Goal: Information Seeking & Learning: Compare options

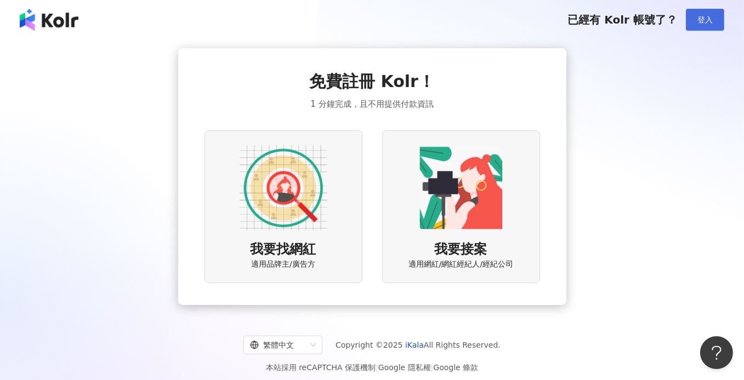
click at [703, 17] on span "登入" at bounding box center [704, 19] width 15 height 9
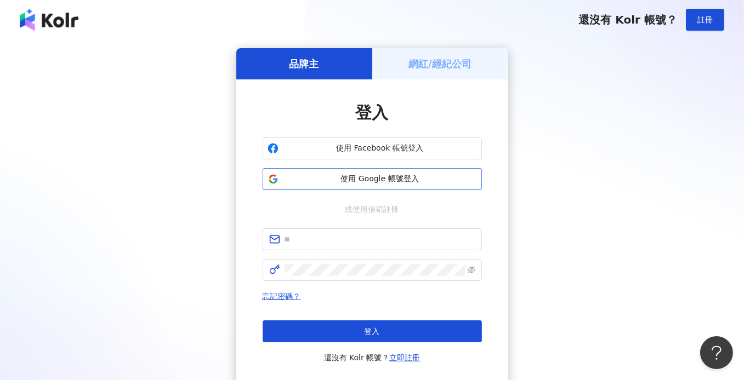
click at [379, 172] on button "使用 Google 帳號登入" at bounding box center [372, 179] width 219 height 22
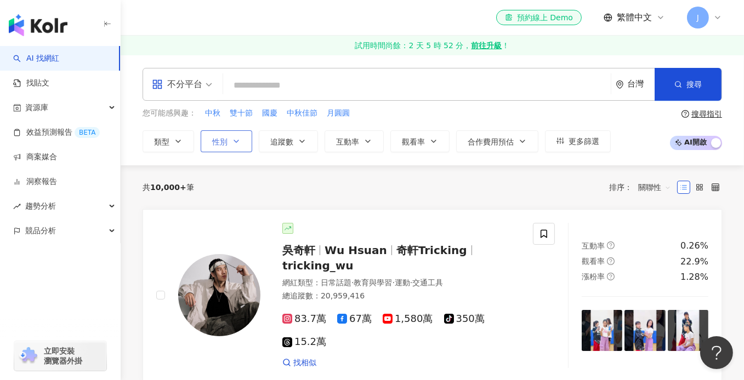
click at [237, 132] on button "性別" at bounding box center [227, 141] width 52 height 22
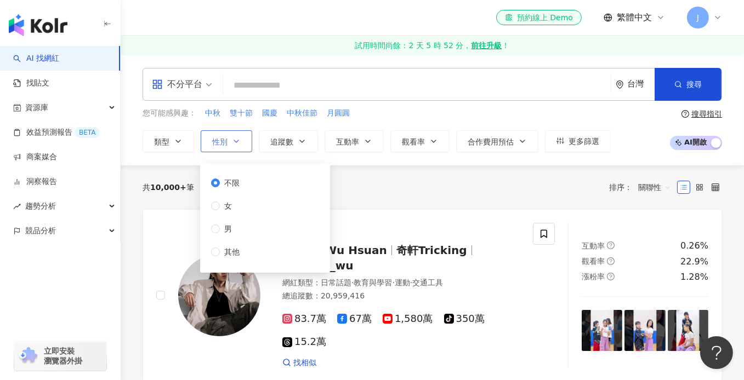
click at [237, 132] on button "性別" at bounding box center [227, 141] width 52 height 22
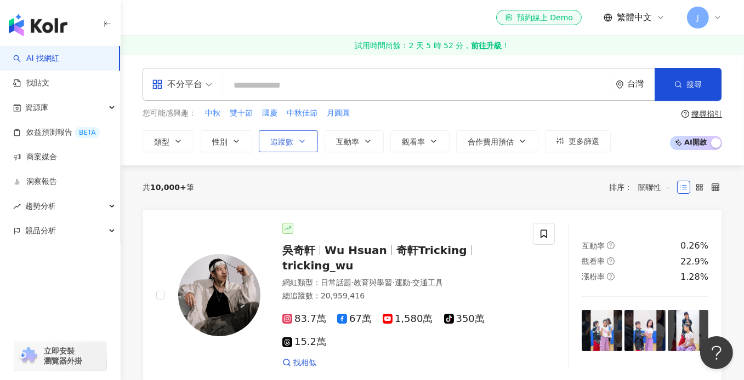
click at [283, 139] on span "追蹤數" at bounding box center [281, 142] width 23 height 9
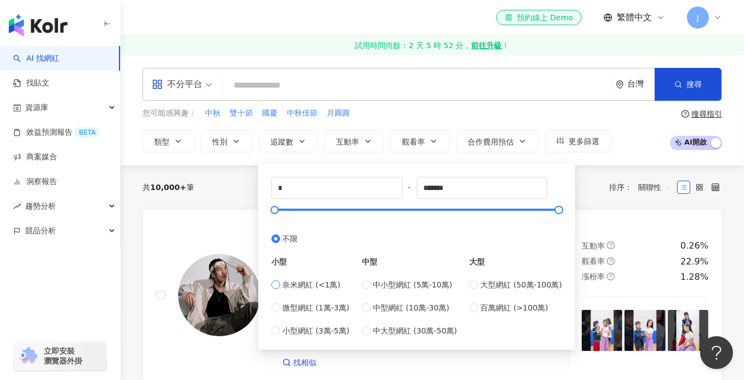
type input "****"
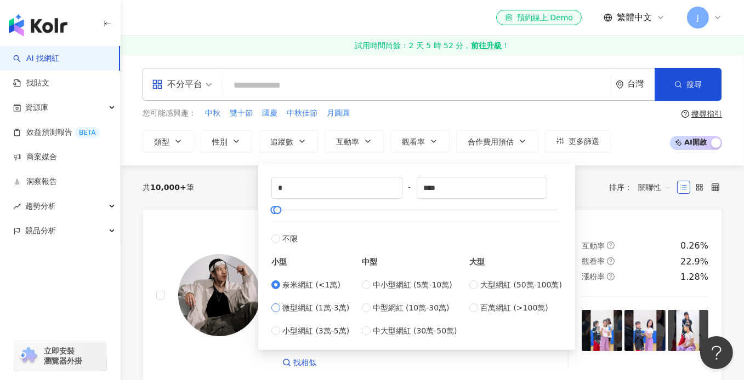
type input "*****"
type input "*"
type input "****"
drag, startPoint x: 295, startPoint y: 186, endPoint x: 243, endPoint y: 185, distance: 51.5
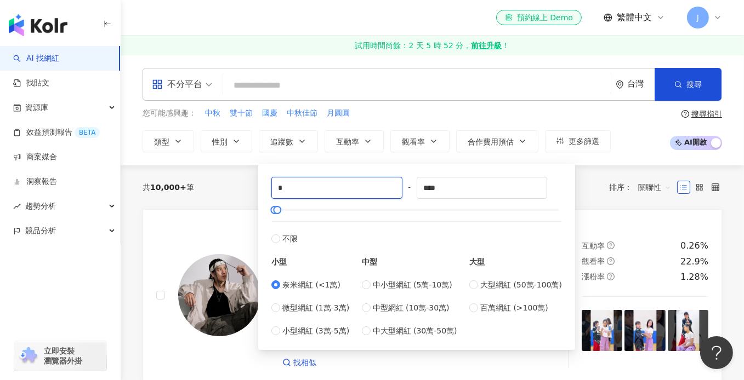
type input "****"
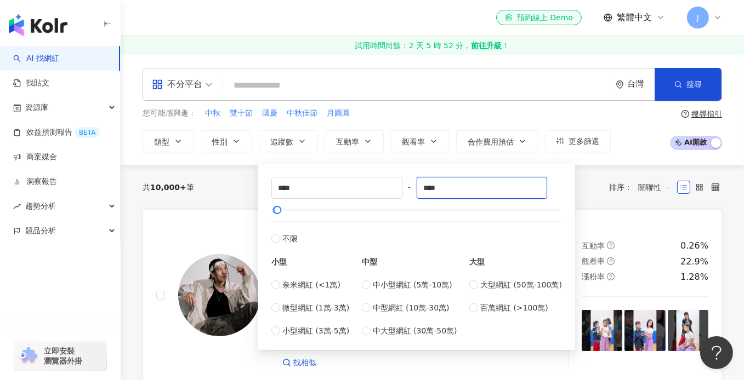
drag, startPoint x: 447, startPoint y: 184, endPoint x: 355, endPoint y: 175, distance: 92.5
click at [355, 175] on div "**** - **** 不限 小型 奈米網紅 (<1萬) 微型網紅 (1萬-3萬) 小型網紅 (3萬-5萬) 中型 中小型網紅 (5萬-10萬) 中型網紅 (…" at bounding box center [417, 256] width 304 height 173
type input "*****"
click at [247, 172] on div "共 10,000+ 筆 排序： 關聯性" at bounding box center [432, 188] width 579 height 44
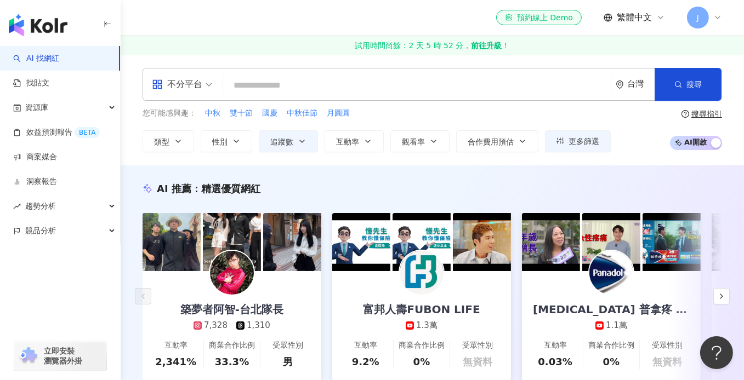
click at [290, 80] on input "search" at bounding box center [416, 85] width 379 height 21
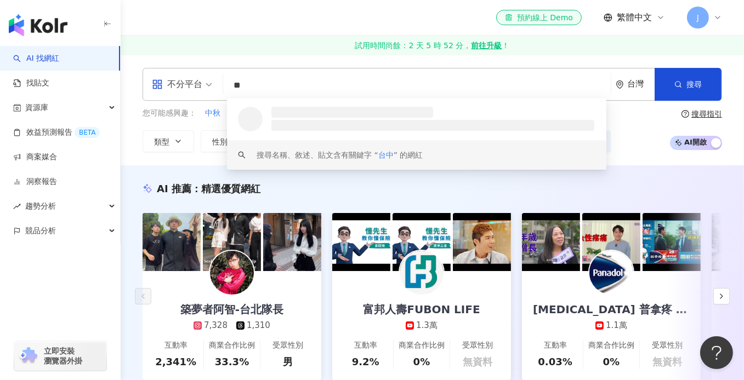
type input "**"
click at [316, 195] on div "AI 推薦 ： 精選優質網紅" at bounding box center [432, 189] width 579 height 14
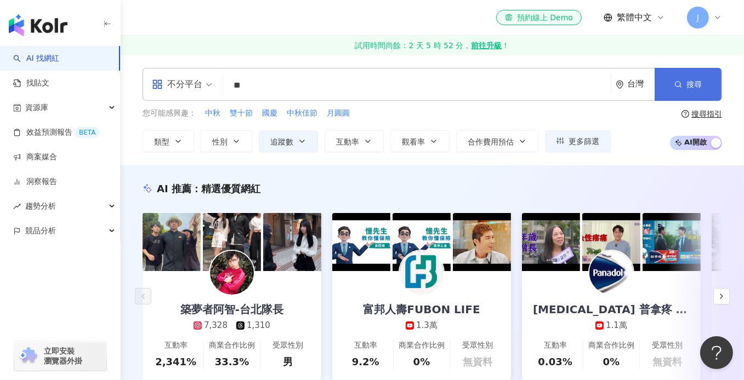
click at [696, 87] on span "搜尋" at bounding box center [693, 84] width 15 height 9
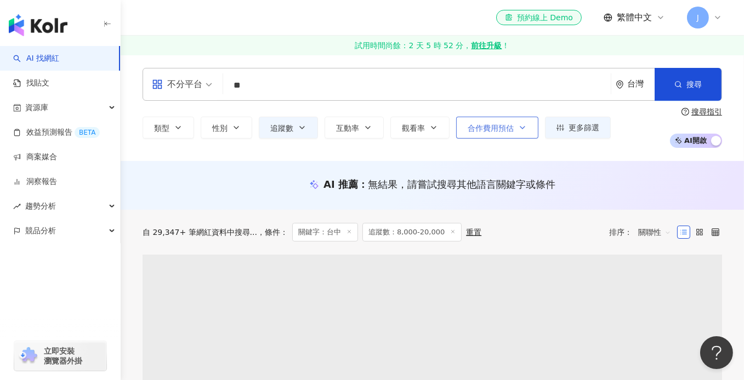
click at [499, 124] on span "合作費用預估" at bounding box center [491, 128] width 46 height 9
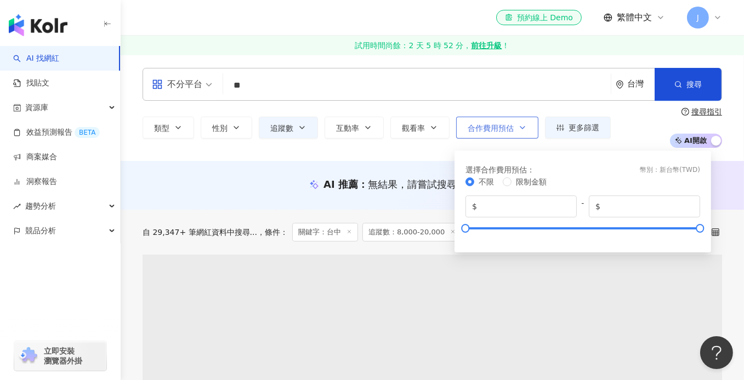
click at [499, 124] on span "合作費用預估" at bounding box center [491, 128] width 46 height 9
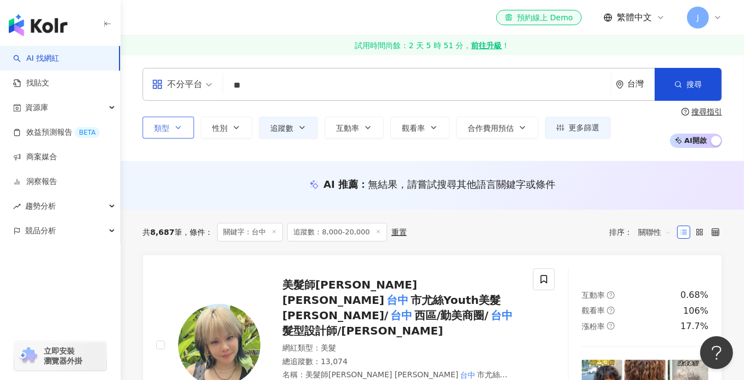
click at [164, 129] on span "類型" at bounding box center [161, 128] width 15 height 9
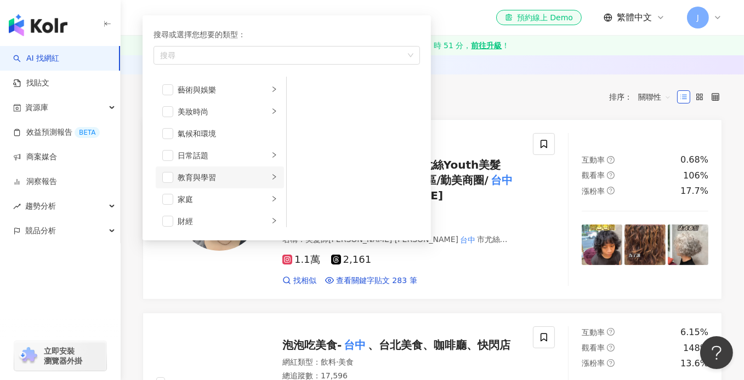
scroll to position [164, 0]
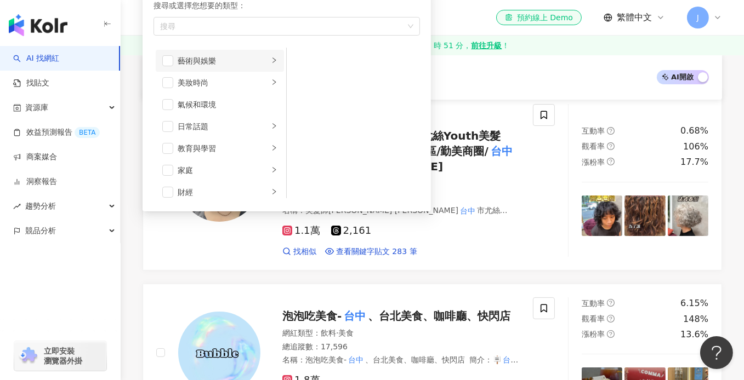
click at [272, 62] on icon "right" at bounding box center [273, 60] width 3 height 5
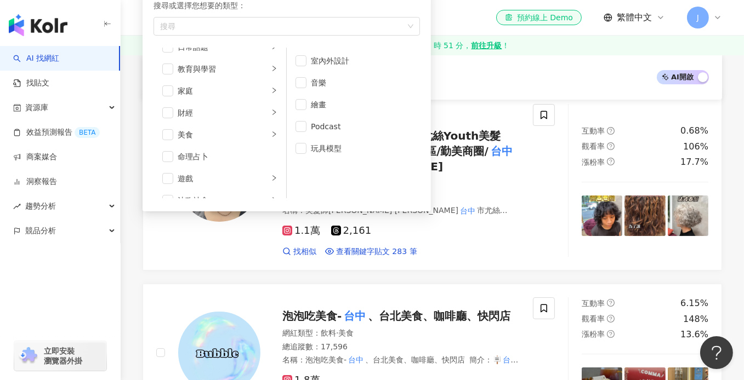
scroll to position [110, 0]
click at [261, 105] on li "美食" at bounding box center [220, 105] width 128 height 22
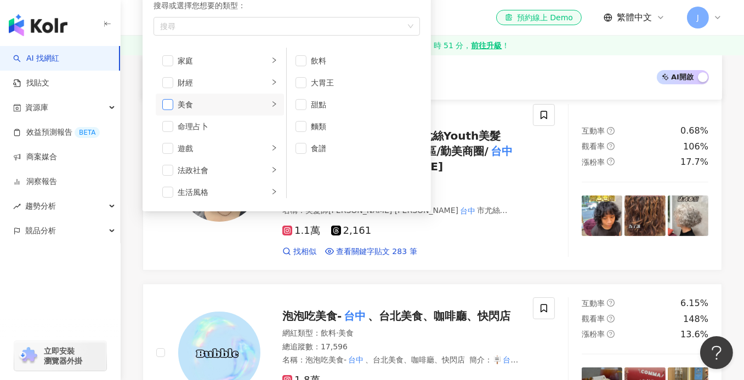
click at [166, 105] on span "button" at bounding box center [167, 104] width 11 height 11
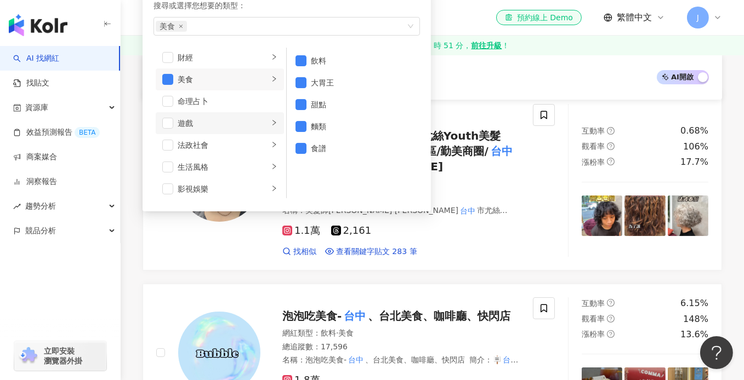
scroll to position [164, 0]
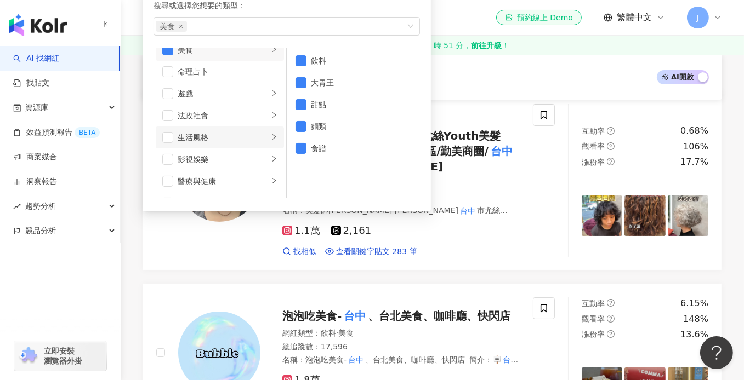
click at [234, 136] on div "生活風格" at bounding box center [223, 138] width 91 height 12
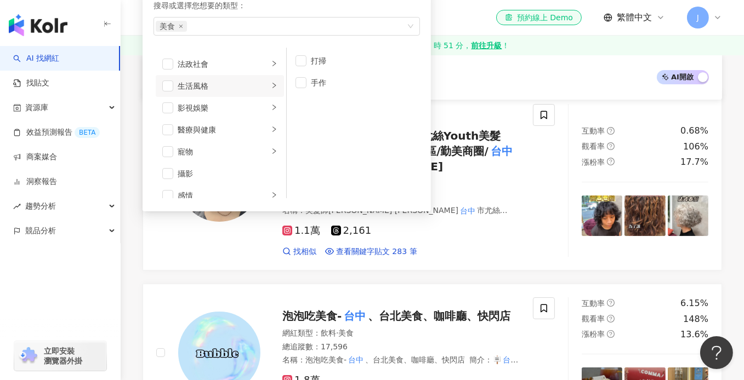
scroll to position [219, 0]
click at [209, 105] on div "影視娛樂" at bounding box center [223, 105] width 91 height 12
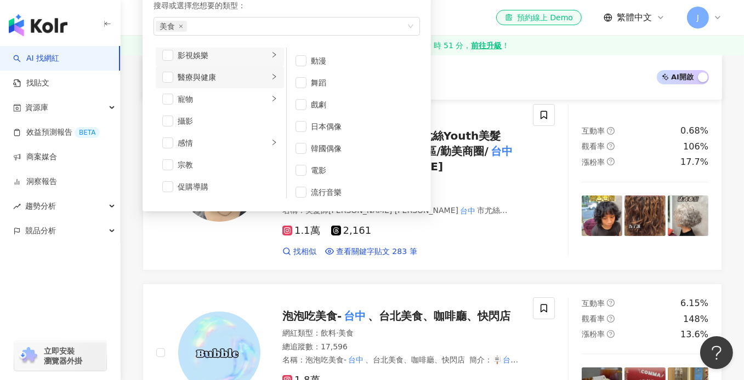
scroll to position [274, 0]
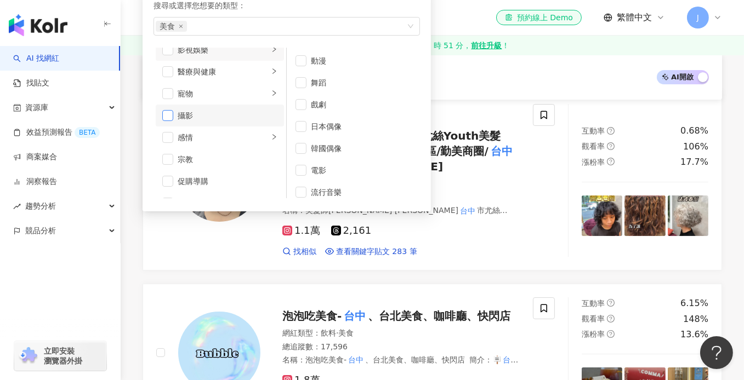
click at [169, 117] on span "button" at bounding box center [167, 115] width 11 height 11
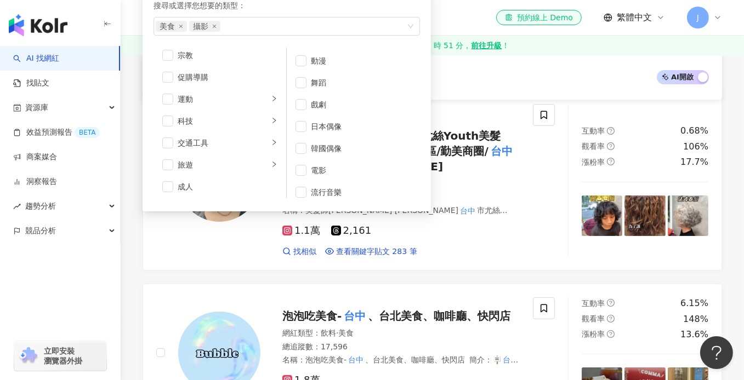
scroll to position [379, 0]
click at [162, 162] on span "button" at bounding box center [167, 163] width 11 height 11
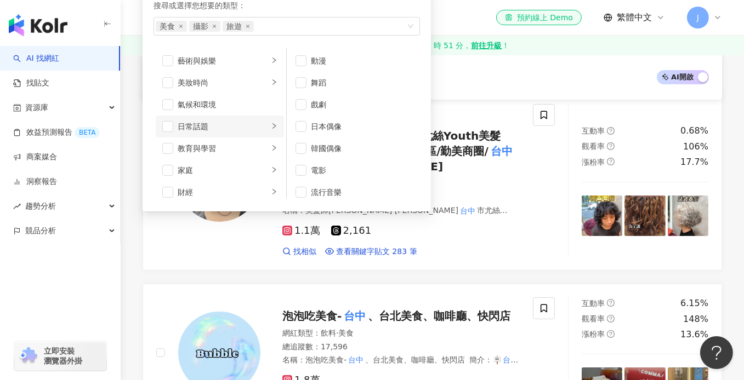
click at [226, 121] on div "日常話題" at bounding box center [223, 127] width 91 height 12
click at [168, 78] on span "button" at bounding box center [167, 82] width 11 height 11
click at [168, 62] on span "button" at bounding box center [167, 60] width 11 height 11
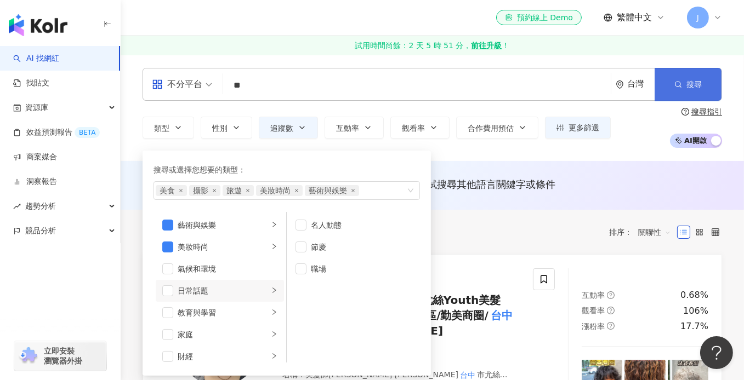
click at [681, 86] on icon "button" at bounding box center [678, 85] width 8 height 8
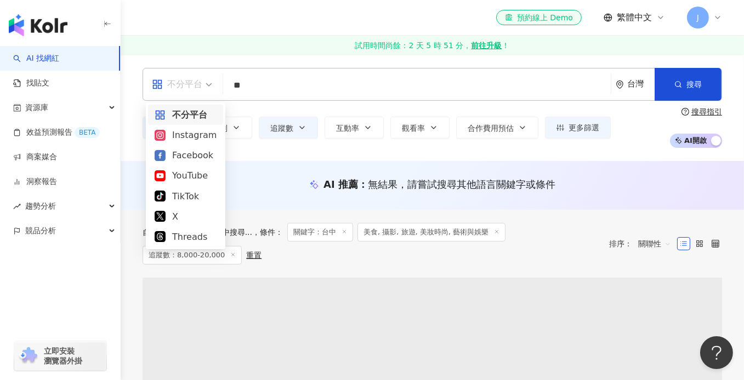
click at [198, 82] on div "不分平台" at bounding box center [177, 85] width 50 height 18
click at [192, 139] on div "Instagram" at bounding box center [186, 135] width 62 height 14
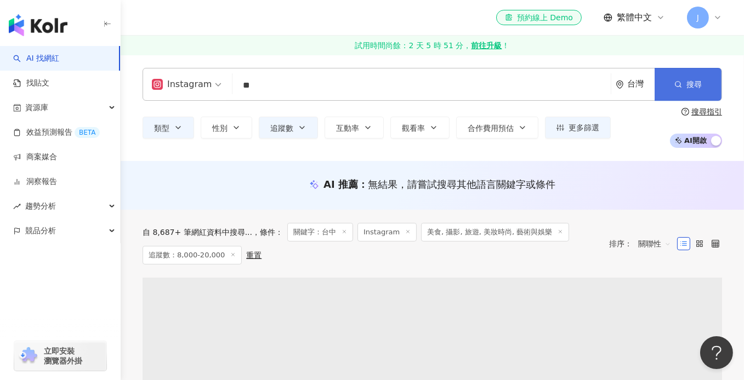
click at [707, 90] on button "搜尋" at bounding box center [687, 84] width 67 height 33
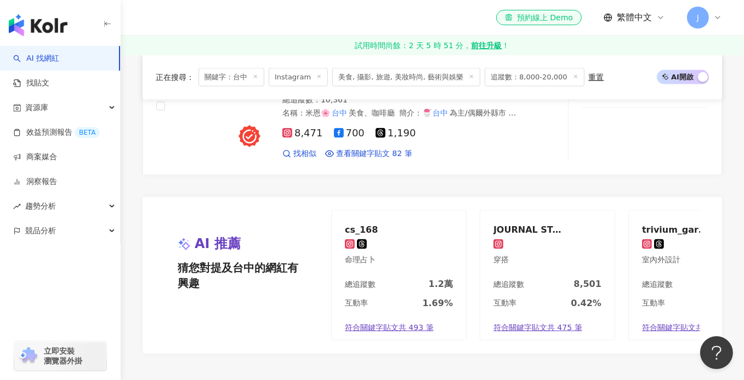
scroll to position [2028, 0]
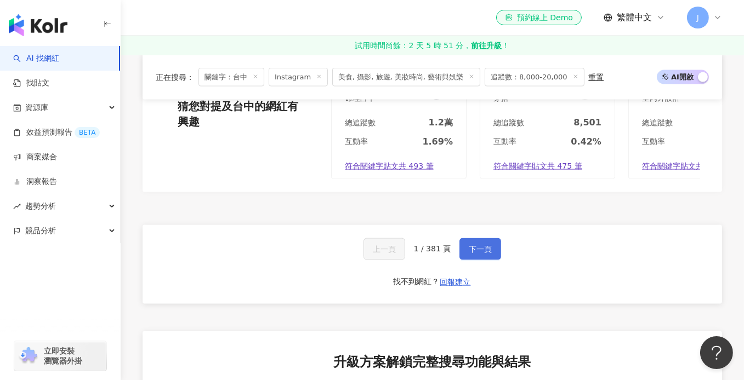
click at [472, 245] on span "下一頁" at bounding box center [480, 249] width 23 height 9
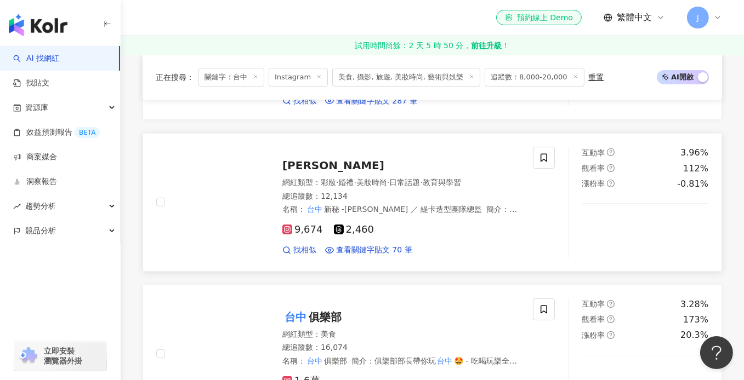
scroll to position [282, 0]
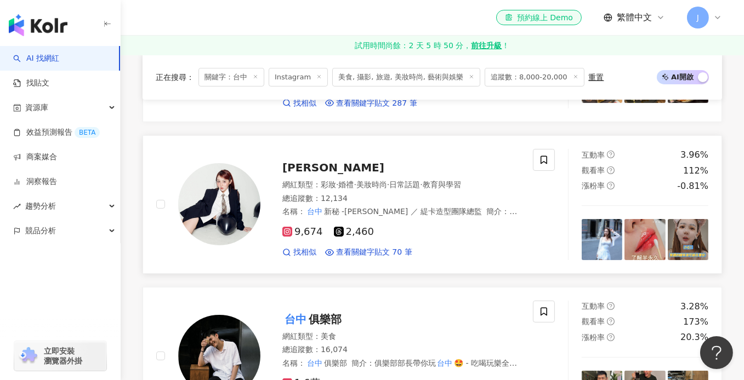
click at [318, 165] on div "思嘉 網紅類型 ： 彩妝 · 婚禮 · 美妝時尚 · 日常話題 · 教育與學習 總追蹤數 ： 12,134 名稱 ： 台中 新秘 -黛比 ／ 緹卡造型團隊總監…" at bounding box center [389, 204] width 259 height 107
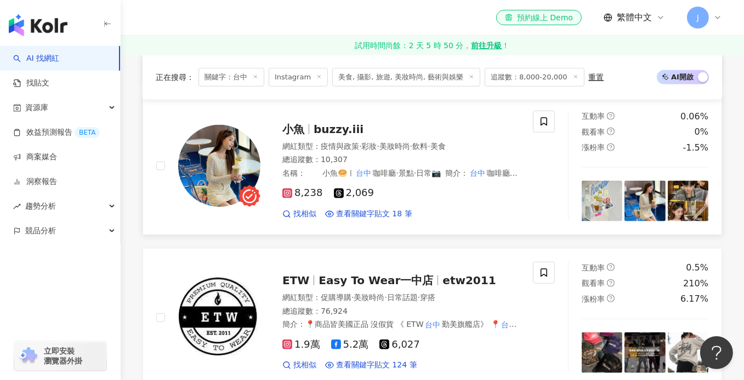
scroll to position [776, 0]
click at [402, 142] on span "美妝時尚" at bounding box center [394, 146] width 31 height 9
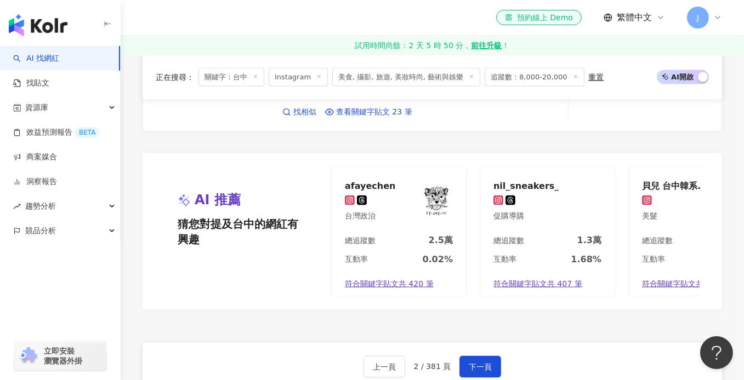
scroll to position [1981, 0]
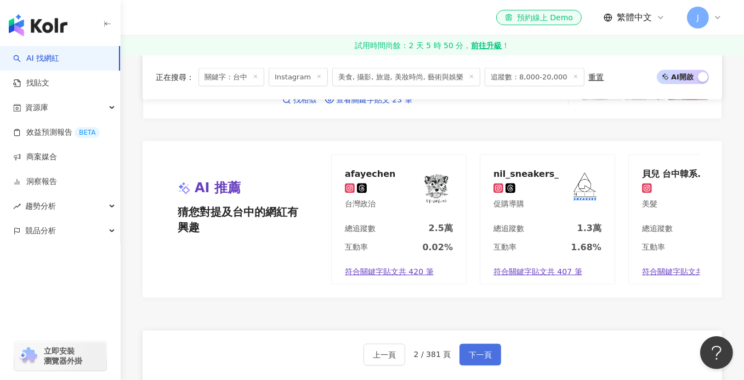
click at [486, 351] on span "下一頁" at bounding box center [480, 355] width 23 height 9
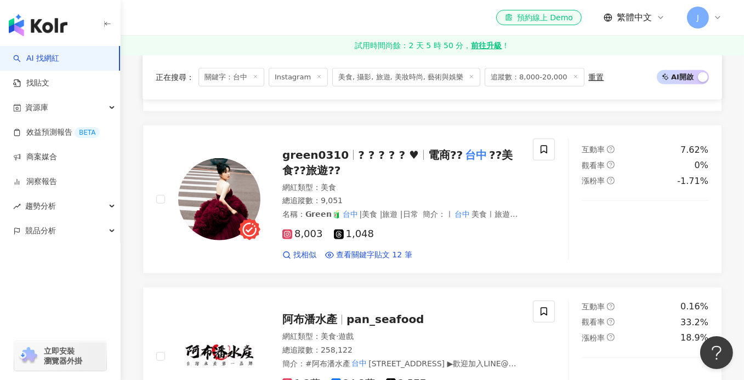
scroll to position [1212, 0]
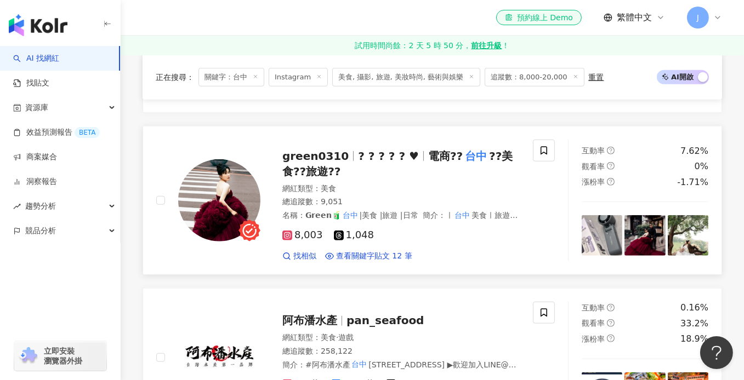
click at [359, 168] on div "green0310 ? ? ? ? ? ♥ 電商?? 台中 ??美食??旅遊??" at bounding box center [400, 164] width 237 height 31
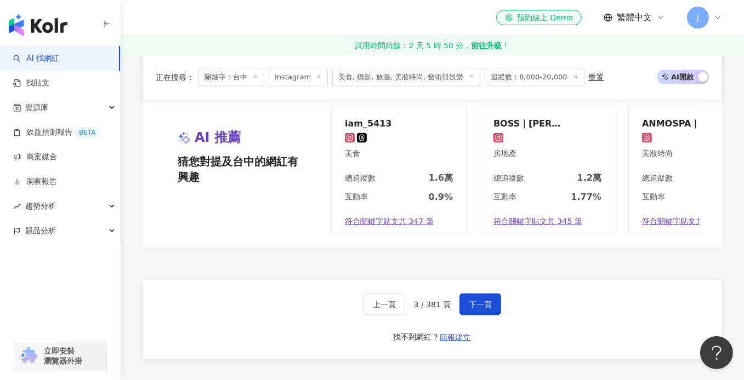
scroll to position [2089, 0]
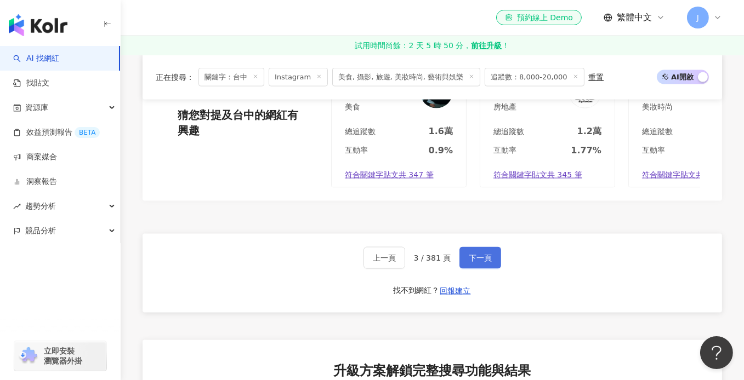
click at [473, 255] on span "下一頁" at bounding box center [480, 258] width 23 height 9
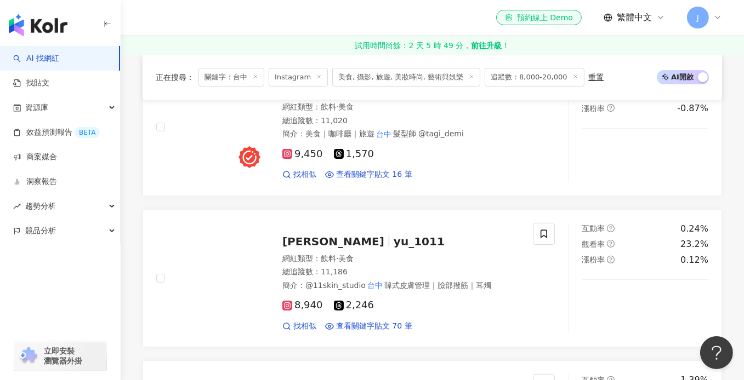
scroll to position [307, 0]
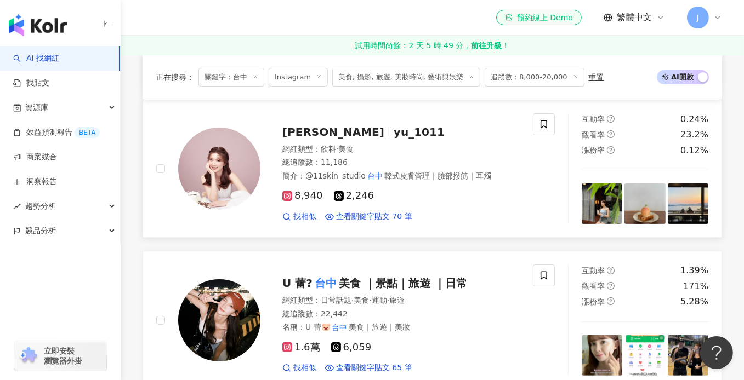
click at [407, 154] on div "網紅類型 ： 飲料 · 美食 總追蹤數 ： 11,186 簡介 ： @11skin_studio 台中 韓式皮膚管理｜臉部撥筋｜耳燭" at bounding box center [400, 163] width 237 height 38
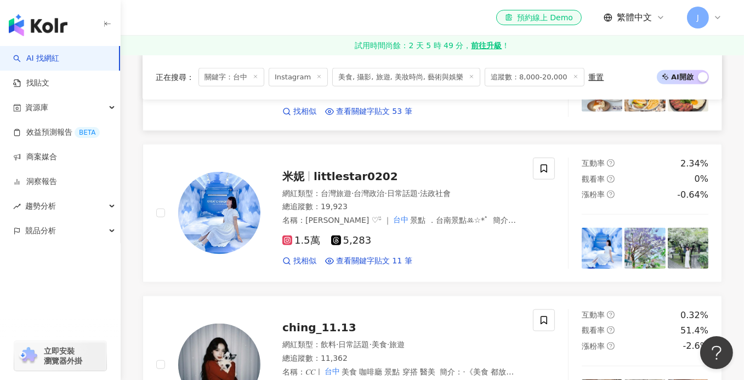
scroll to position [1513, 0]
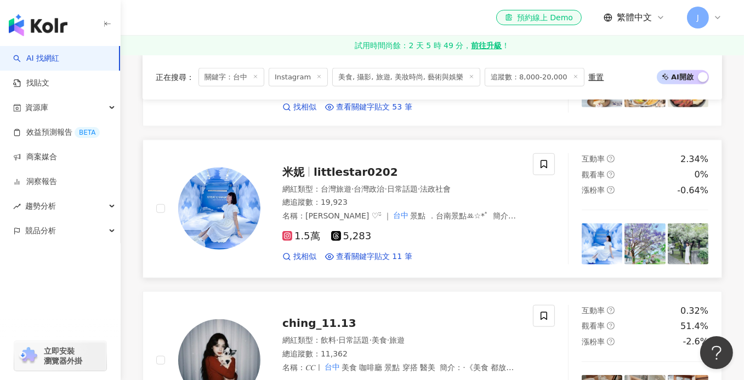
click at [383, 171] on span "littlestar0202" at bounding box center [356, 172] width 84 height 13
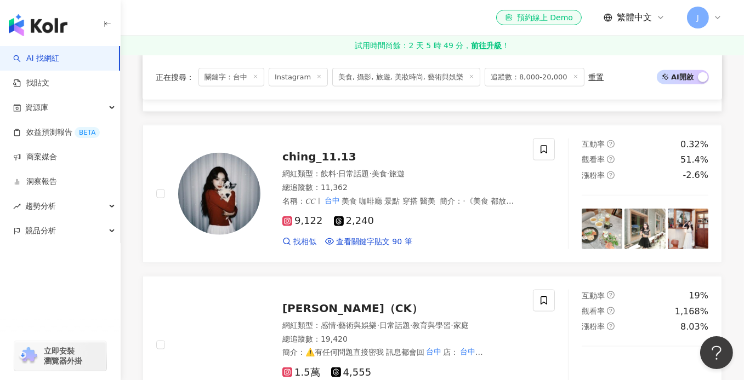
scroll to position [1677, 0]
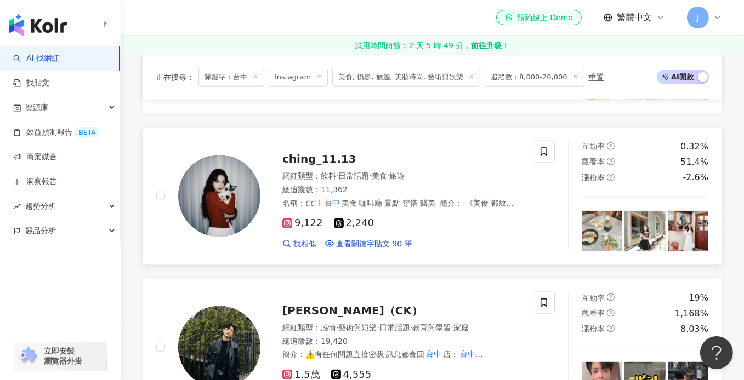
click at [371, 172] on span "·" at bounding box center [370, 176] width 2 height 9
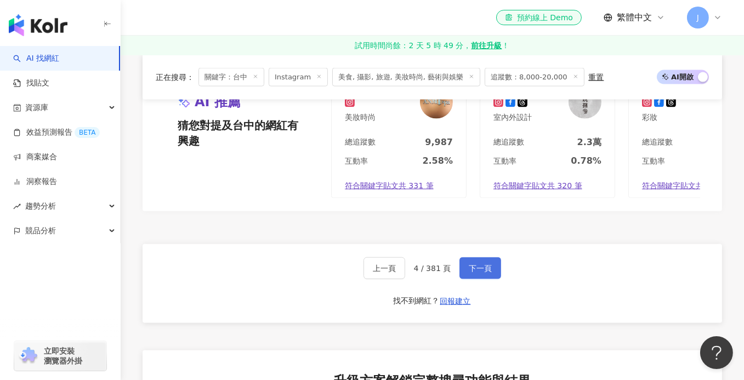
click at [481, 273] on span "下一頁" at bounding box center [480, 268] width 23 height 9
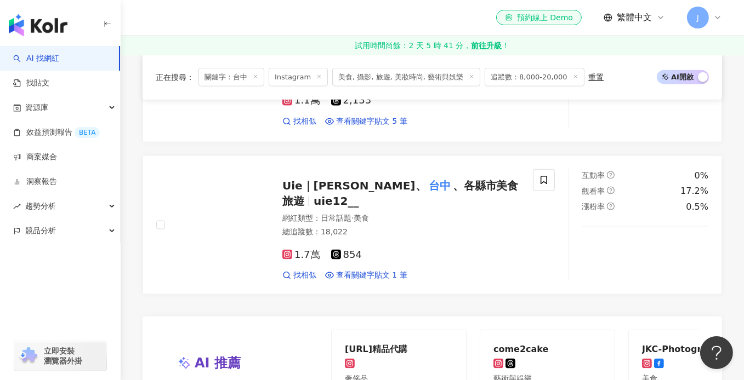
scroll to position [1812, 0]
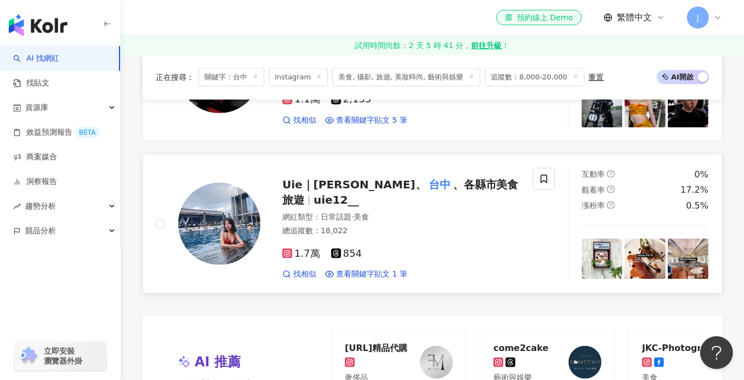
click at [448, 189] on span "、各縣市美食旅遊" at bounding box center [400, 192] width 236 height 29
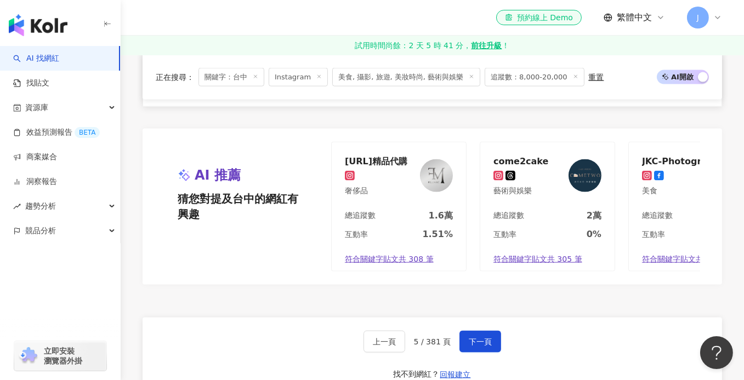
scroll to position [2031, 0]
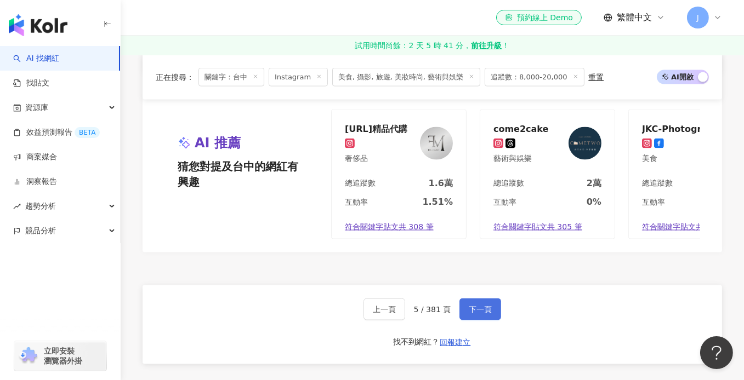
click at [481, 309] on span "下一頁" at bounding box center [480, 309] width 23 height 9
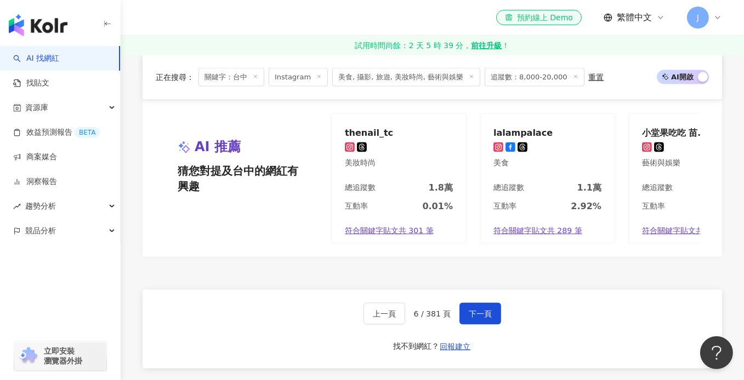
scroll to position [2056, 0]
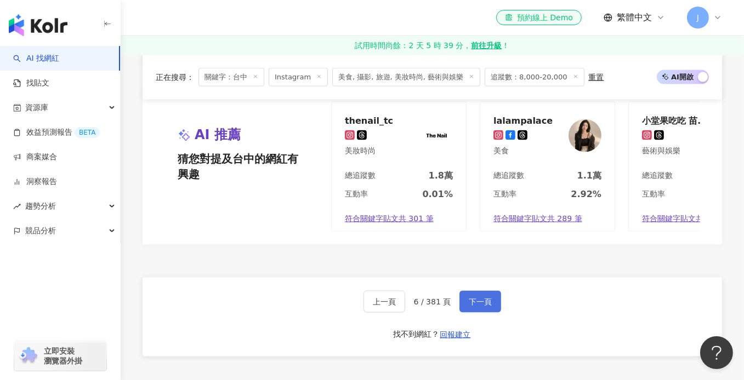
click at [482, 298] on span "下一頁" at bounding box center [480, 302] width 23 height 9
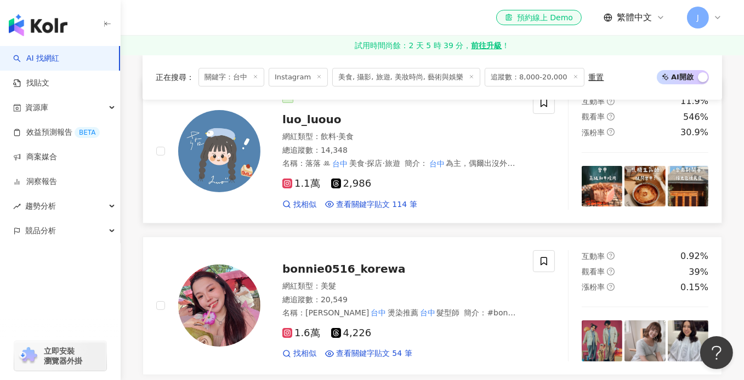
scroll to position [164, 0]
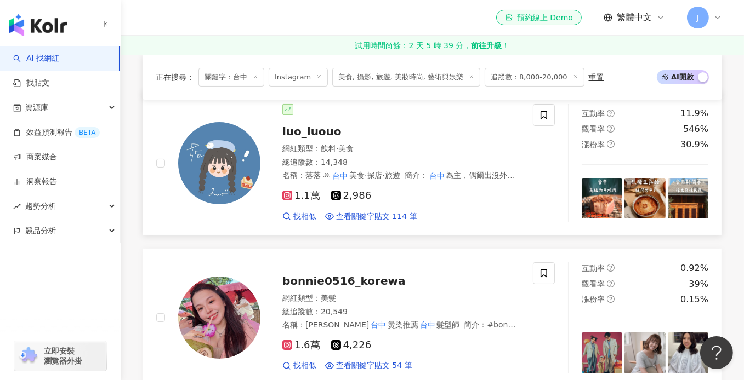
click at [417, 157] on div "總追蹤數 ： 14,348" at bounding box center [400, 162] width 237 height 11
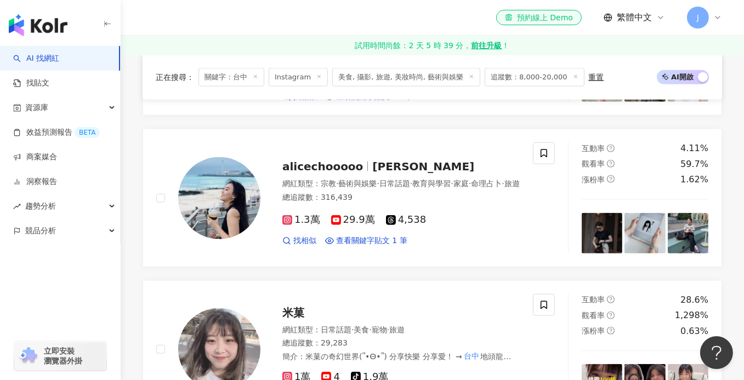
scroll to position [1535, 0]
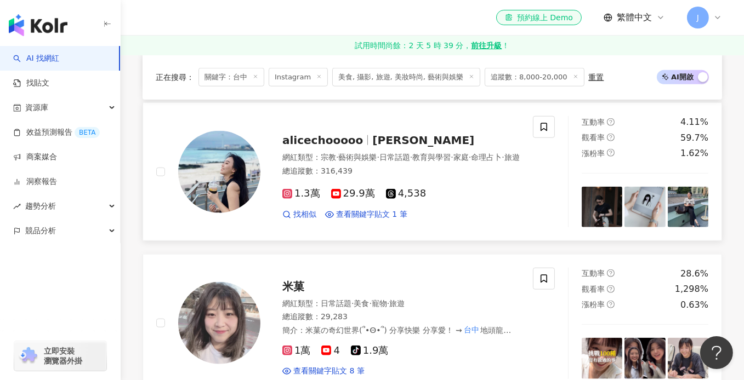
click at [407, 155] on span "日常話題" at bounding box center [394, 157] width 31 height 9
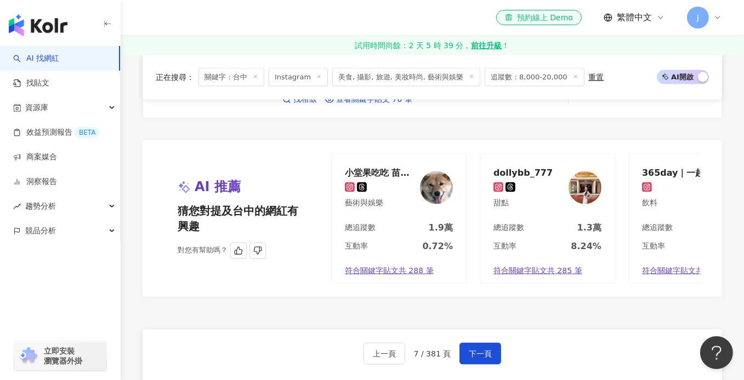
scroll to position [1973, 0]
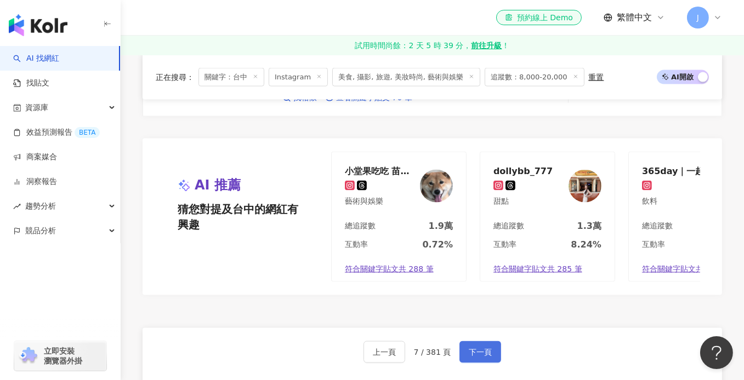
click at [474, 351] on span "下一頁" at bounding box center [480, 352] width 23 height 9
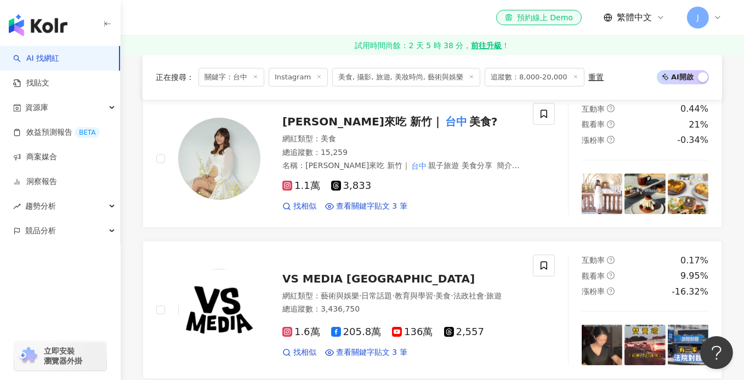
scroll to position [164, 0]
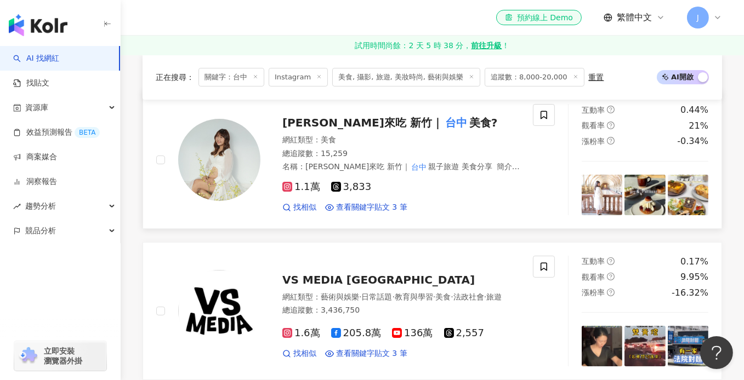
click at [422, 137] on div "網紅類型 ： 美食" at bounding box center [400, 140] width 237 height 11
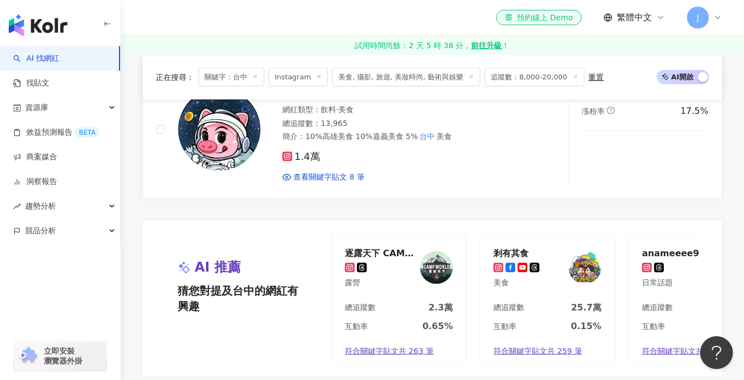
scroll to position [1918, 0]
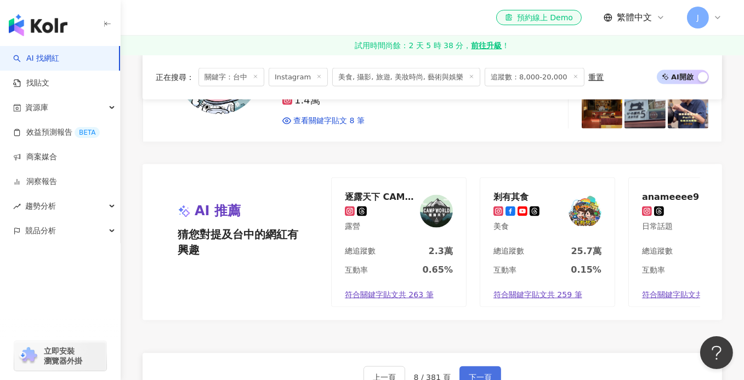
click at [470, 373] on button "下一頁" at bounding box center [480, 378] width 42 height 22
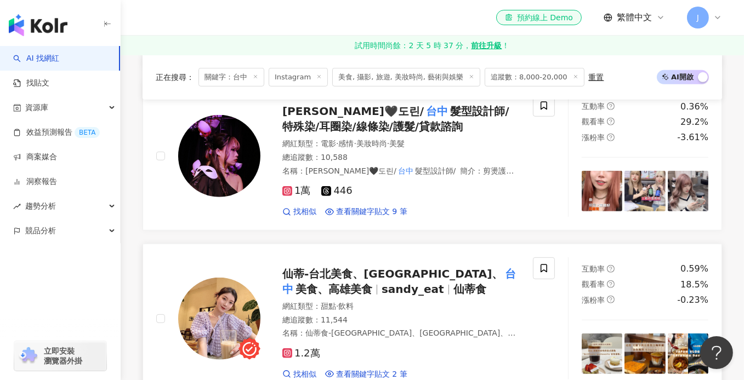
scroll to position [767, 0]
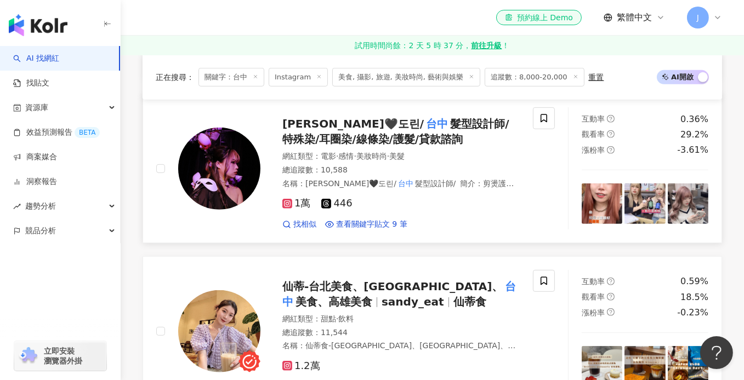
click at [373, 147] on div "Doreen 朵琳🖤도린/ 台中 髮型設計師/特殊染/耳圈染/線條染/護髮/貸款諮詢 網紅類型 ： 電影 · 感情 · 美妝時尚 · 美髮 總追蹤數 ： 10…" at bounding box center [389, 168] width 259 height 122
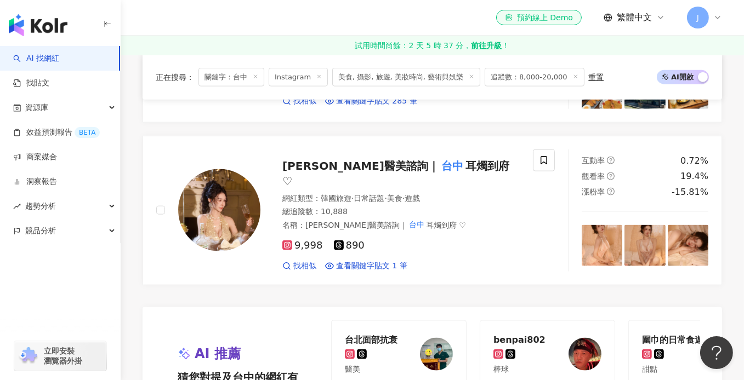
scroll to position [2028, 0]
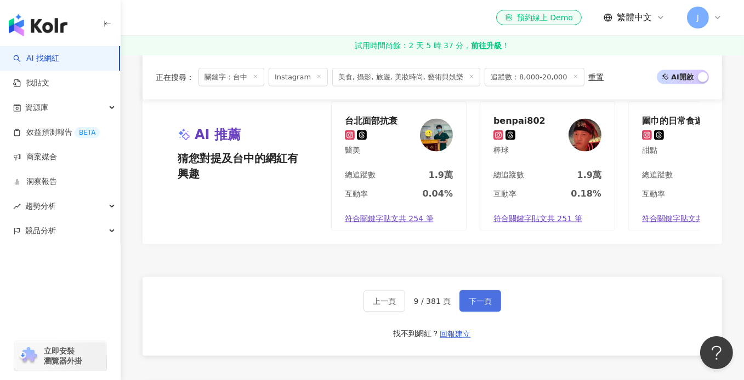
click at [465, 294] on button "下一頁" at bounding box center [480, 301] width 42 height 22
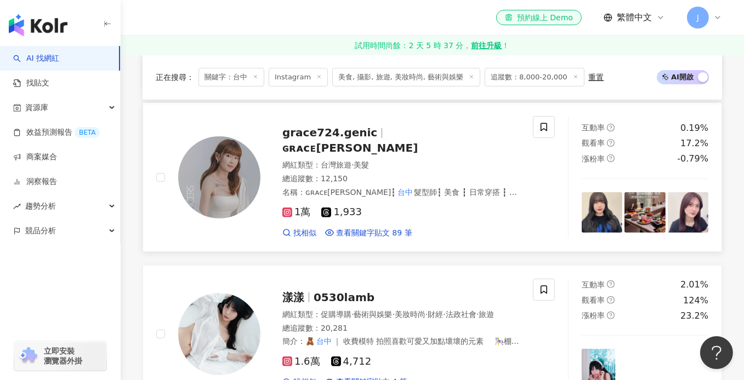
scroll to position [453, 0]
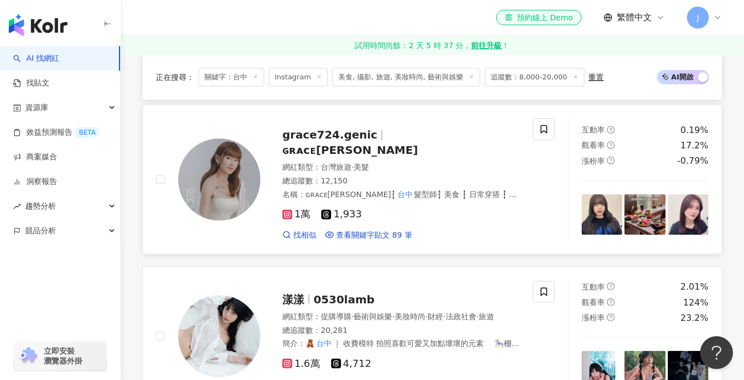
click at [400, 176] on div "總追蹤數 ： 12,150" at bounding box center [400, 181] width 237 height 11
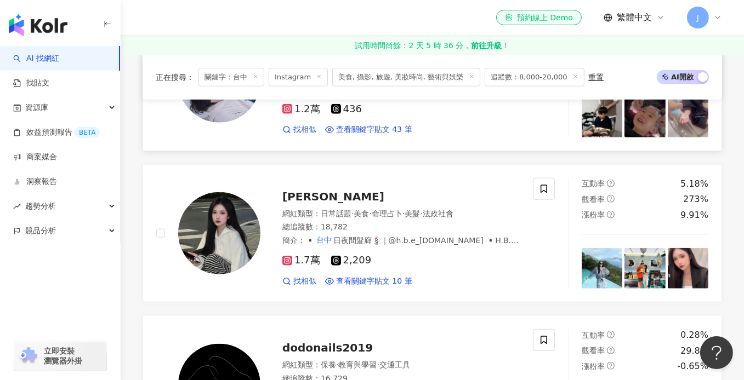
scroll to position [1440, 0]
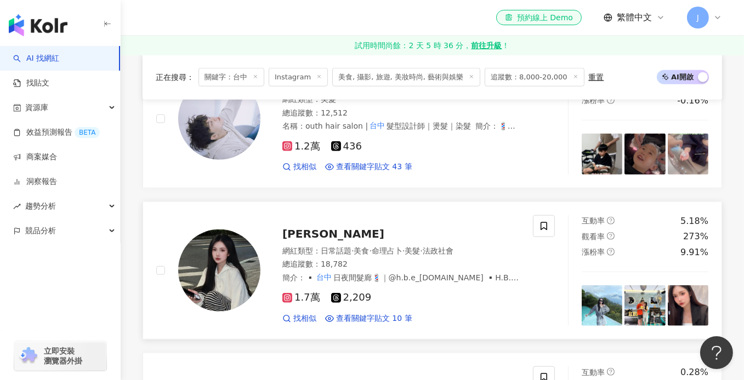
click at [395, 226] on div "Shih Yu" at bounding box center [400, 233] width 237 height 15
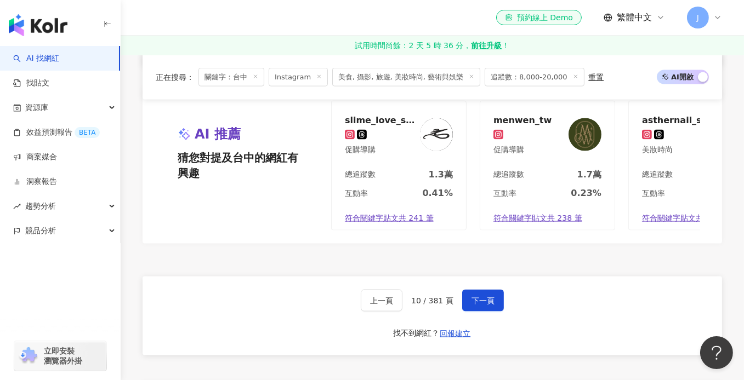
scroll to position [2098, 0]
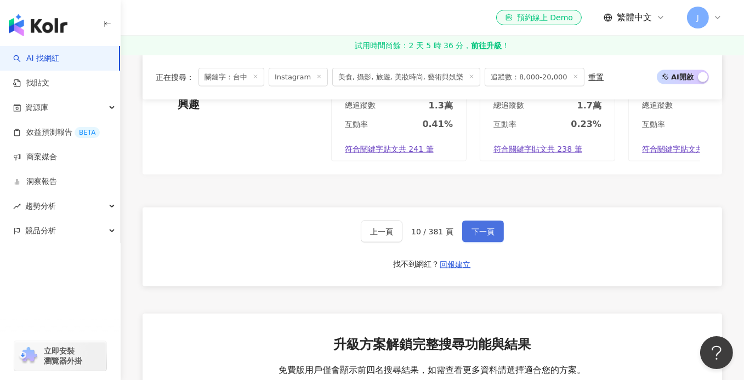
click at [472, 224] on button "下一頁" at bounding box center [483, 232] width 42 height 22
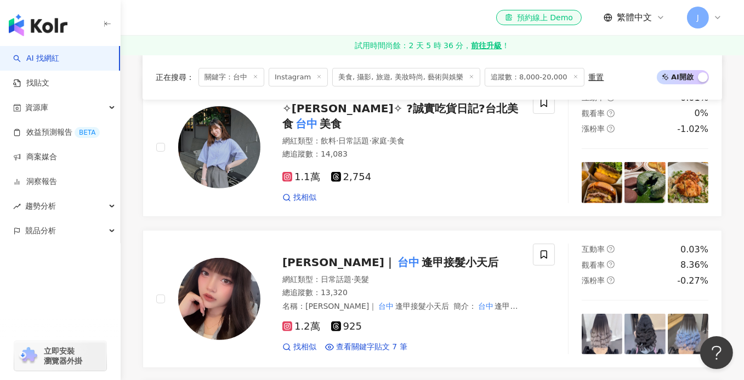
scroll to position [493, 0]
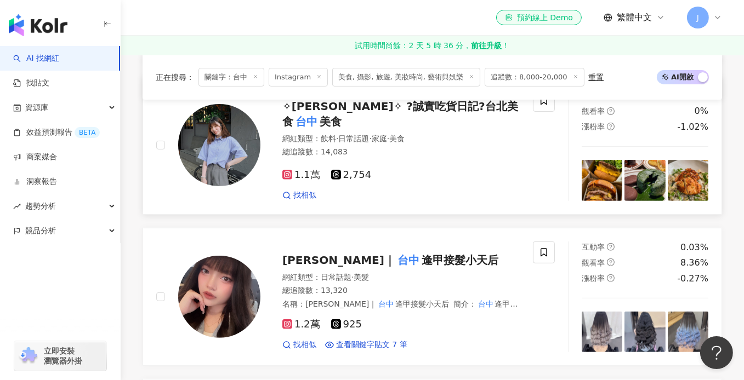
click at [388, 136] on div "網紅類型 ： 飲料 · 日常話題 · 家庭 · 美食 總追蹤數 ： 14,083" at bounding box center [400, 147] width 237 height 27
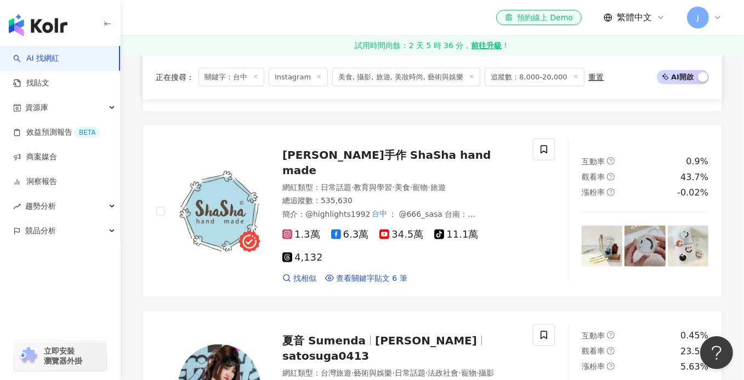
scroll to position [1425, 0]
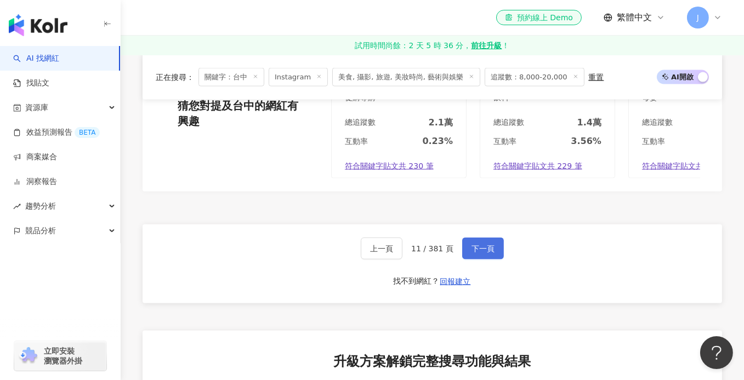
click at [486, 238] on button "下一頁" at bounding box center [483, 249] width 42 height 22
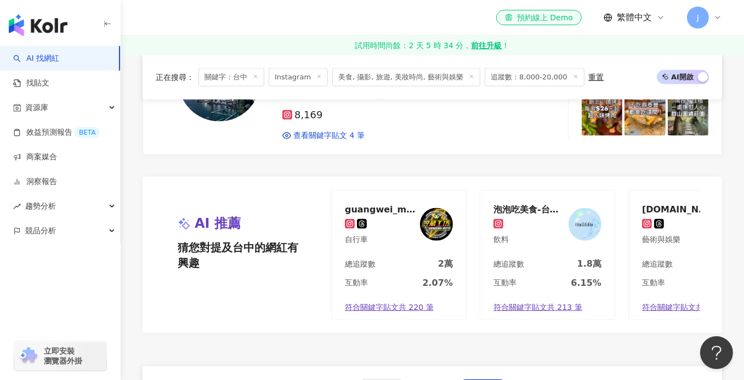
scroll to position [2028, 0]
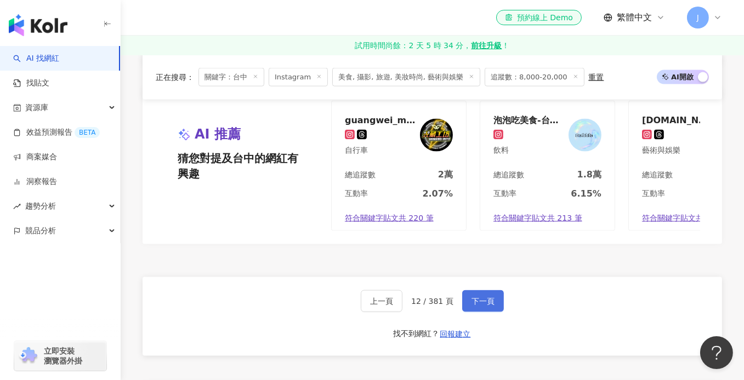
click at [482, 297] on span "下一頁" at bounding box center [482, 301] width 23 height 9
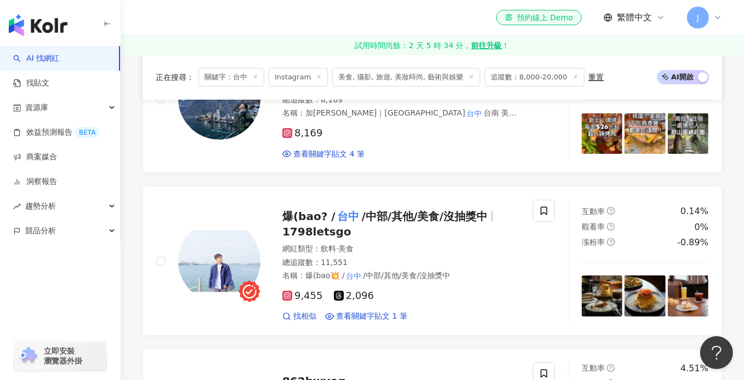
scroll to position [274, 0]
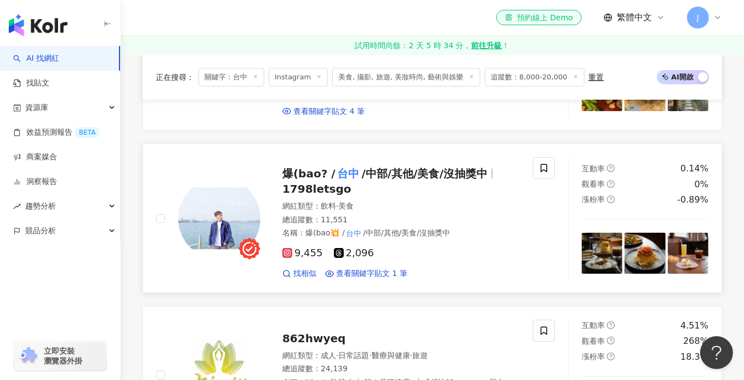
click at [415, 176] on div "爆(bao? / 台中 /中部/其他/美食/沒抽獎中 1798letsgo" at bounding box center [400, 181] width 237 height 31
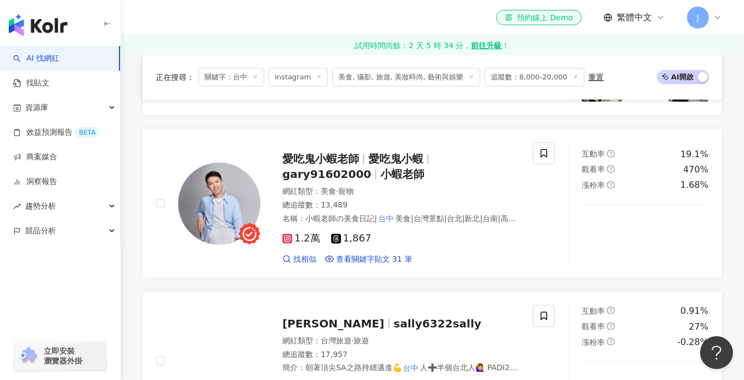
scroll to position [767, 0]
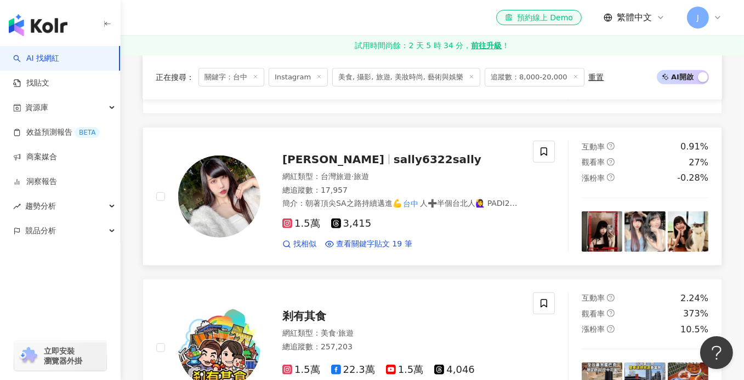
click at [414, 172] on div "網紅類型 ： 台灣旅遊 · 旅遊" at bounding box center [400, 177] width 237 height 11
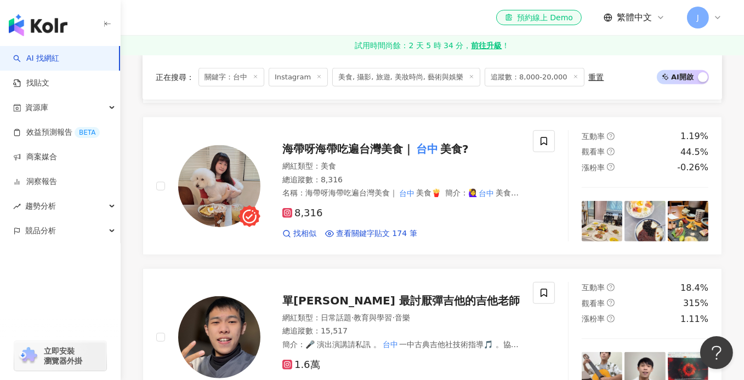
scroll to position [1096, 0]
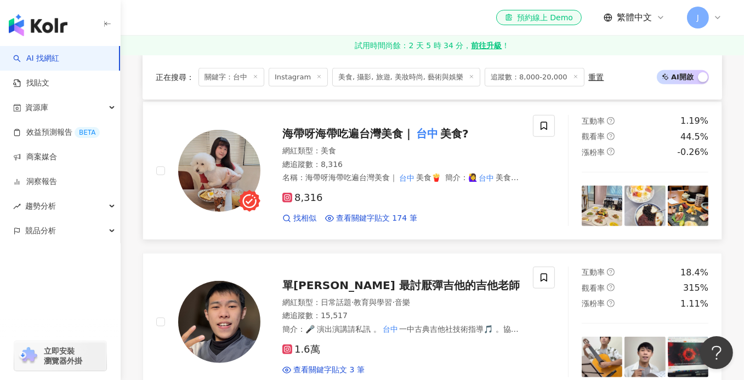
click at [372, 159] on div "總追蹤數 ： 8,316" at bounding box center [400, 164] width 237 height 11
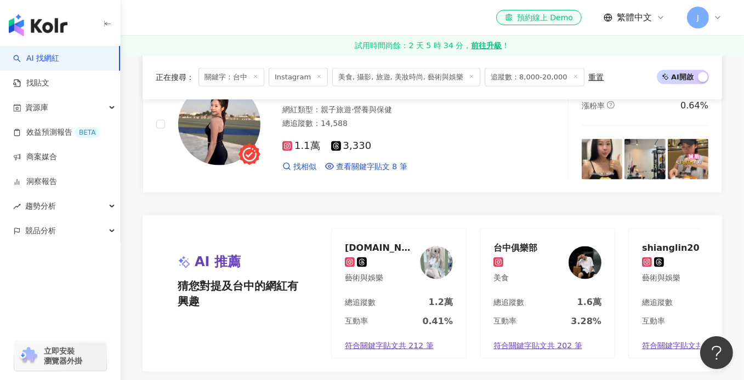
scroll to position [1973, 0]
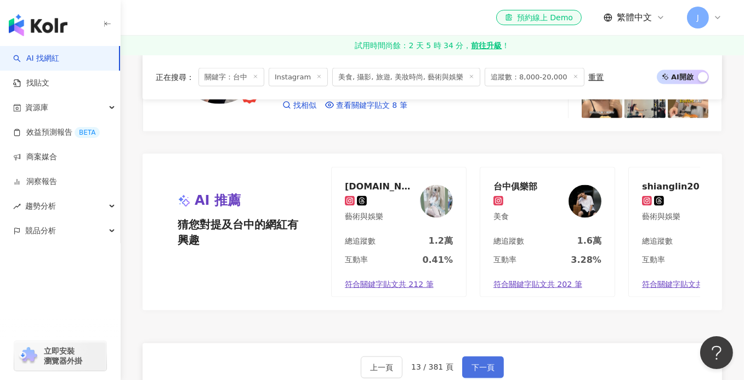
click at [493, 357] on button "下一頁" at bounding box center [483, 368] width 42 height 22
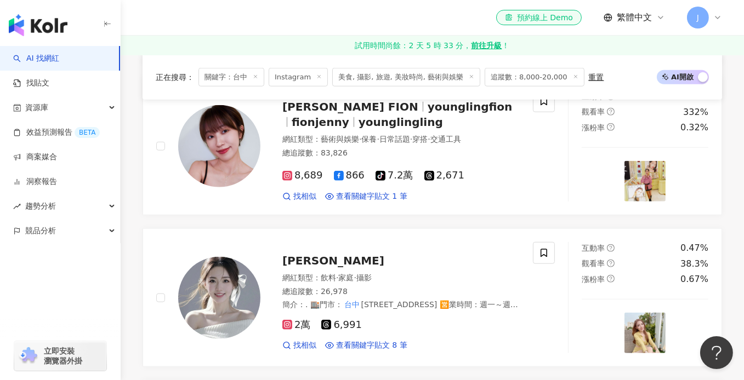
scroll to position [1296, 0]
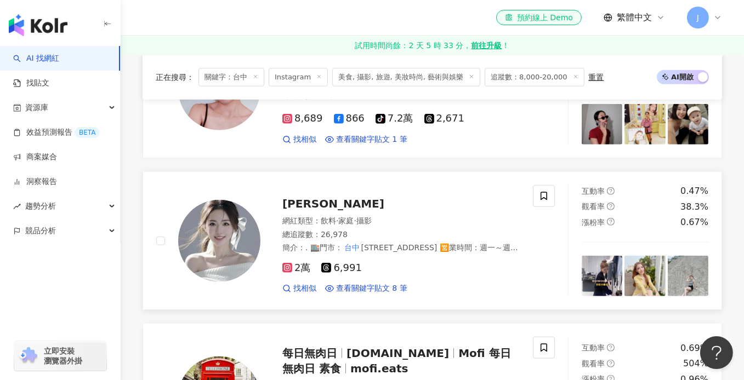
click at [413, 230] on div "總追蹤數 ： 26,978" at bounding box center [400, 235] width 237 height 11
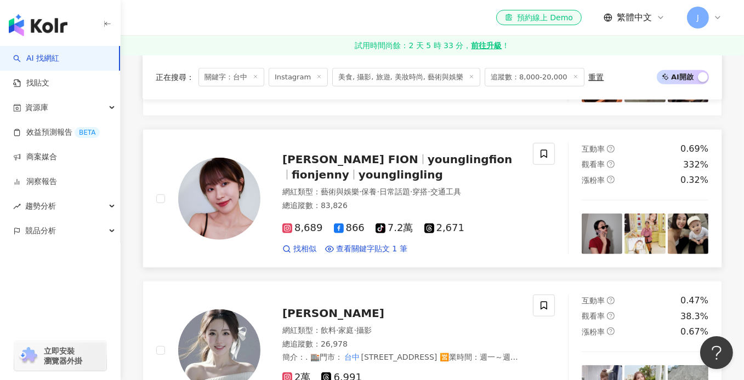
click at [407, 180] on div "楊 羚 FION younglingfion fionjenny younglingling 網紅類型 ： 藝術與娛樂 · 保養 · 日常話題 · 穿搭 · …" at bounding box center [389, 198] width 259 height 111
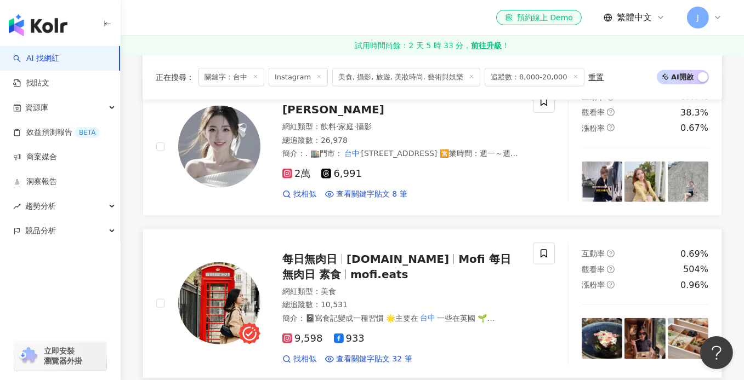
scroll to position [1461, 0]
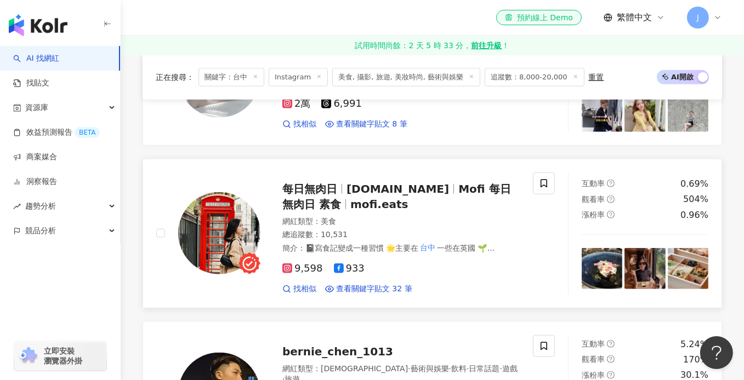
click at [374, 221] on div "網紅類型 ： 美食" at bounding box center [400, 221] width 237 height 11
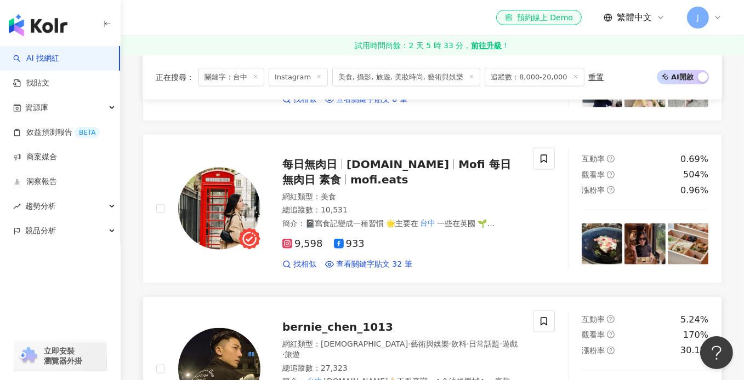
scroll to position [1625, 0]
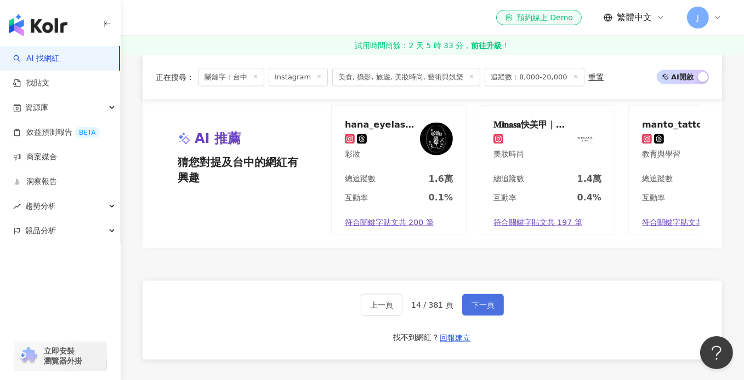
click at [477, 301] on span "下一頁" at bounding box center [482, 305] width 23 height 9
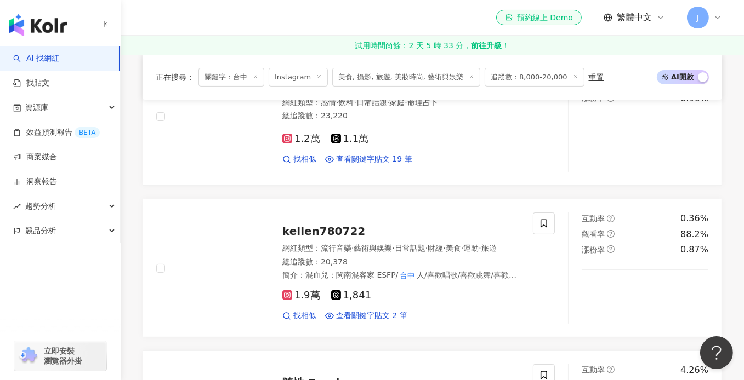
scroll to position [355, 0]
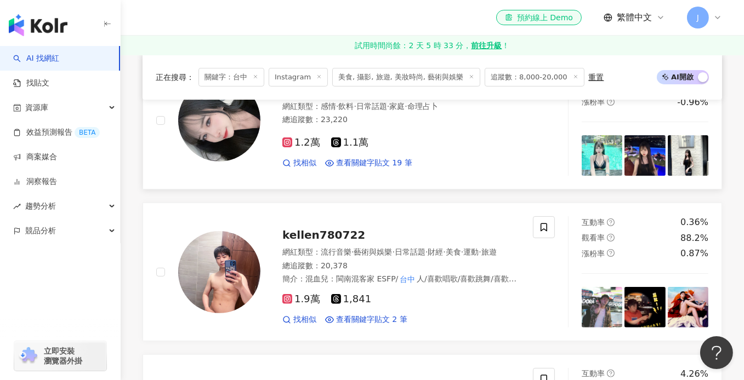
click at [390, 121] on div "總追蹤數 ： 23,220" at bounding box center [400, 120] width 237 height 11
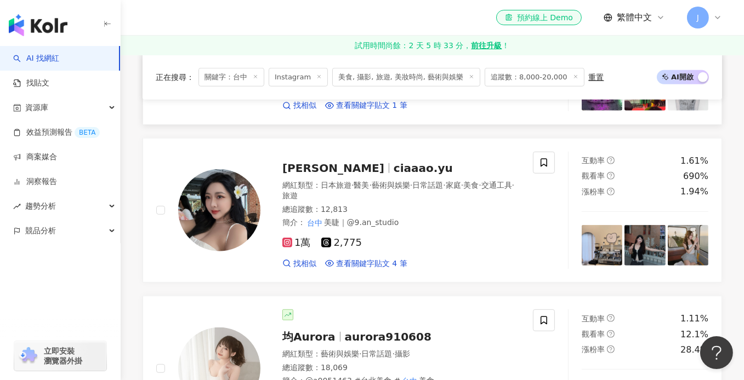
scroll to position [903, 0]
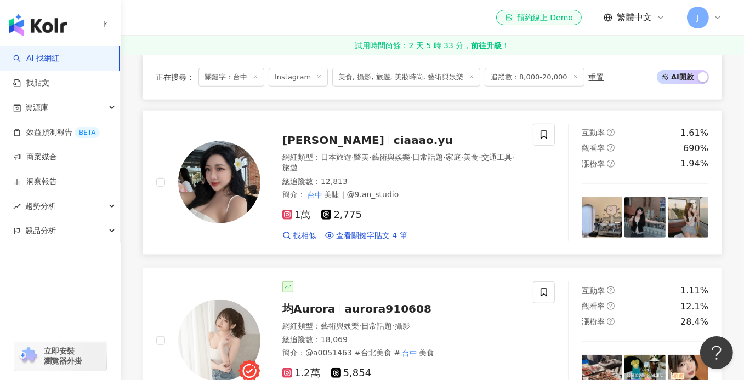
click at [406, 174] on div "網紅類型 ： 日本旅遊 · 醫美 · 藝術與娛樂 · 日常話題 · 家庭 · 美食 · 交通工具 · 旅遊" at bounding box center [400, 162] width 237 height 21
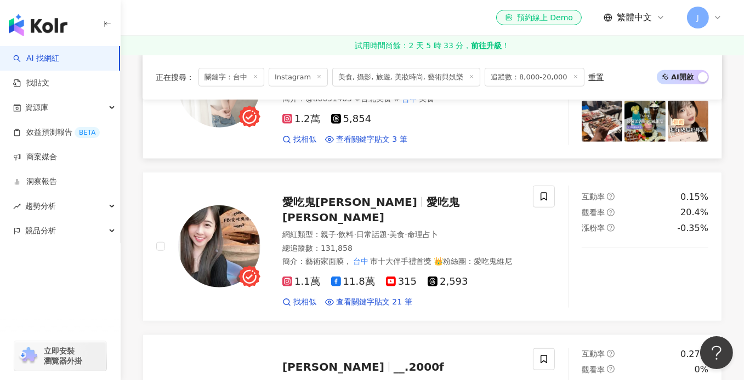
scroll to position [1232, 0]
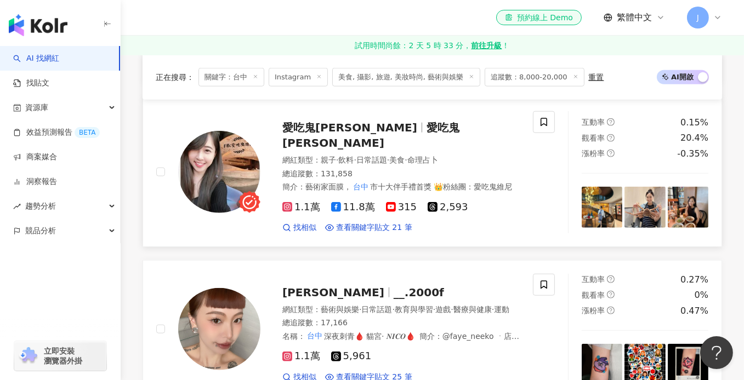
click at [438, 156] on span "命理占卜" at bounding box center [422, 160] width 31 height 9
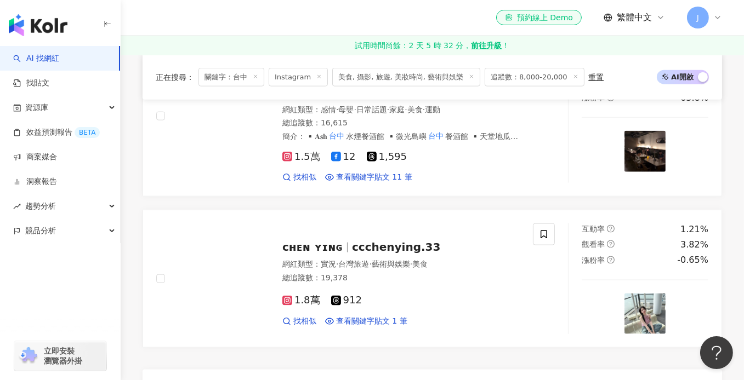
scroll to position [1835, 0]
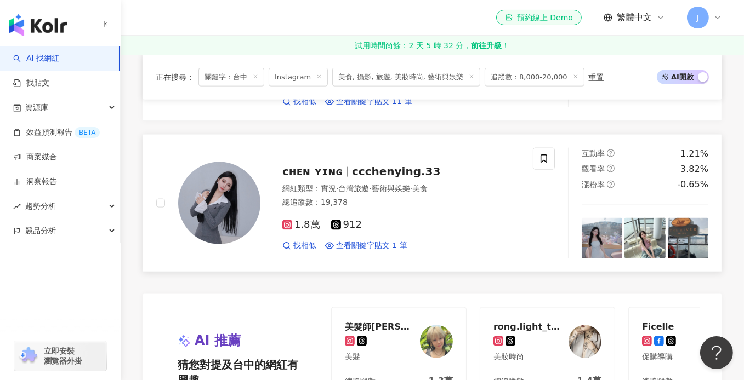
click at [407, 200] on div "總追蹤數 ： 19,378" at bounding box center [400, 202] width 237 height 11
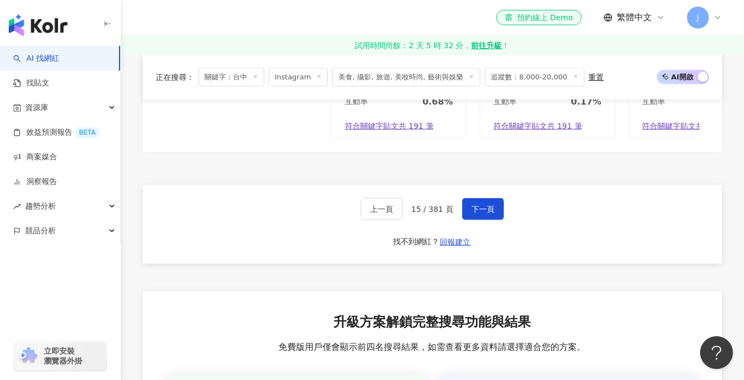
scroll to position [2164, 0]
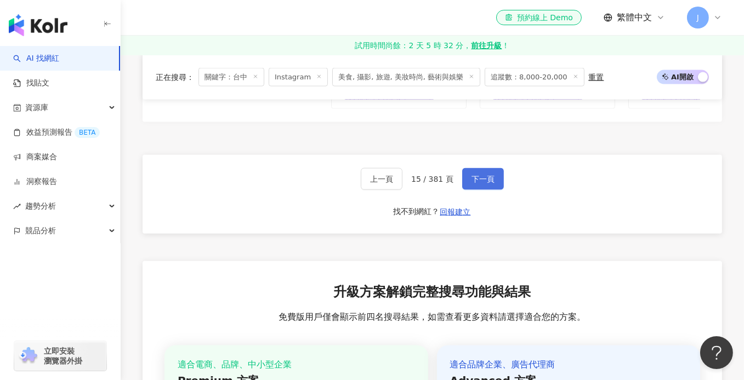
click at [478, 187] on button "下一頁" at bounding box center [483, 179] width 42 height 22
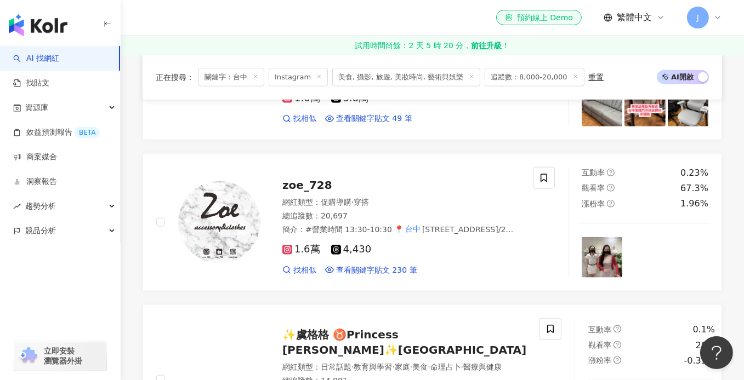
scroll to position [1707, 0]
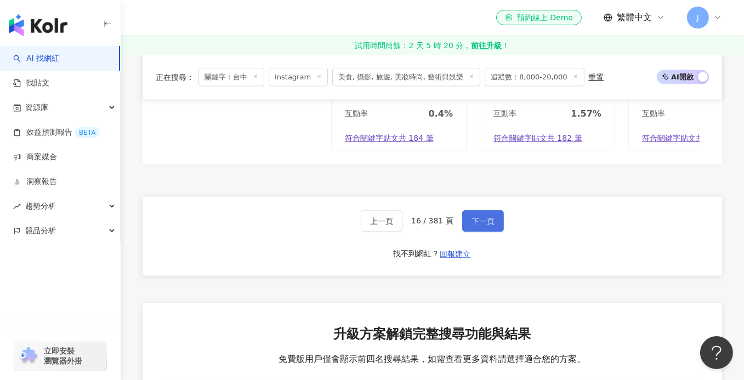
click at [492, 210] on button "下一頁" at bounding box center [483, 221] width 42 height 22
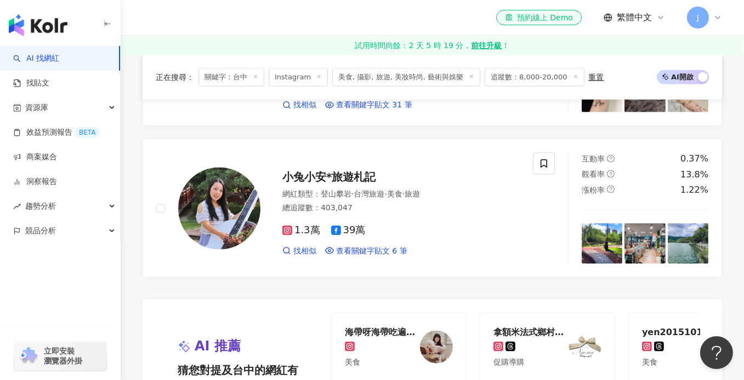
scroll to position [1996, 0]
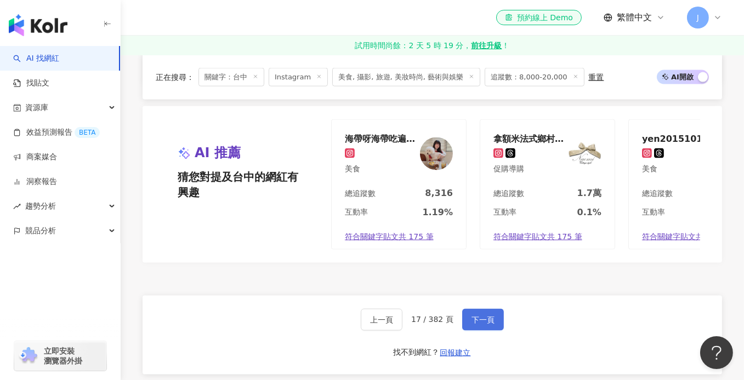
click at [475, 316] on span "下一頁" at bounding box center [482, 320] width 23 height 9
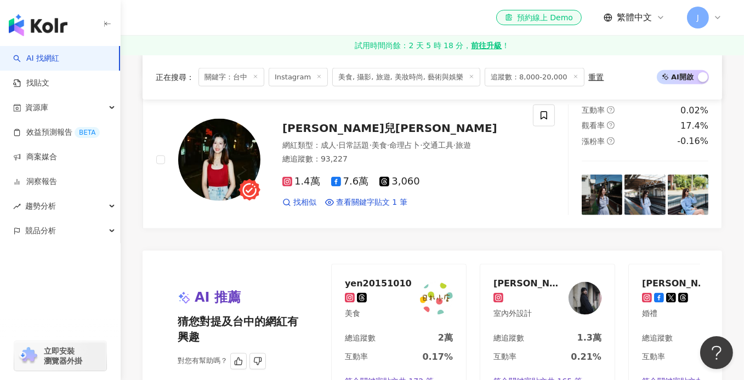
scroll to position [2028, 0]
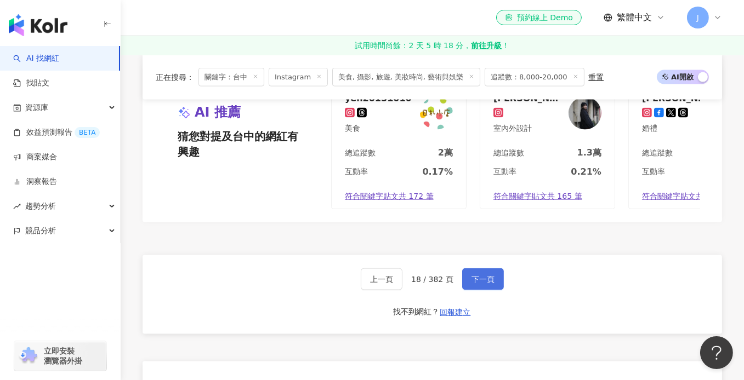
click at [493, 287] on button "下一頁" at bounding box center [483, 280] width 42 height 22
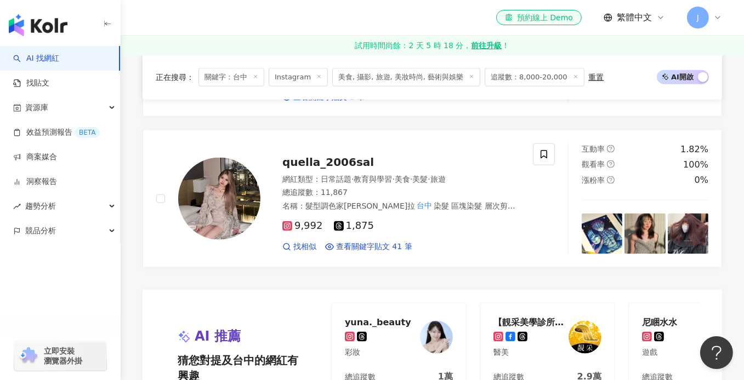
scroll to position [1973, 0]
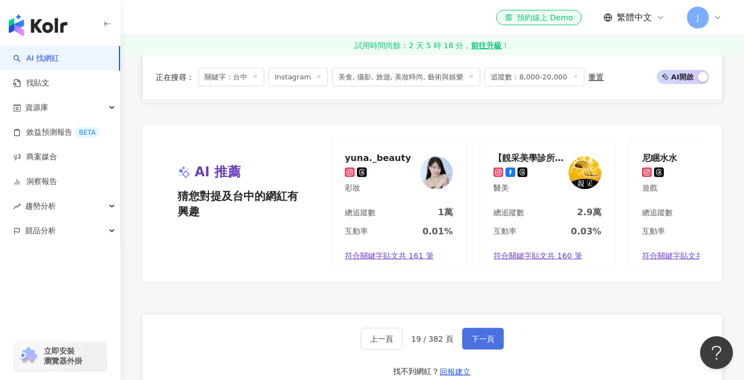
click at [480, 335] on span "下一頁" at bounding box center [482, 339] width 23 height 9
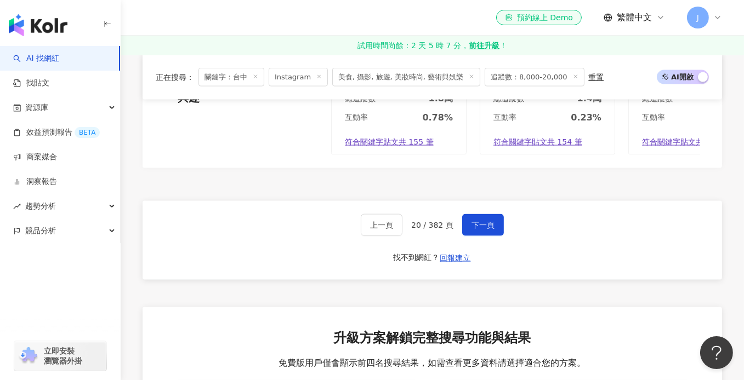
scroll to position [2100, 0]
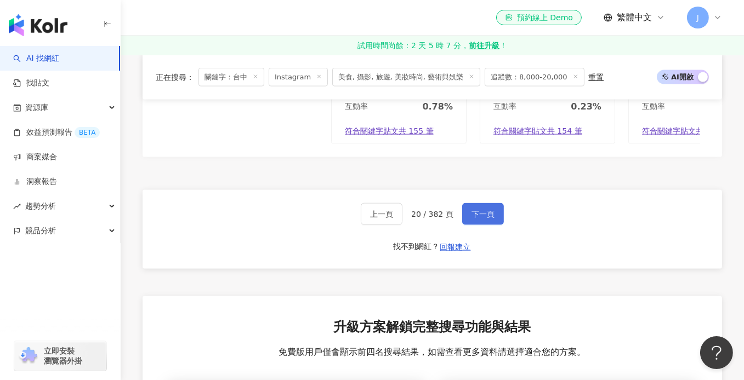
click at [472, 212] on span "下一頁" at bounding box center [482, 214] width 23 height 9
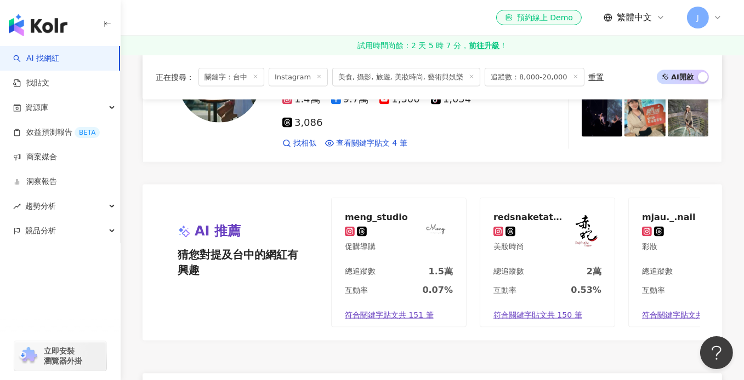
scroll to position [2029, 0]
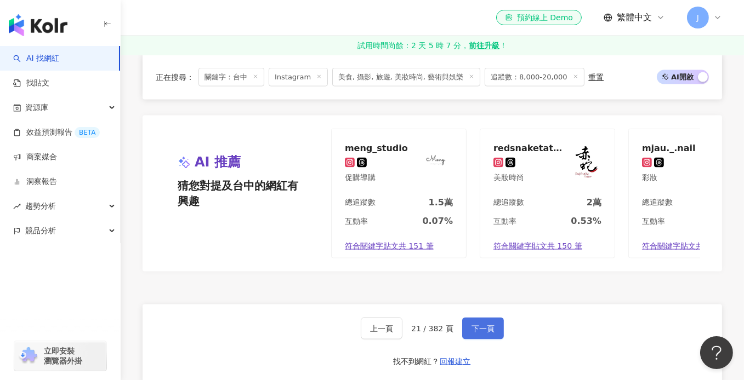
click at [483, 324] on span "下一頁" at bounding box center [482, 328] width 23 height 9
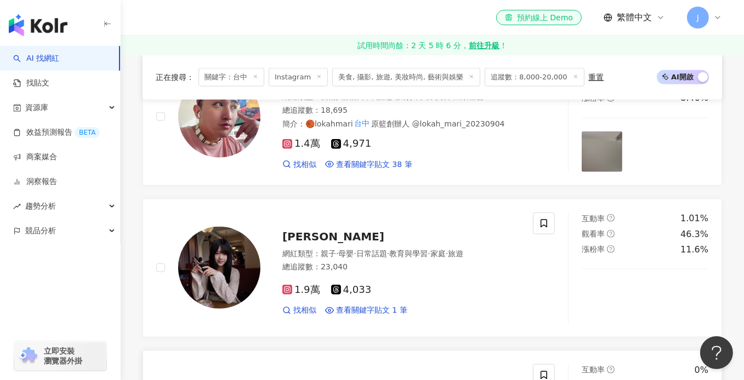
scroll to position [1480, 0]
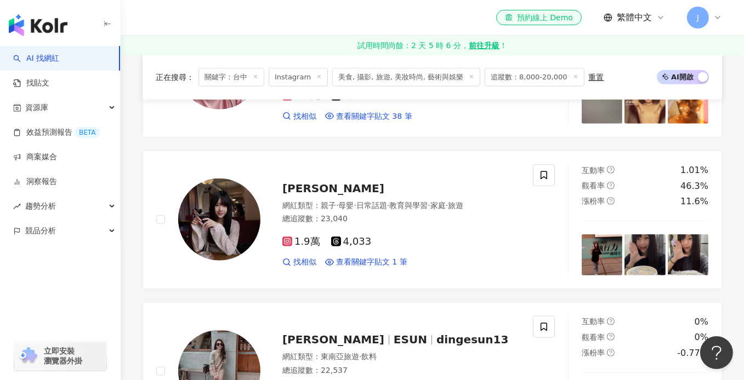
click at [220, 22] on div "el-icon-cs 預約線上 Demo 繁體中文 J" at bounding box center [432, 17] width 579 height 35
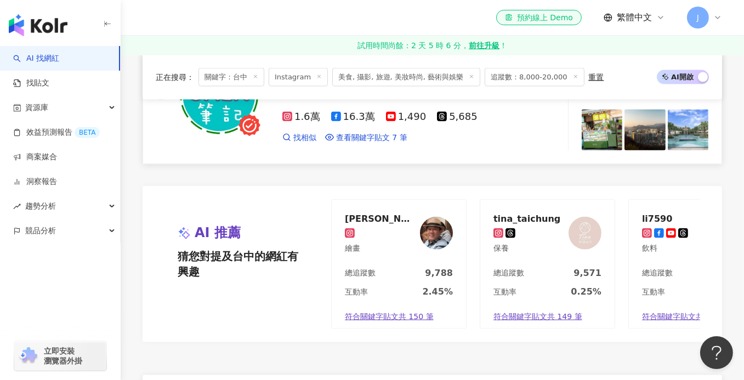
scroll to position [1918, 0]
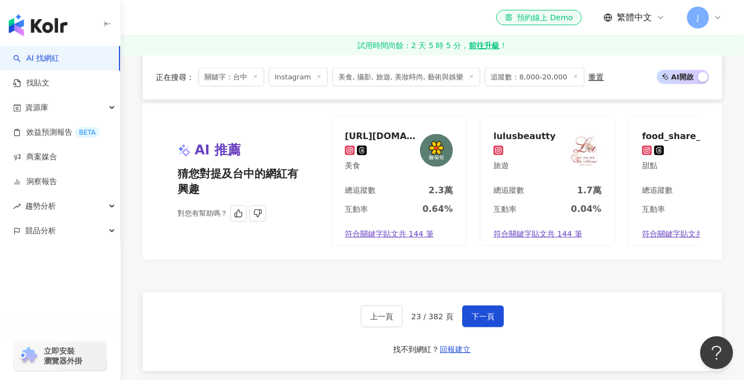
scroll to position [2028, 0]
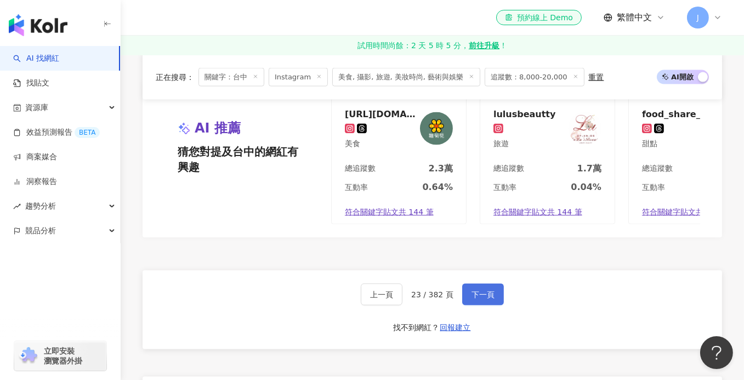
click at [476, 299] on span "下一頁" at bounding box center [482, 294] width 23 height 9
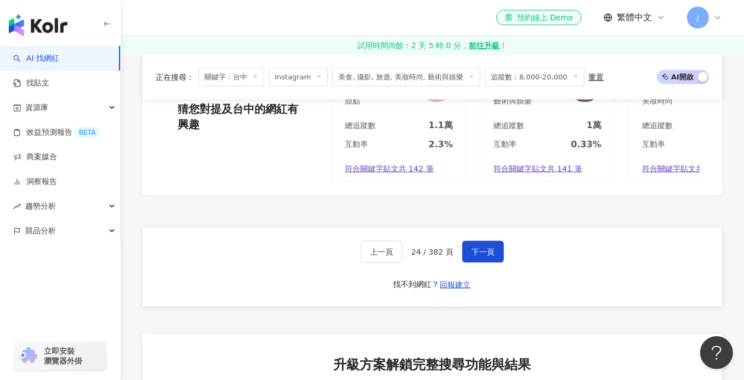
scroll to position [2138, 0]
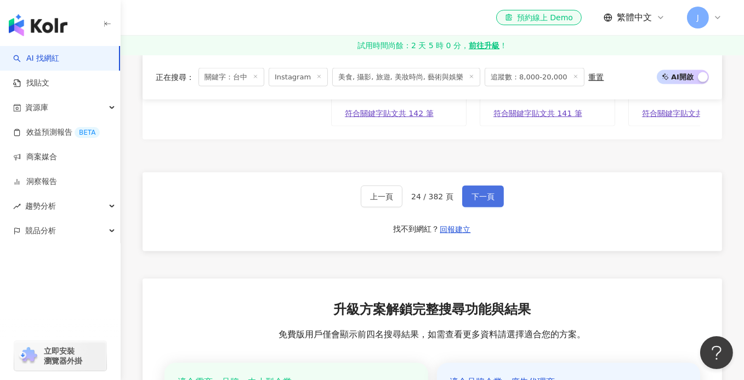
click at [463, 200] on button "下一頁" at bounding box center [483, 197] width 42 height 22
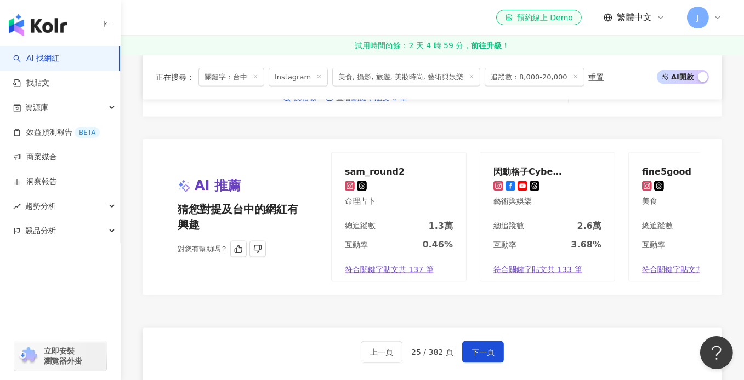
scroll to position [2028, 0]
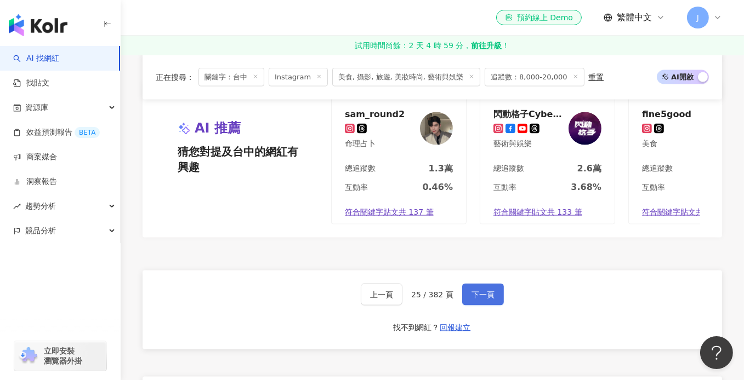
click at [482, 292] on span "下一頁" at bounding box center [482, 294] width 23 height 9
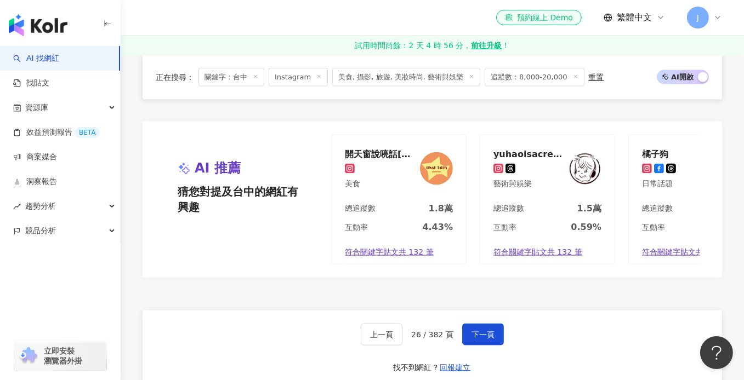
scroll to position [1973, 0]
click at [467, 340] on button "下一頁" at bounding box center [483, 334] width 42 height 22
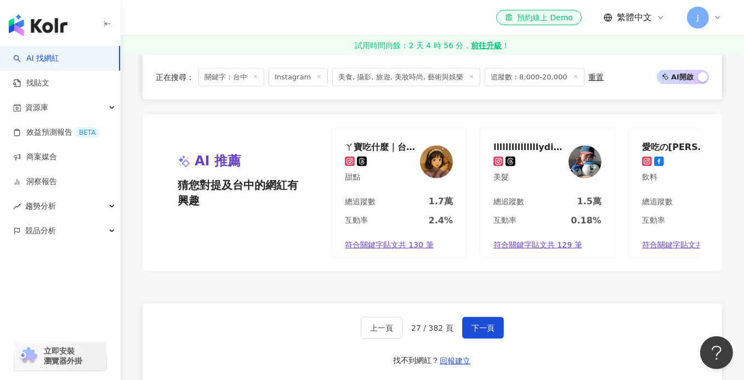
scroll to position [2017, 0]
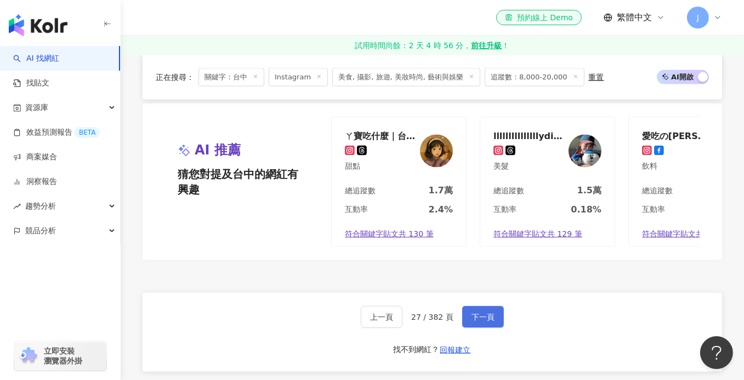
click at [480, 313] on span "下一頁" at bounding box center [482, 317] width 23 height 9
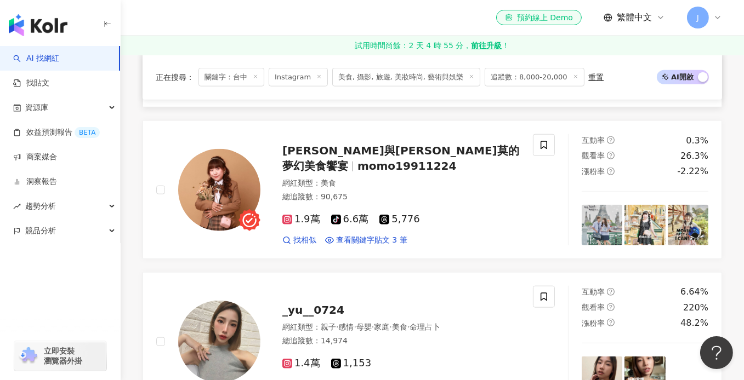
scroll to position [1499, 0]
click at [275, 6] on div "el-icon-cs 預約線上 Demo 繁體中文 J" at bounding box center [432, 17] width 579 height 35
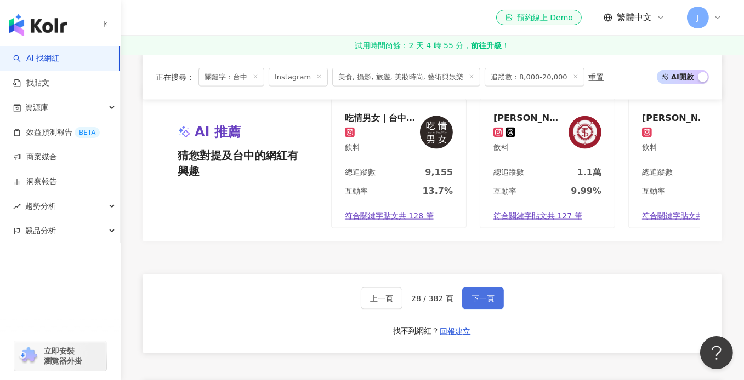
scroll to position [2047, 0]
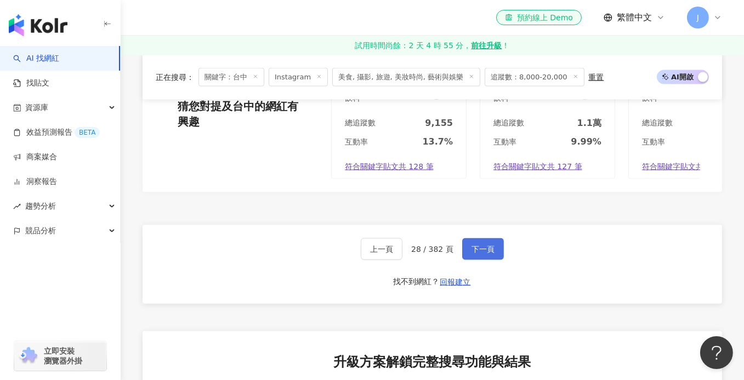
click at [487, 254] on span "下一頁" at bounding box center [482, 249] width 23 height 9
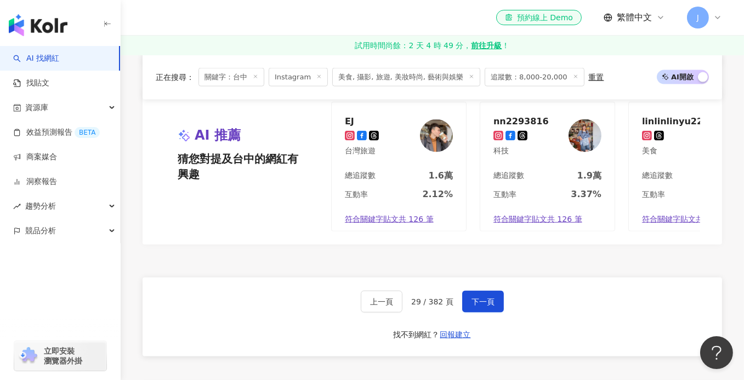
scroll to position [2116, 0]
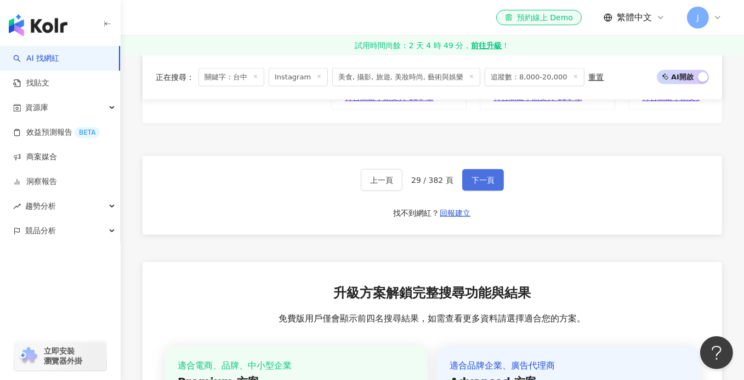
click at [481, 185] on span "下一頁" at bounding box center [482, 180] width 23 height 9
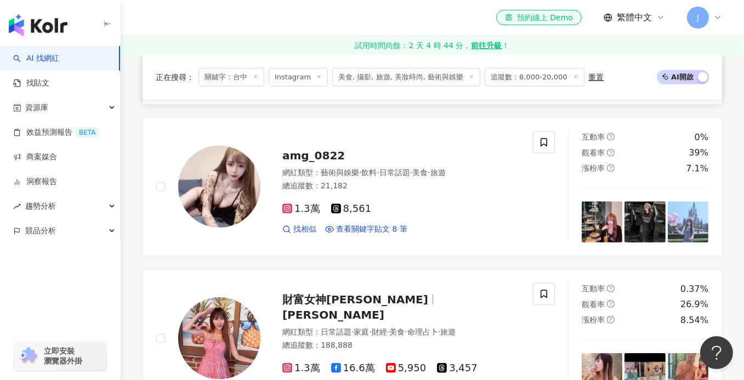
scroll to position [926, 0]
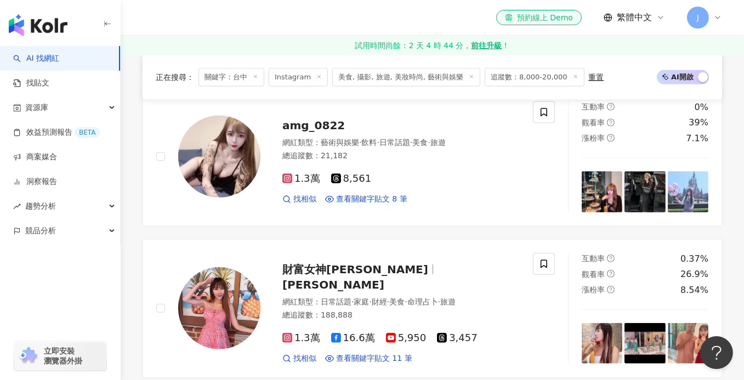
drag, startPoint x: 375, startPoint y: 161, endPoint x: 544, endPoint y: 235, distance: 183.8
click at [544, 235] on div "Neko時尚日誌 Neko Neko Neko Neko 奈枸 網紅類型 ： 藝術與娛樂 · 日常話題 · 家庭 · 美食 · 生活風格 · 寵物 總追蹤數 …" at bounding box center [432, 236] width 579 height 1814
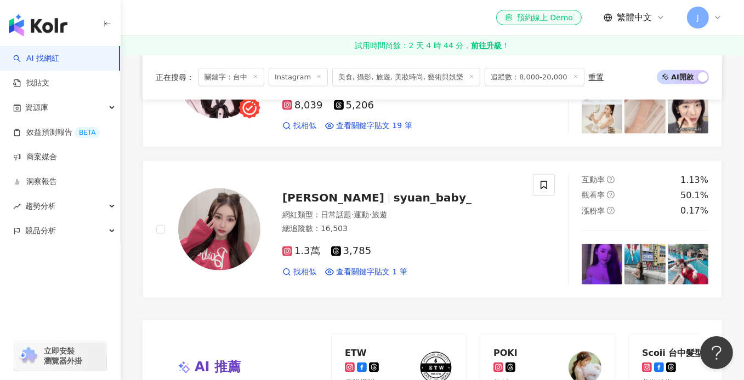
scroll to position [1803, 0]
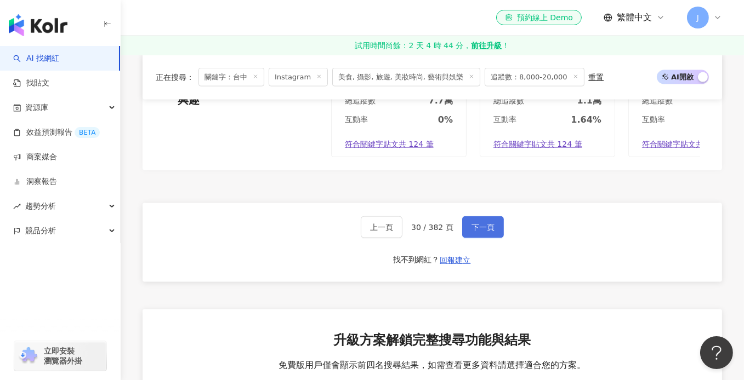
click at [478, 228] on span "下一頁" at bounding box center [482, 227] width 23 height 9
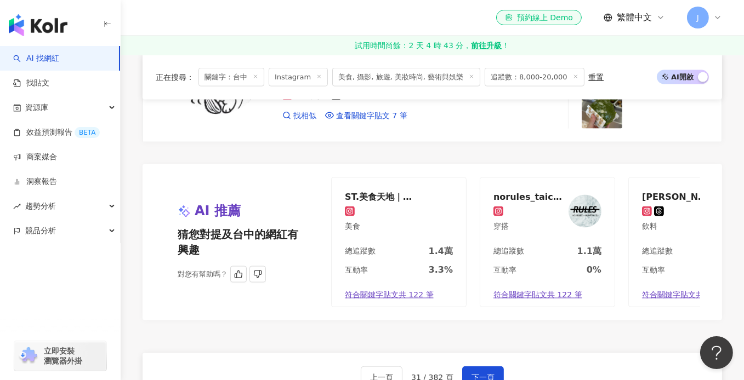
scroll to position [2138, 0]
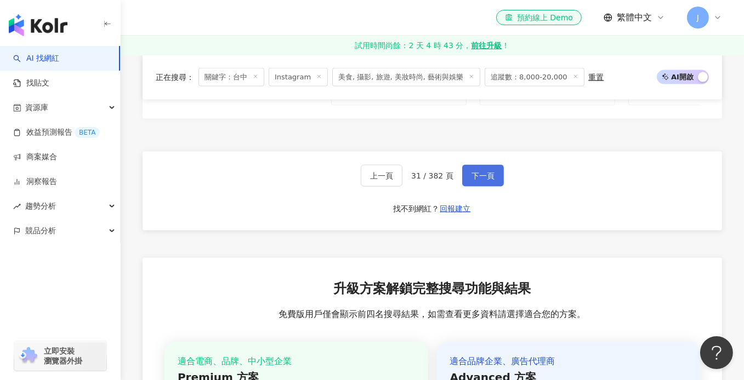
click at [488, 172] on span "下一頁" at bounding box center [482, 176] width 23 height 9
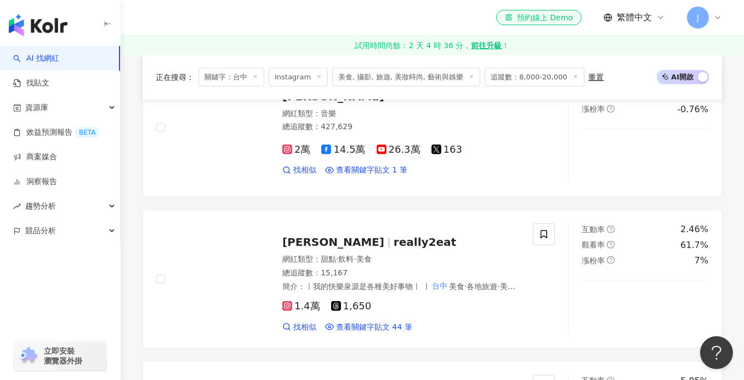
scroll to position [1370, 0]
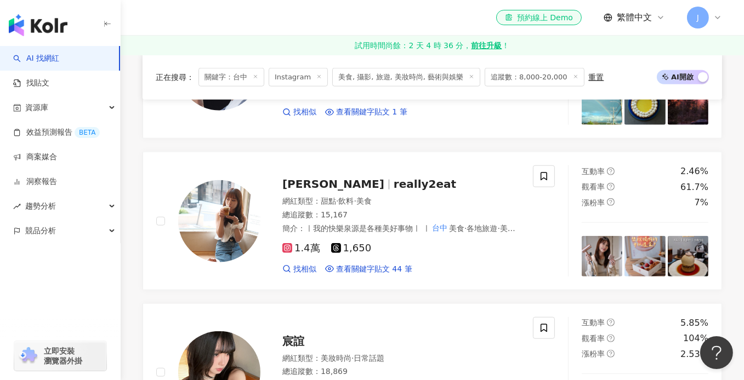
drag, startPoint x: 368, startPoint y: 168, endPoint x: 125, endPoint y: 234, distance: 252.1
click at [125, 234] on div "正在搜尋 ： 關鍵字：台中 Instagram 美食, 攝影, 旅遊, 美妝時尚, 藝術與娛樂 追蹤數：8,000-20,000 重置 AI 開啟 AI 關閉…" at bounding box center [432, 87] width 623 height 2495
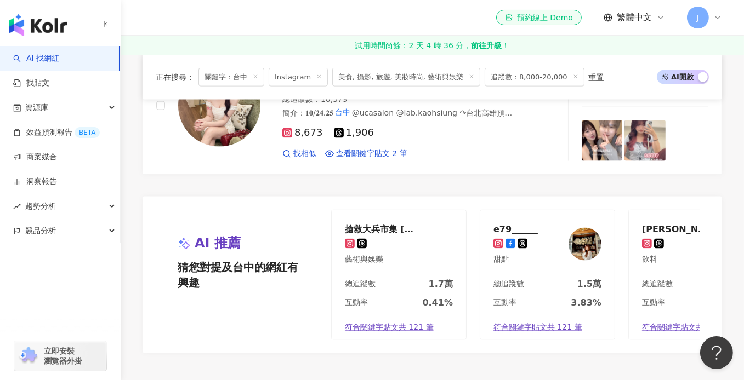
scroll to position [1973, 0]
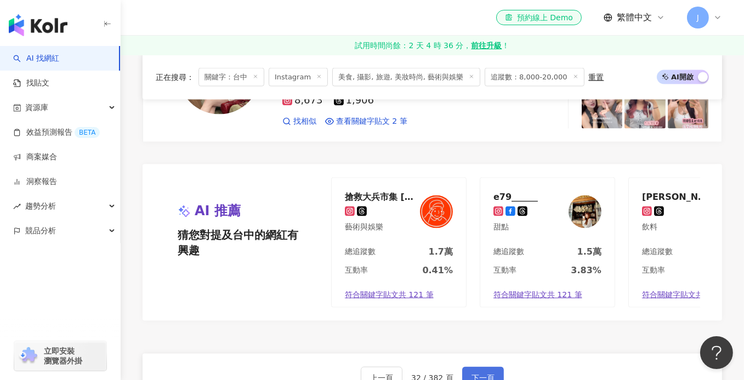
click at [474, 374] on span "下一頁" at bounding box center [482, 378] width 23 height 9
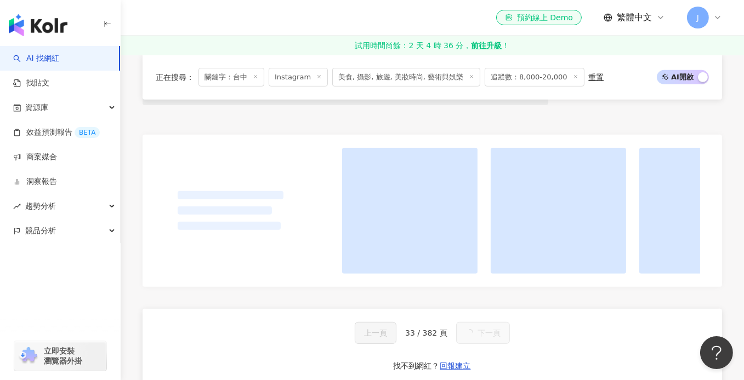
click at [414, 338] on span "33 / 382 頁" at bounding box center [426, 333] width 42 height 9
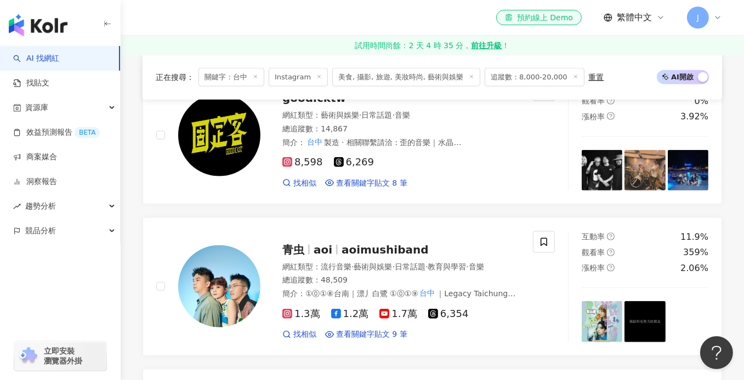
scroll to position [1799, 0]
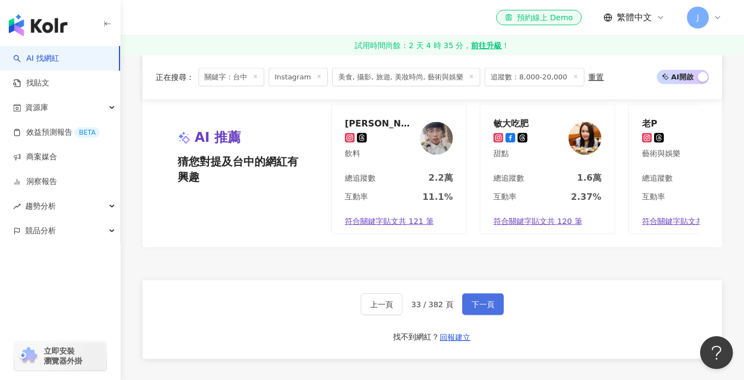
click at [486, 300] on span "下一頁" at bounding box center [482, 304] width 23 height 9
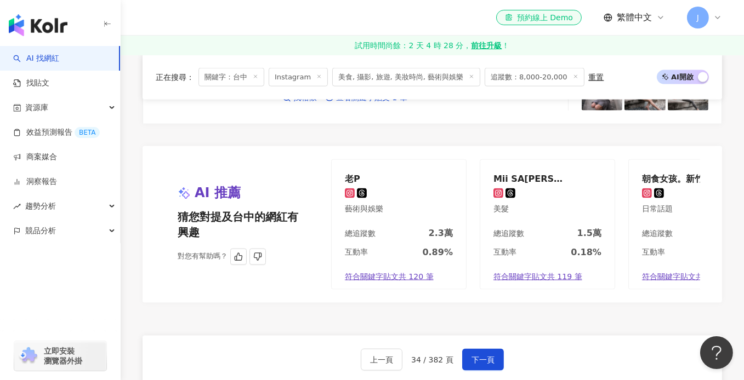
scroll to position [1982, 0]
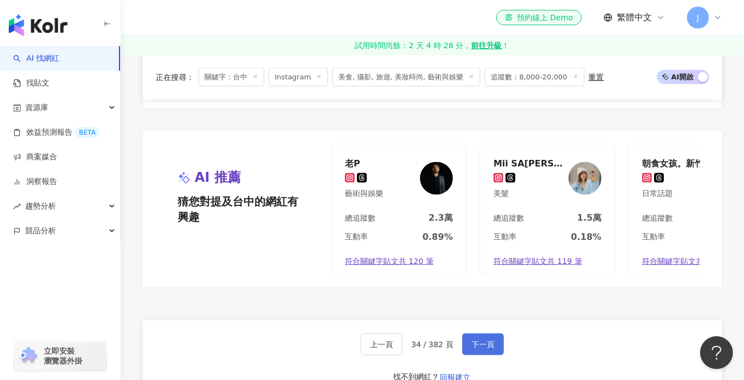
click at [481, 335] on button "下一頁" at bounding box center [483, 345] width 42 height 22
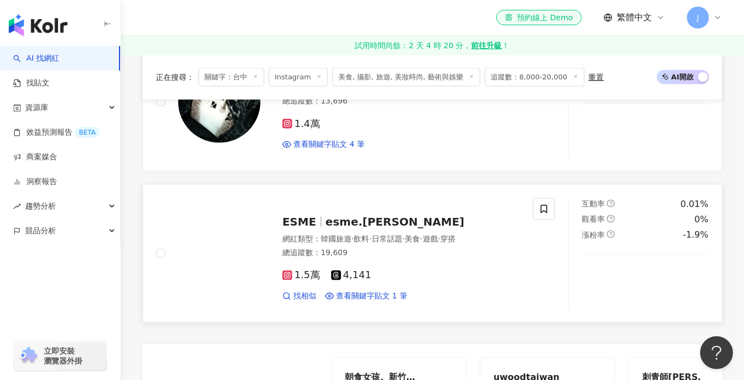
scroll to position [1780, 0]
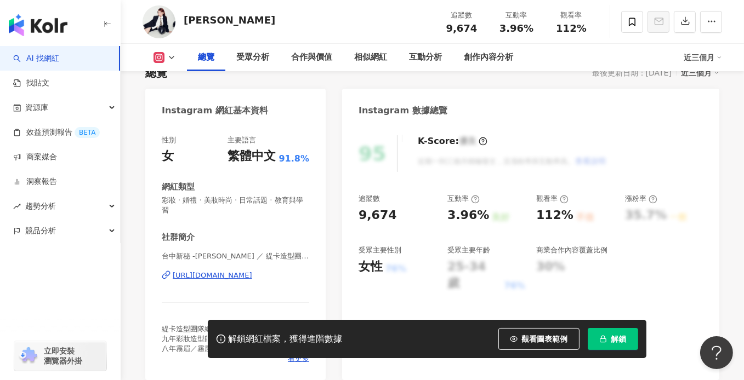
scroll to position [110, 0]
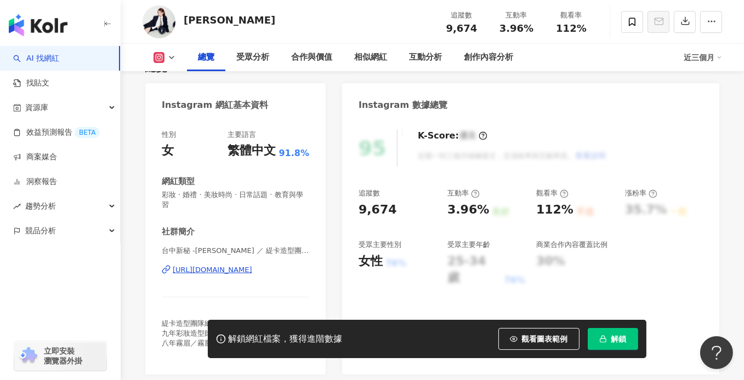
click at [224, 272] on div "https://www.instagram.com/debbie_caty/" at bounding box center [212, 270] width 79 height 10
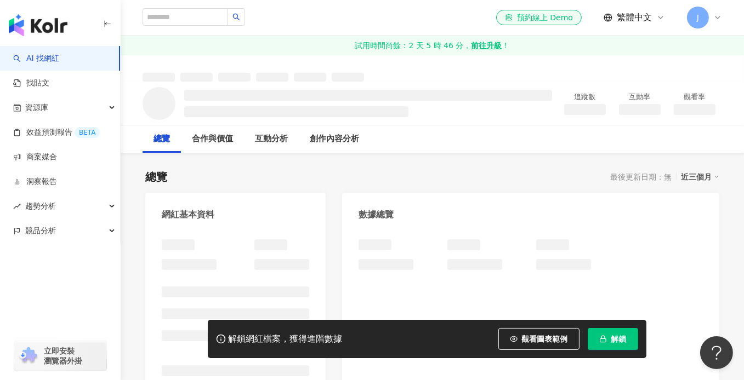
scroll to position [5, 0]
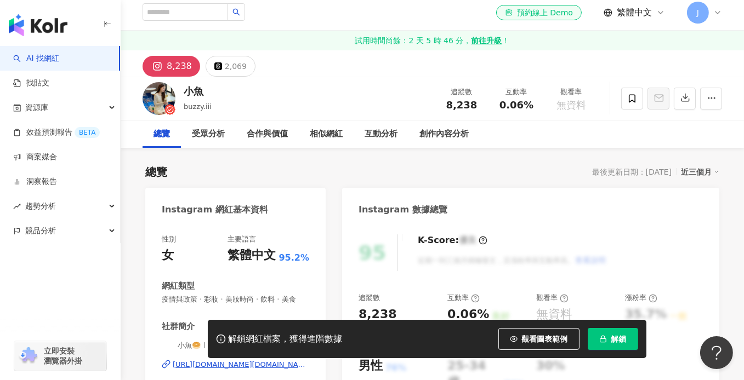
scroll to position [110, 0]
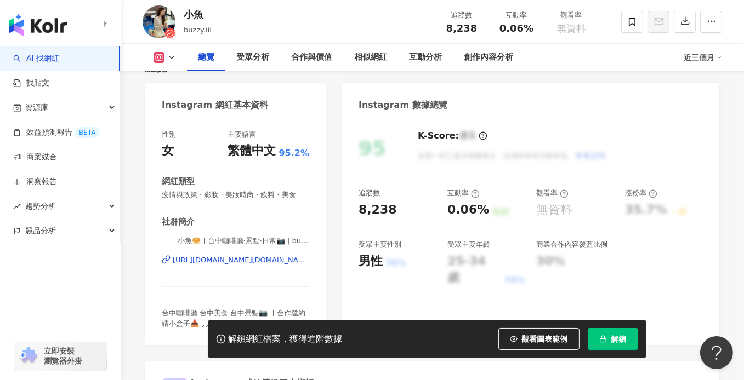
click at [221, 265] on div "https://www.instagram.com/buzzy.iii/" at bounding box center [241, 260] width 136 height 10
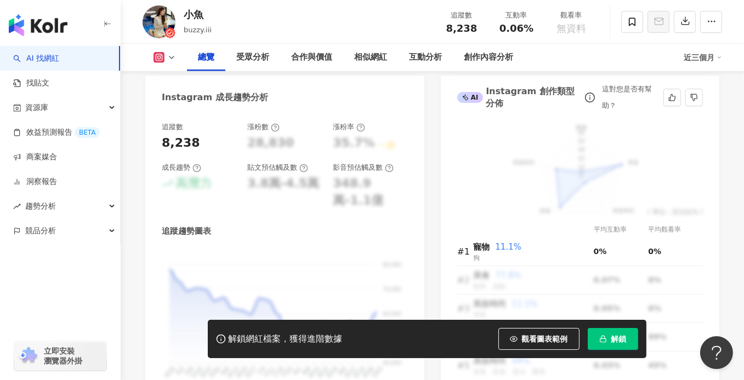
scroll to position [384, 0]
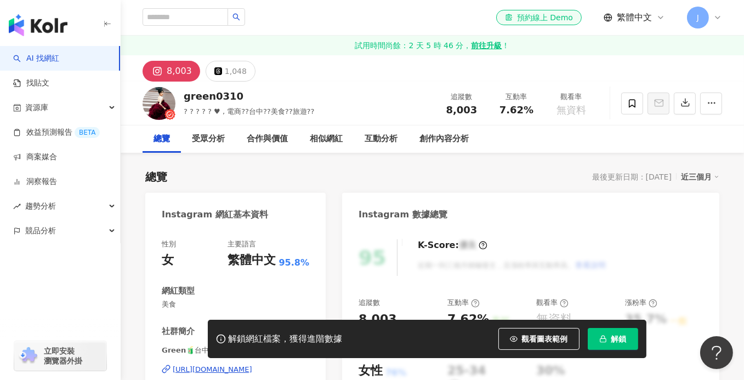
click at [244, 365] on div "https://www.instagram.com/green0310/" at bounding box center [212, 370] width 79 height 10
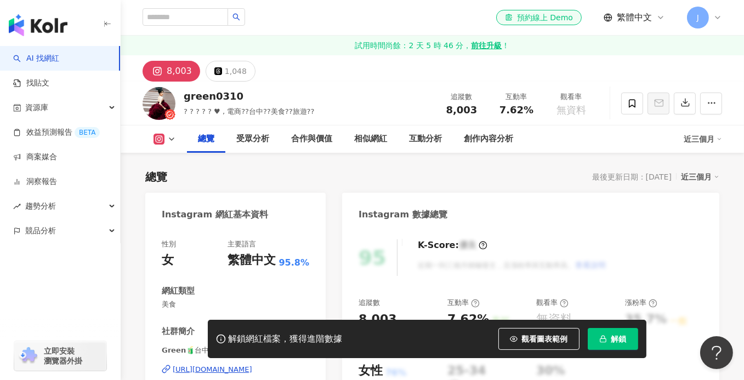
scroll to position [164, 0]
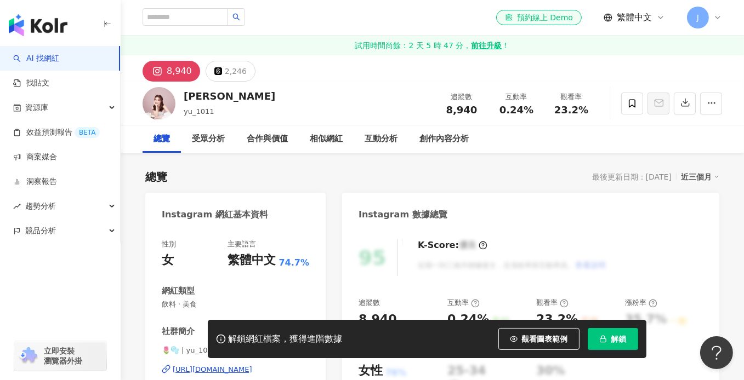
click at [240, 365] on div "[URL][DOMAIN_NAME]" at bounding box center [212, 370] width 79 height 10
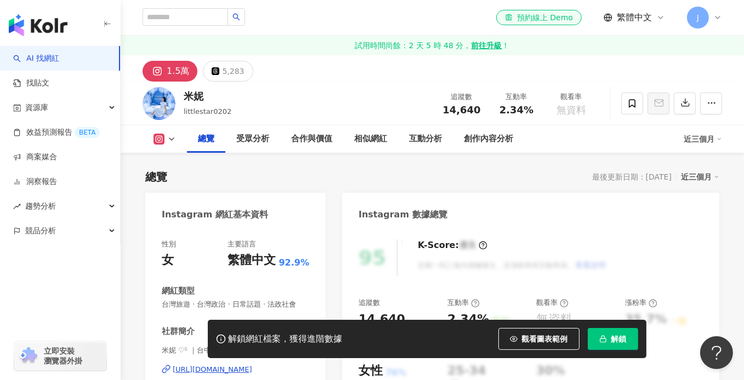
drag, startPoint x: 231, startPoint y: 260, endPoint x: 261, endPoint y: 223, distance: 47.6
click at [231, 365] on div "https://www.instagram.com/littlestar0202/" at bounding box center [212, 370] width 79 height 10
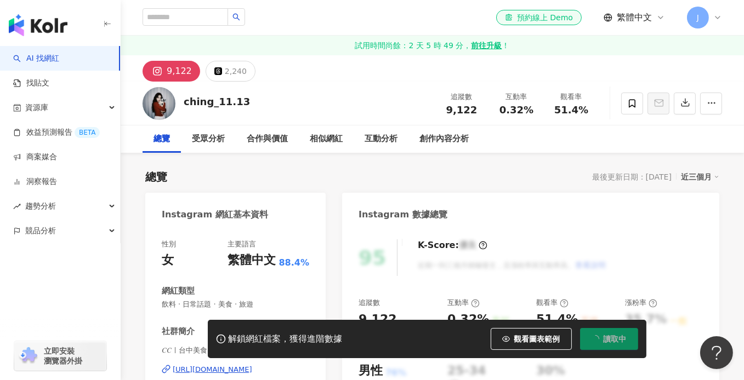
scroll to position [164, 0]
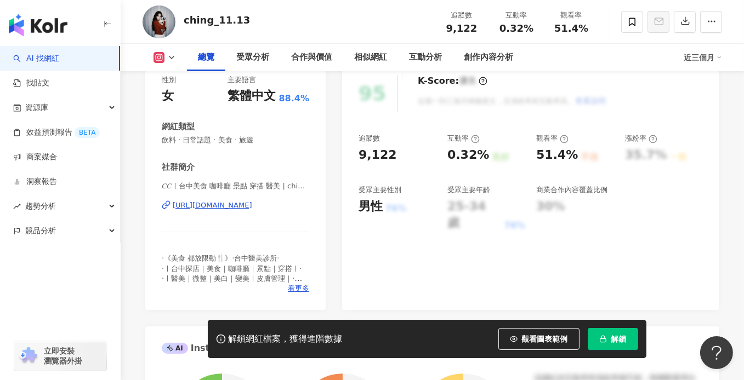
click at [242, 206] on div "https://www.instagram.com/ching_11.13/" at bounding box center [212, 206] width 79 height 10
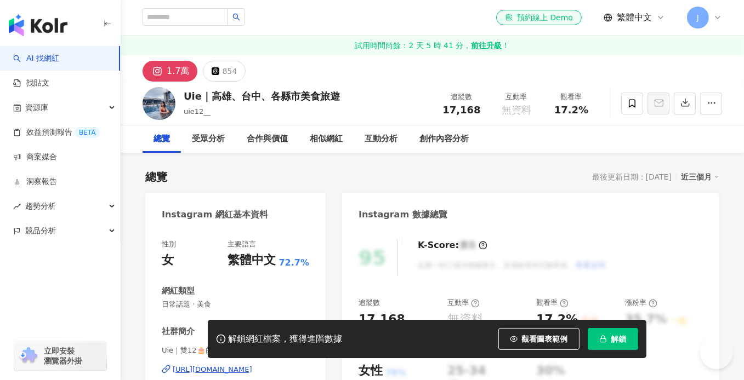
click at [207, 365] on div "[URL][DOMAIN_NAME]" at bounding box center [212, 370] width 79 height 10
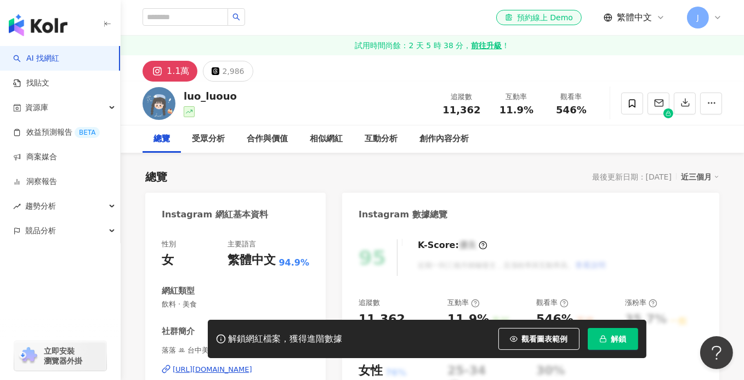
click at [214, 365] on div "https://www.instagram.com/luo_luouo/" at bounding box center [212, 370] width 79 height 10
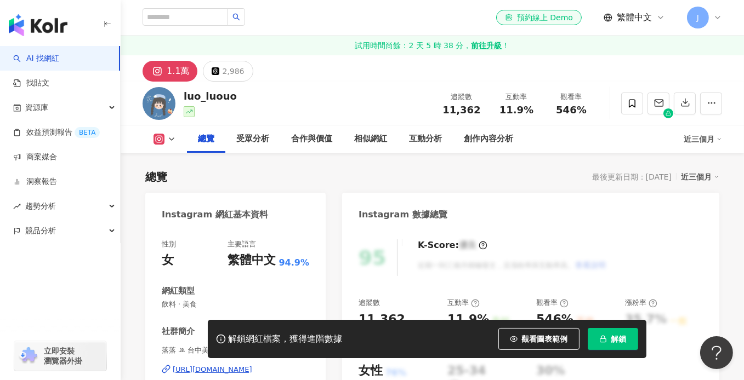
scroll to position [110, 0]
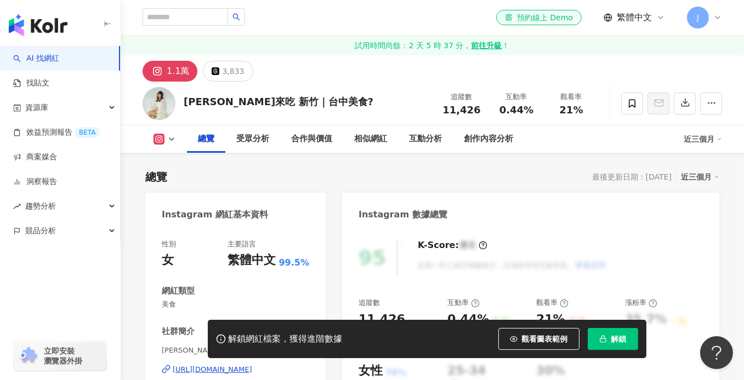
click at [244, 365] on div "https://www.instagram.com/hueepf/" at bounding box center [212, 370] width 79 height 10
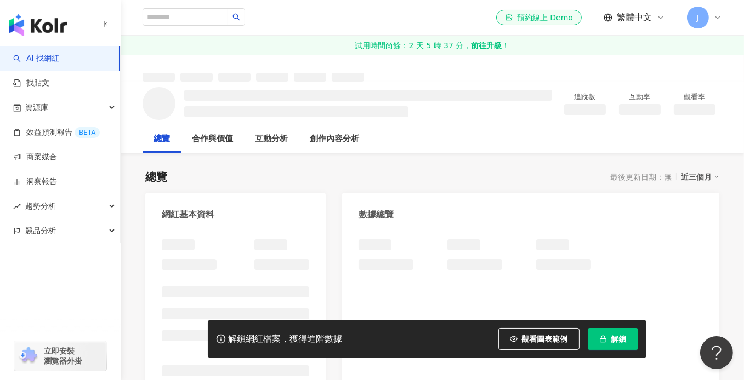
scroll to position [164, 0]
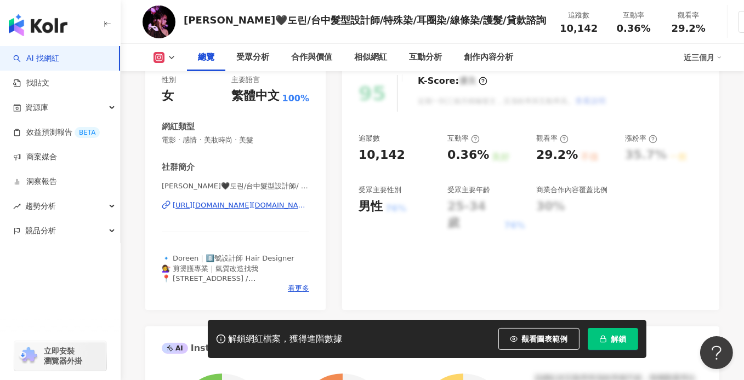
click at [244, 212] on div "Doreen 朵琳🖤도린/台中髮型設計師/ | doreen.hair_1110 https://www.instagram.com/doreen.hair_…" at bounding box center [235, 213] width 147 height 64
click at [249, 205] on div "https://www.instagram.com/doreen.hair_1110/" at bounding box center [241, 206] width 136 height 10
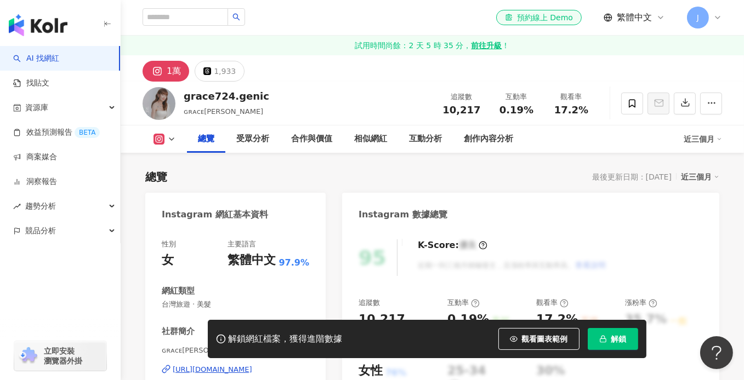
scroll to position [164, 0]
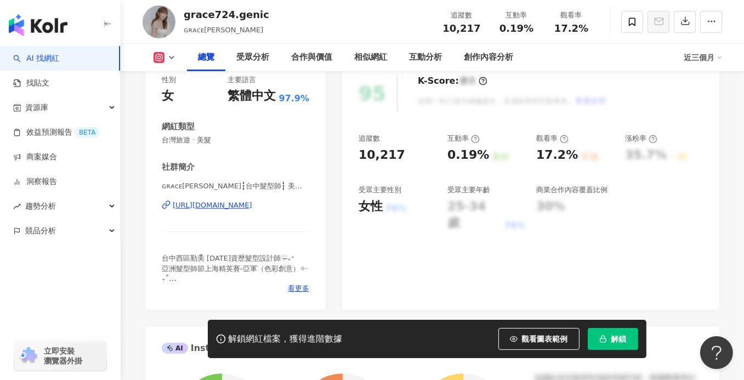
click at [232, 207] on div "[URL][DOMAIN_NAME]" at bounding box center [212, 206] width 79 height 10
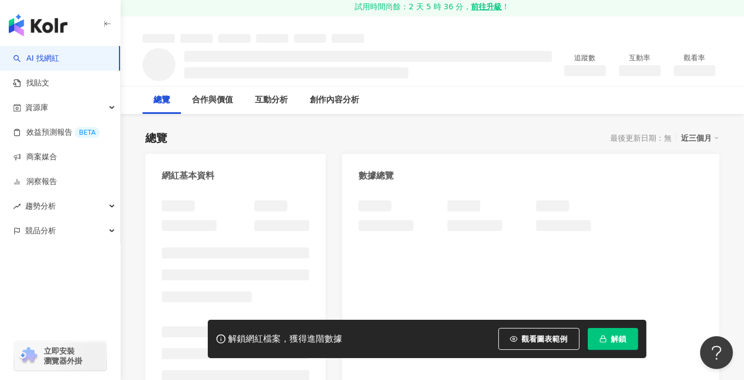
scroll to position [110, 0]
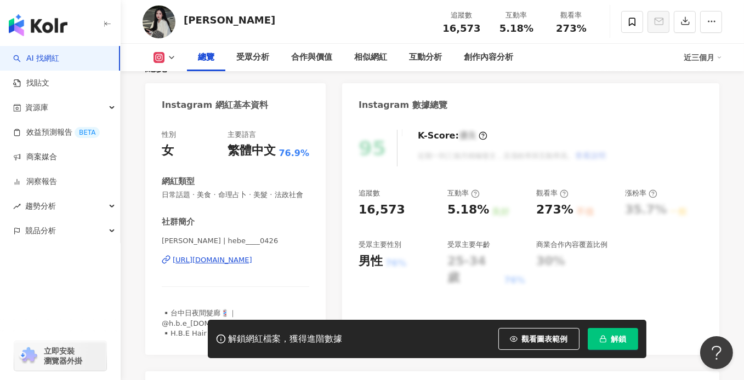
click at [252, 255] on div "https://www.instagram.com/hebe____0426/" at bounding box center [212, 260] width 79 height 10
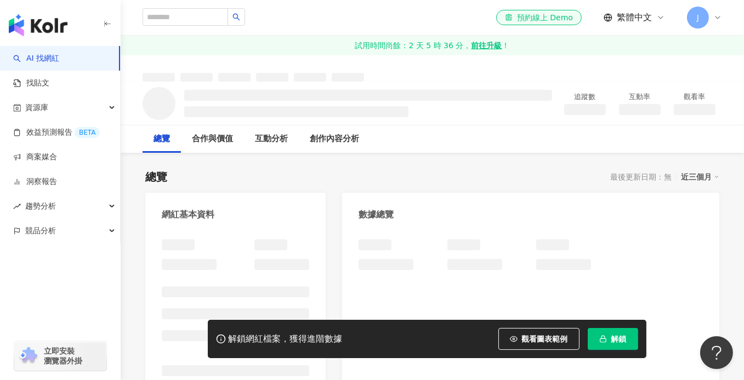
scroll to position [164, 0]
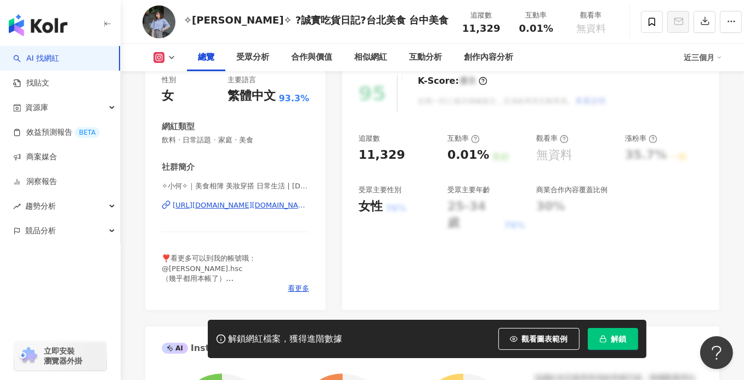
scroll to position [219, 0]
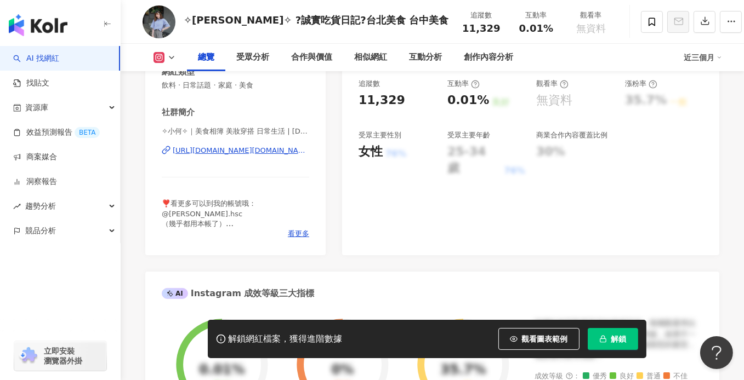
click at [275, 150] on div "https://www.instagram.com/littleho.food/" at bounding box center [241, 151] width 136 height 10
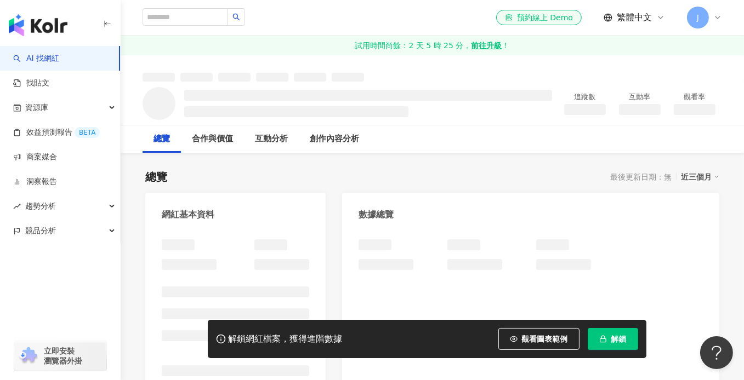
scroll to position [44, 0]
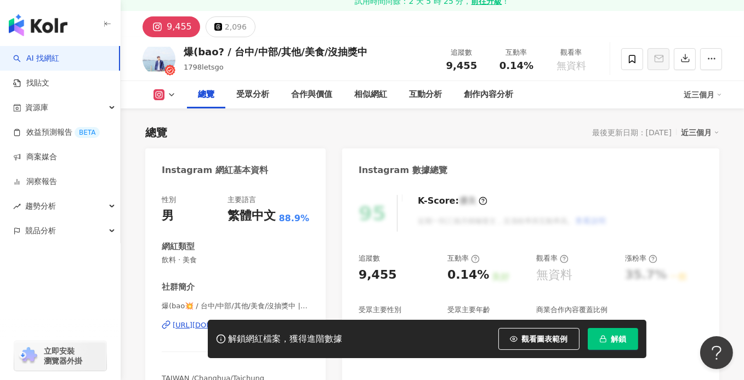
scroll to position [219, 0]
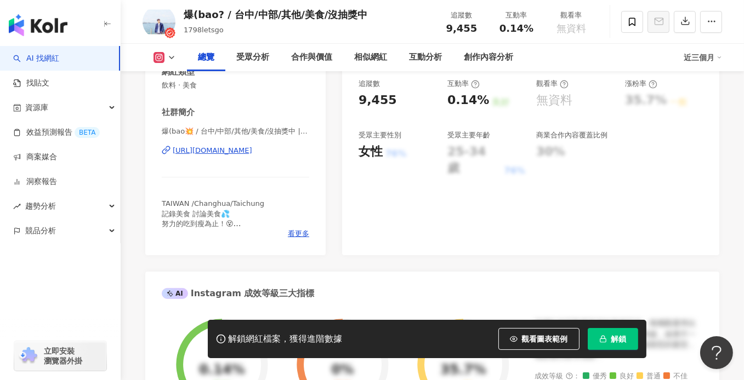
click at [248, 154] on div "[URL][DOMAIN_NAME]" at bounding box center [212, 151] width 79 height 10
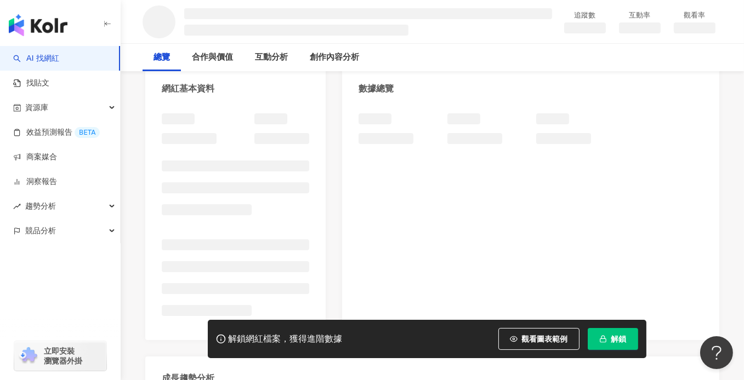
scroll to position [219, 0]
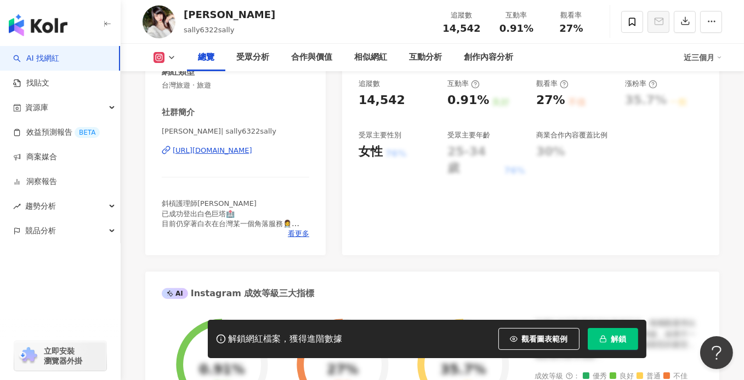
click at [247, 152] on div "https://www.instagram.com/sally6322sally/" at bounding box center [212, 151] width 79 height 10
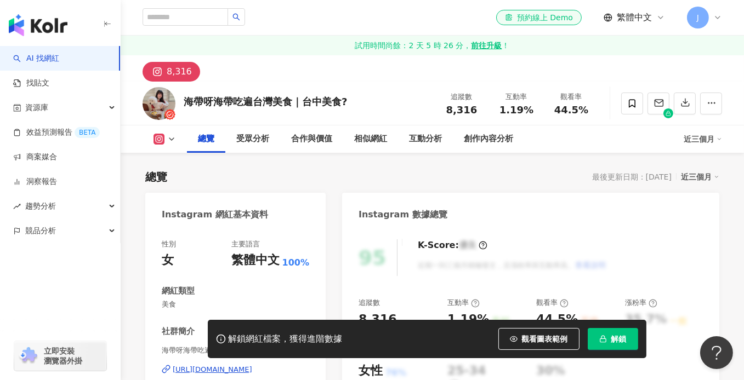
click at [234, 365] on div "https://www.instagram.com/eat___foood/" at bounding box center [212, 370] width 79 height 10
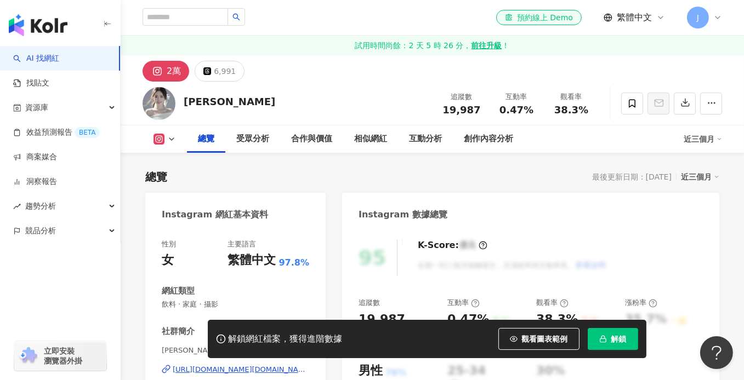
scroll to position [164, 0]
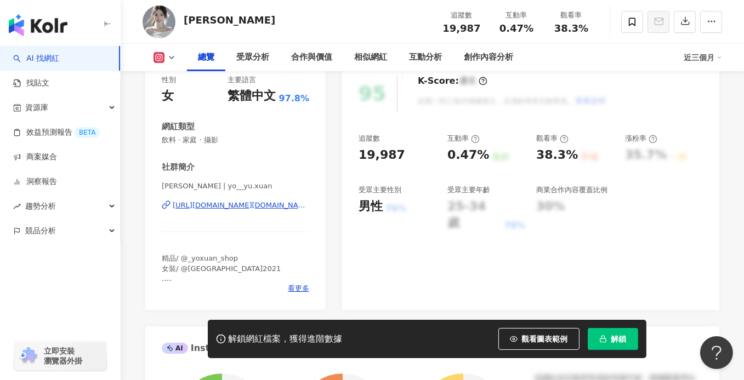
click at [235, 205] on div "https://www.instagram.com/yo__yu.xuan/" at bounding box center [241, 206] width 136 height 10
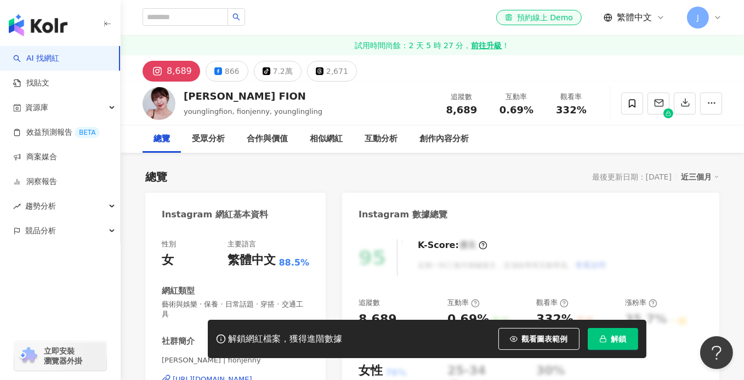
scroll to position [164, 0]
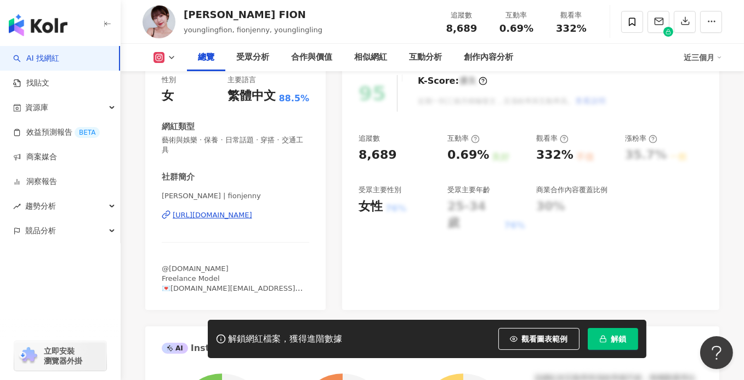
click at [238, 214] on div "[URL][DOMAIN_NAME]" at bounding box center [212, 215] width 79 height 10
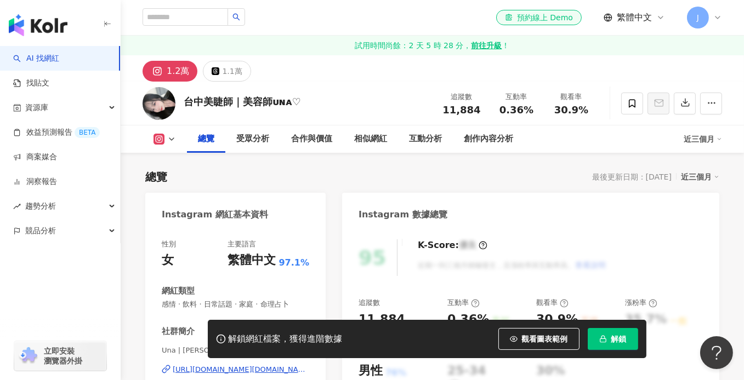
scroll to position [219, 0]
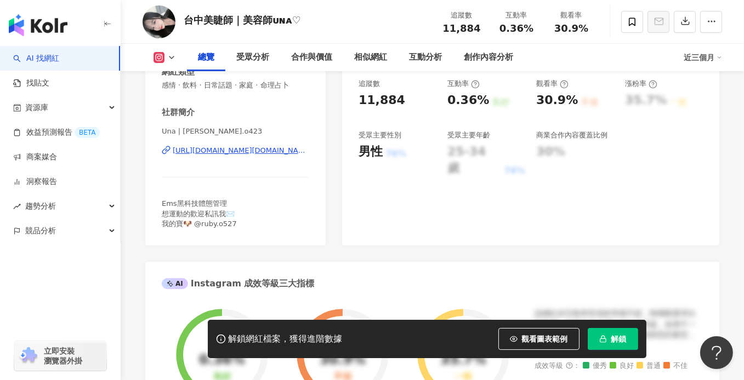
click at [261, 153] on div "[URL][DOMAIN_NAME][DOMAIN_NAME]" at bounding box center [241, 151] width 136 height 10
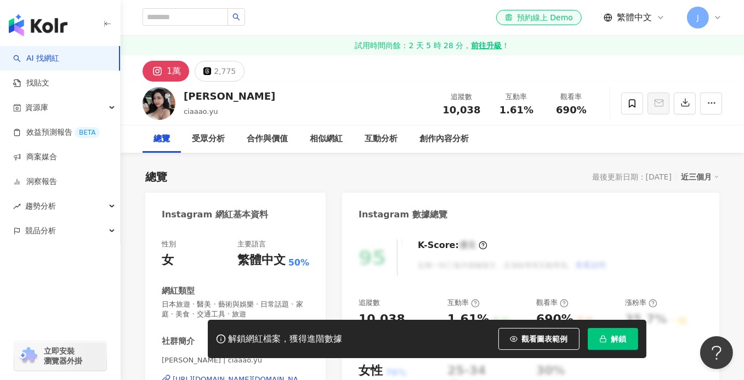
scroll to position [164, 0]
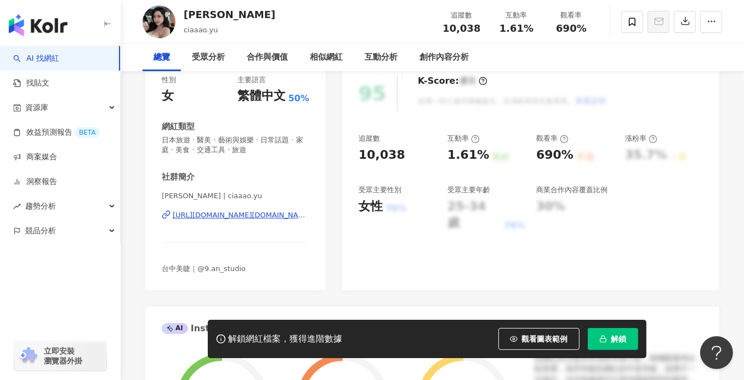
click at [226, 213] on div "https://www.instagram.com/ciaaao.yu/" at bounding box center [241, 215] width 136 height 10
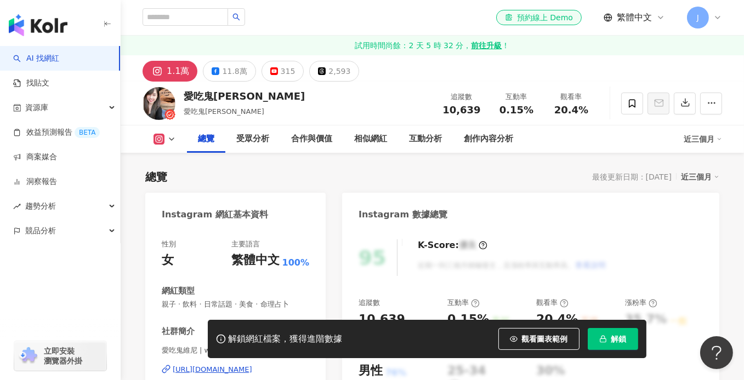
click at [252, 365] on div "https://www.instagram.com/winnie_winnie520/" at bounding box center [212, 370] width 79 height 10
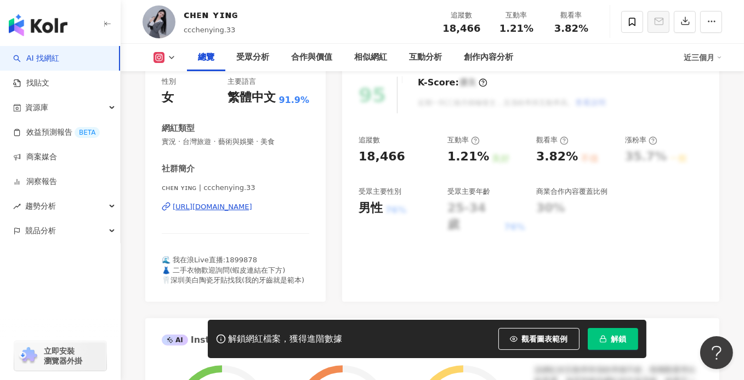
scroll to position [164, 0]
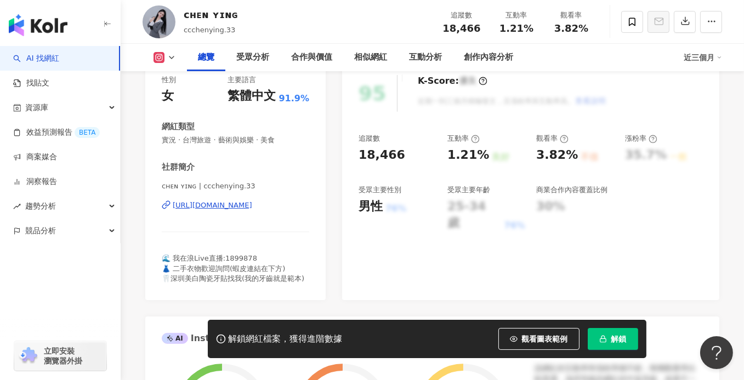
click at [237, 203] on div "[URL][DOMAIN_NAME]" at bounding box center [212, 206] width 79 height 10
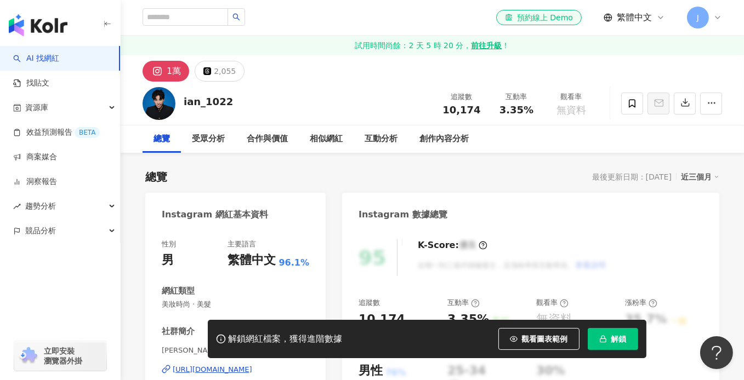
scroll to position [164, 0]
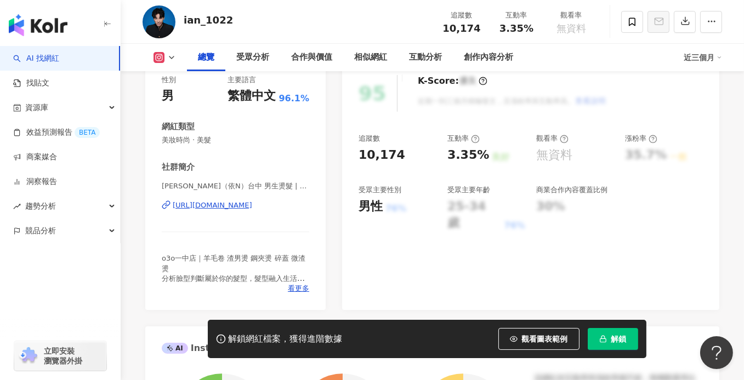
click at [226, 202] on div "https://www.instagram.com/ian_1022/" at bounding box center [212, 206] width 79 height 10
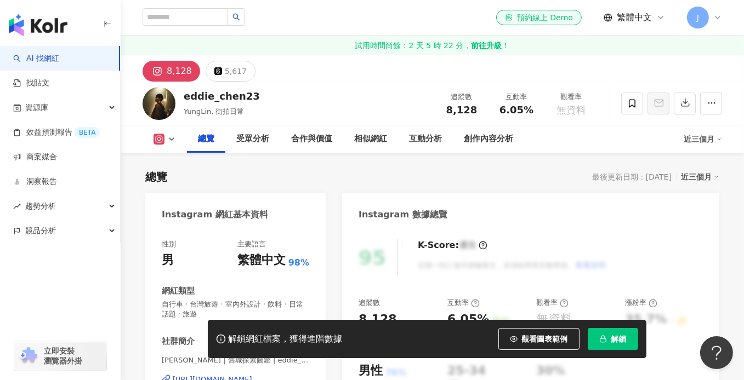
scroll to position [219, 0]
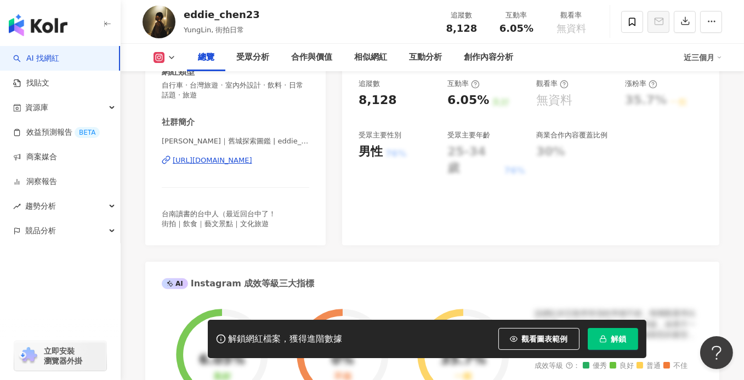
click at [252, 164] on div "https://www.instagram.com/eddie_chen23/" at bounding box center [212, 161] width 79 height 10
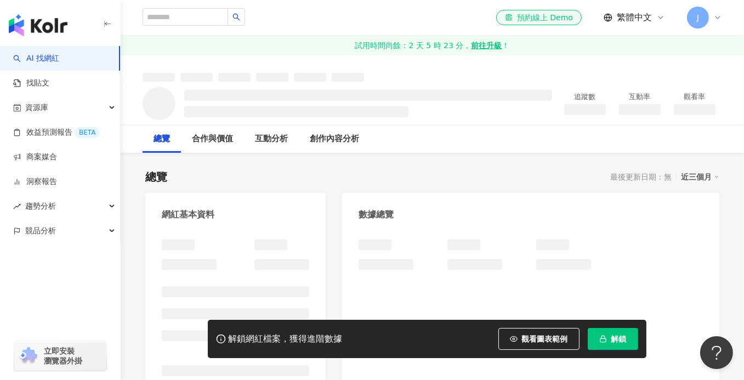
scroll to position [164, 0]
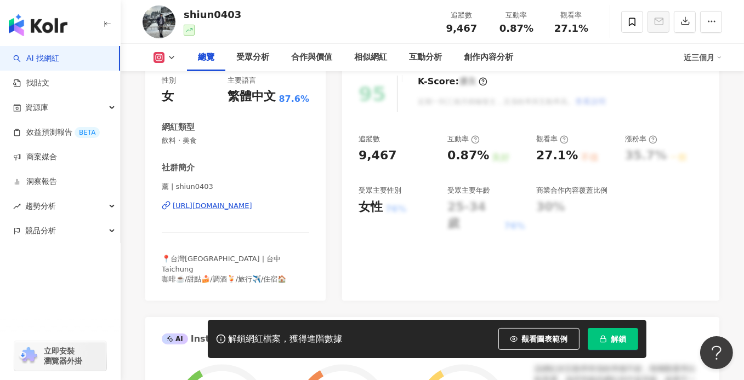
drag, startPoint x: 246, startPoint y: 221, endPoint x: 261, endPoint y: 202, distance: 24.6
click at [252, 202] on div "[URL][DOMAIN_NAME]" at bounding box center [212, 206] width 79 height 10
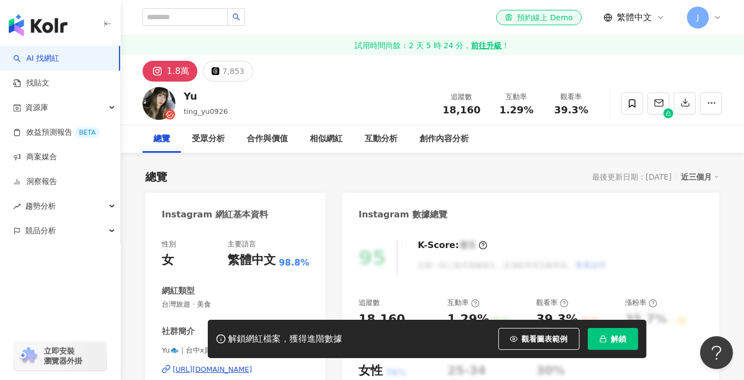
scroll to position [219, 0]
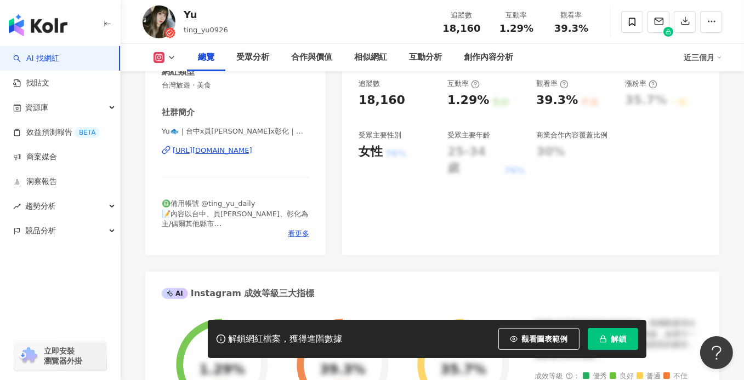
click at [252, 152] on div "[URL][DOMAIN_NAME]" at bounding box center [212, 151] width 79 height 10
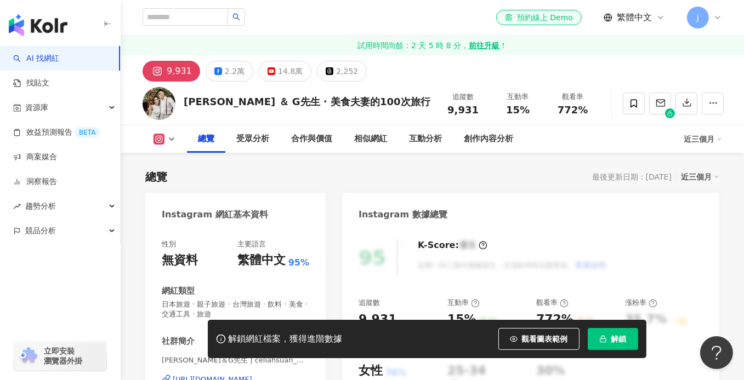
scroll to position [164, 0]
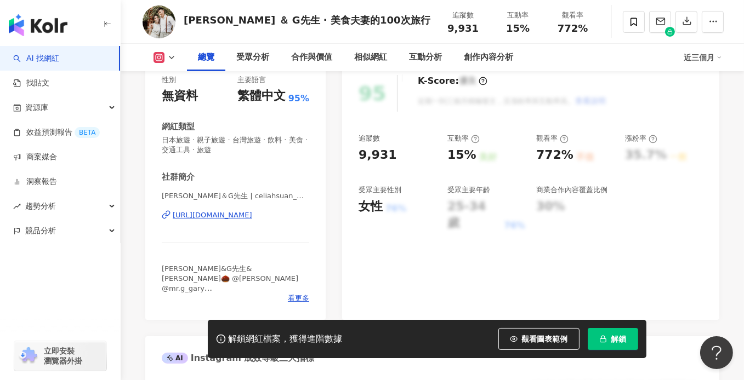
click at [233, 218] on div "https://www.instagram.com/celiahsuan_mr.g/" at bounding box center [212, 215] width 79 height 10
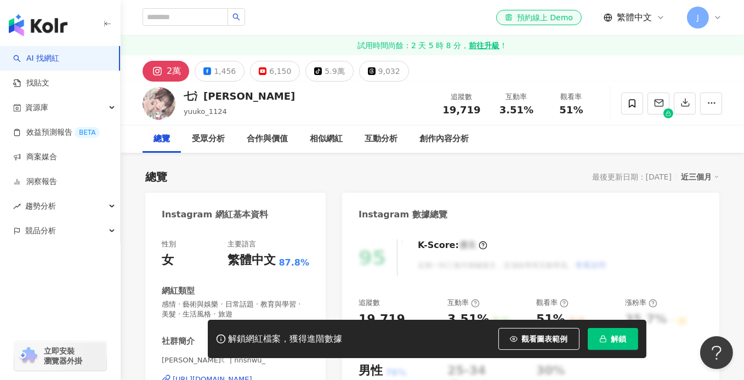
click at [248, 375] on div "https://www.instagram.com/nnsnwu_/" at bounding box center [212, 380] width 79 height 10
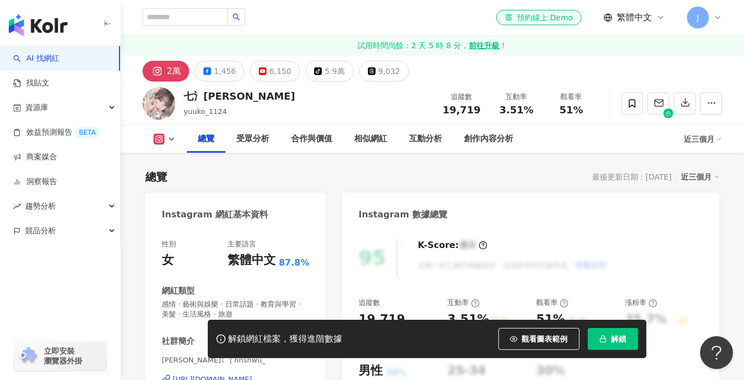
scroll to position [219, 0]
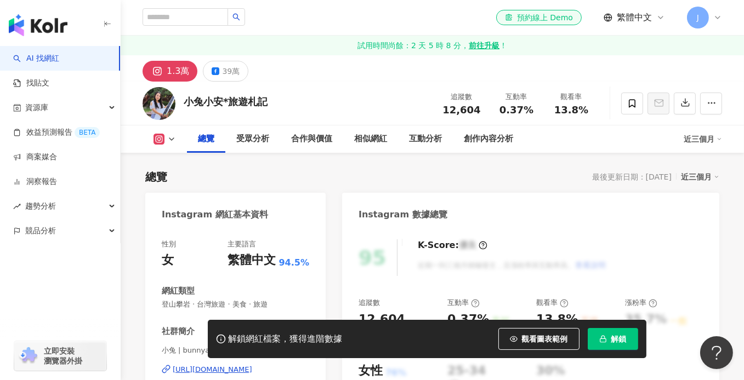
click at [246, 365] on div "https://www.instagram.com/bunnyann0522/" at bounding box center [212, 370] width 79 height 10
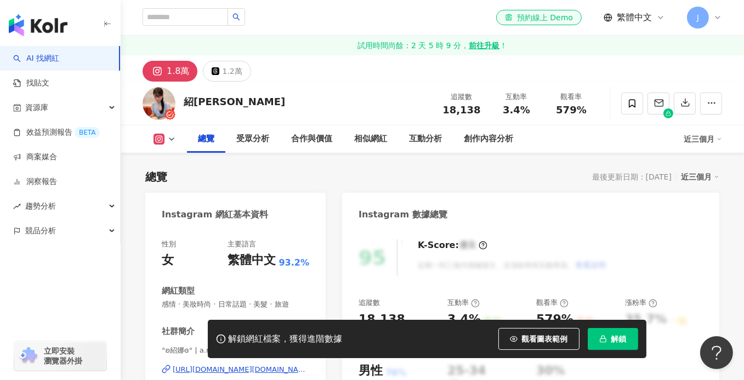
scroll to position [219, 0]
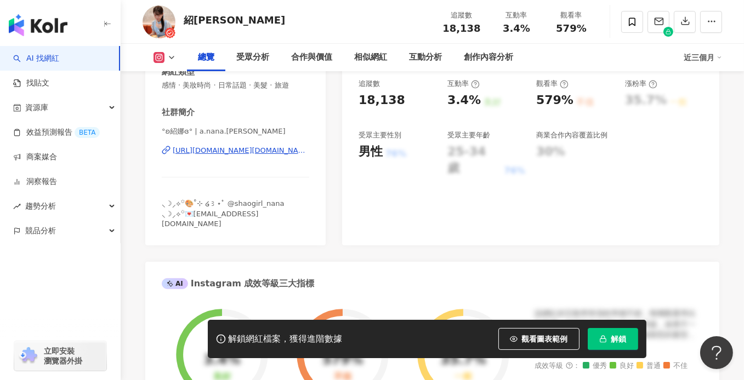
click at [263, 147] on div "https://www.instagram.com/a.nana.lee/" at bounding box center [241, 151] width 136 height 10
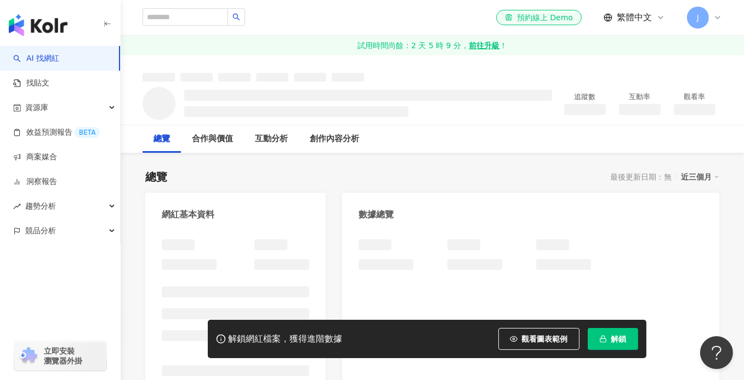
scroll to position [110, 0]
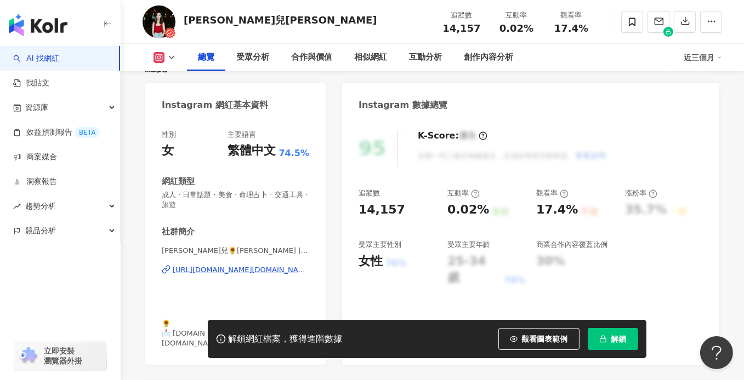
click at [220, 269] on div "https://www.instagram.com/donna2.lin/" at bounding box center [241, 270] width 136 height 10
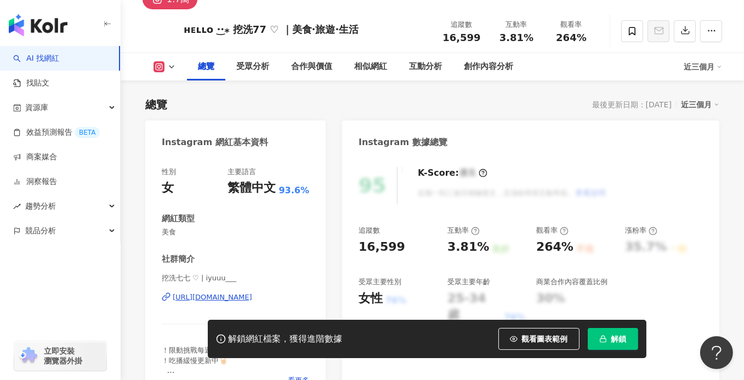
scroll to position [164, 0]
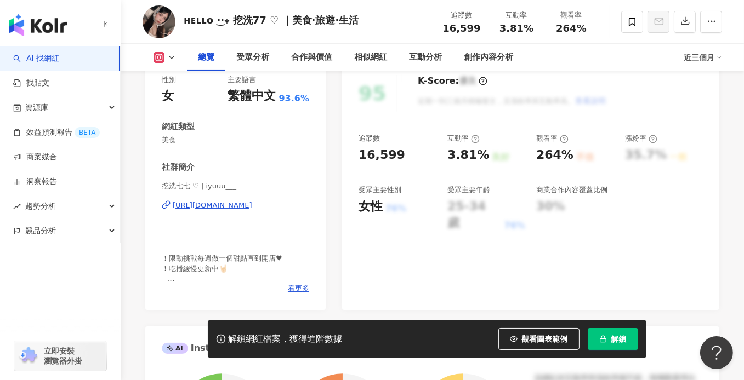
click at [247, 207] on div "https://www.instagram.com/iyuuu___/" at bounding box center [212, 206] width 79 height 10
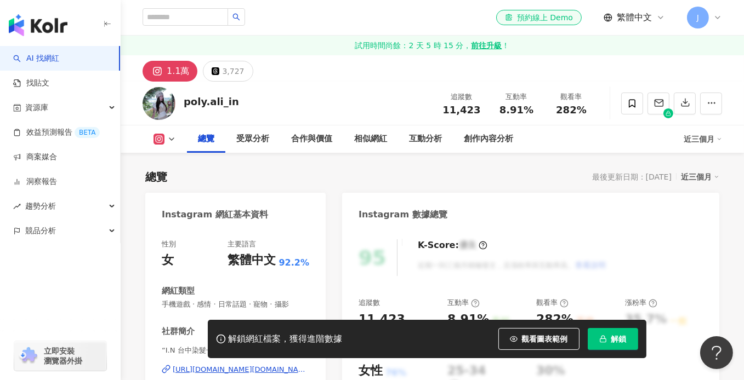
click at [235, 365] on div "[URL][DOMAIN_NAME][DOMAIN_NAME]" at bounding box center [241, 370] width 136 height 10
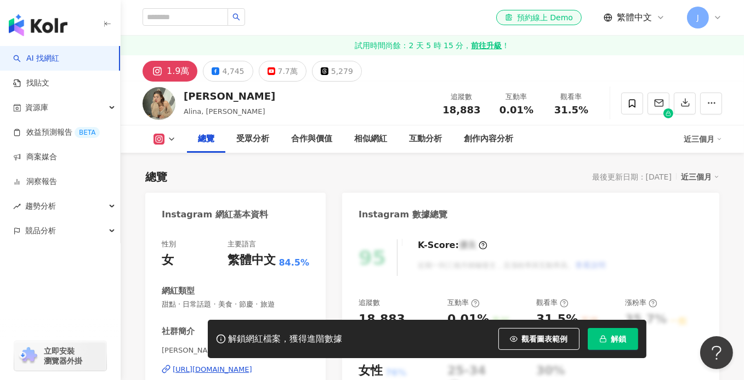
scroll to position [164, 0]
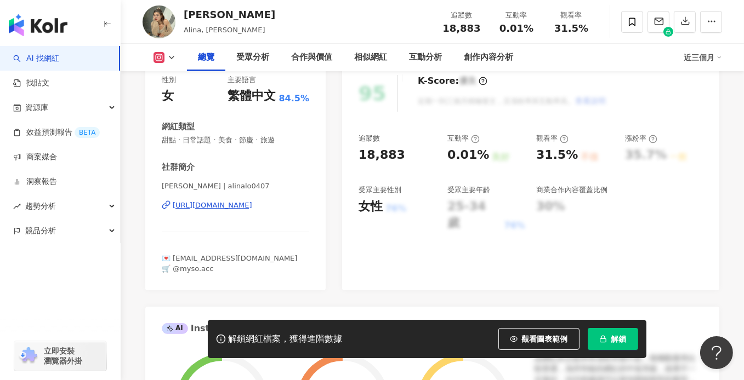
click at [252, 202] on div "https://www.instagram.com/alinalo0407/" at bounding box center [212, 206] width 79 height 10
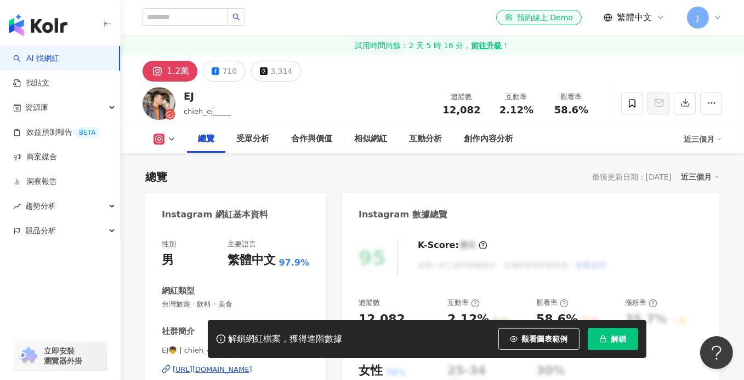
scroll to position [110, 0]
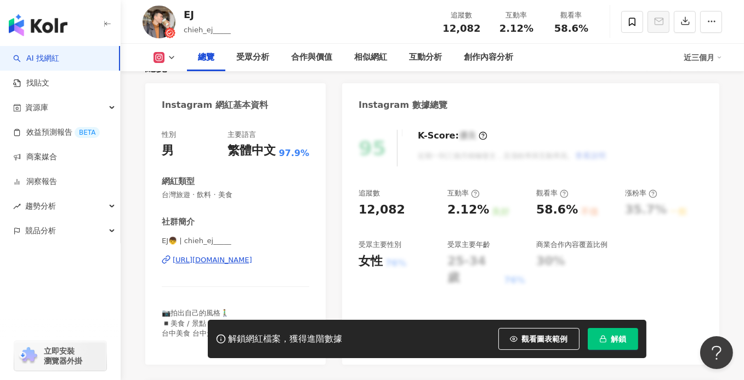
click at [244, 257] on div "https://www.instagram.com/chieh_ej_____/" at bounding box center [212, 260] width 79 height 10
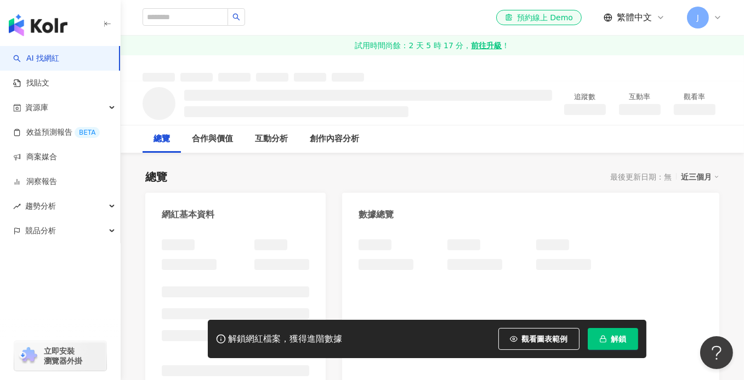
scroll to position [53, 0]
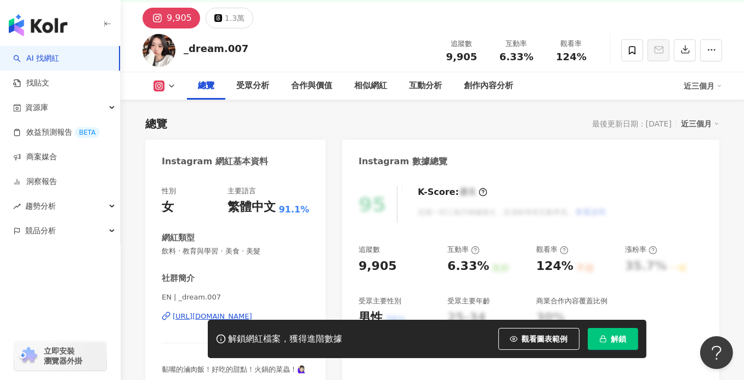
scroll to position [164, 0]
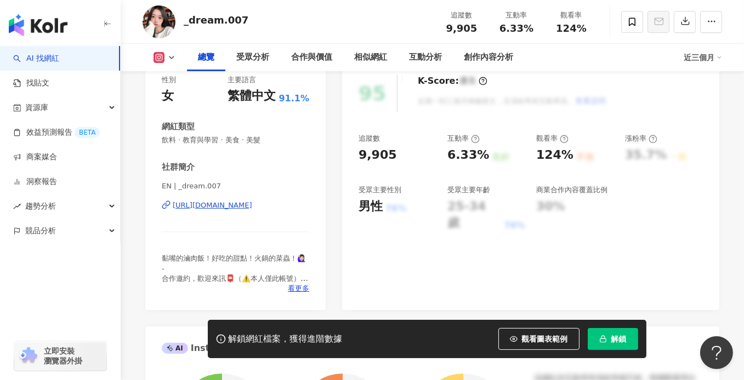
click at [241, 208] on div "https://www.instagram.com/_dream.007/" at bounding box center [212, 206] width 79 height 10
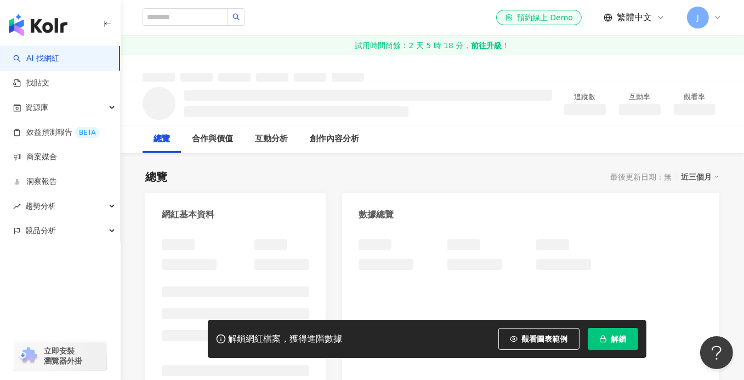
scroll to position [164, 0]
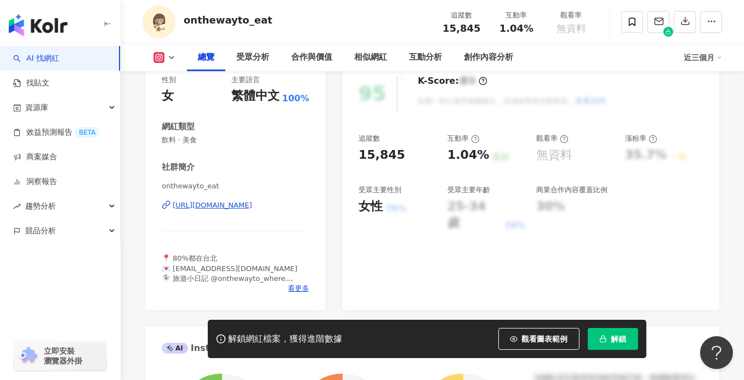
click at [231, 208] on div "https://www.instagram.com/onthewayto_eat/" at bounding box center [212, 206] width 79 height 10
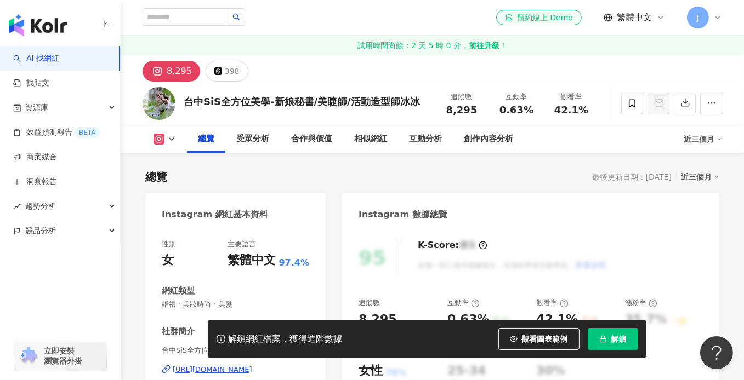
click at [224, 365] on div "https://www.instagram.com/_bing83_/" at bounding box center [212, 370] width 79 height 10
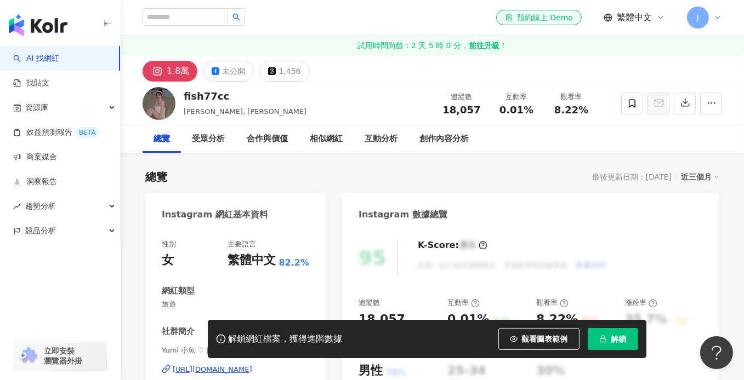
drag, startPoint x: 288, startPoint y: 250, endPoint x: 238, endPoint y: 207, distance: 65.7
click at [238, 346] on span "Yumi 小魚 ♡ | fish77cc" at bounding box center [235, 351] width 147 height 10
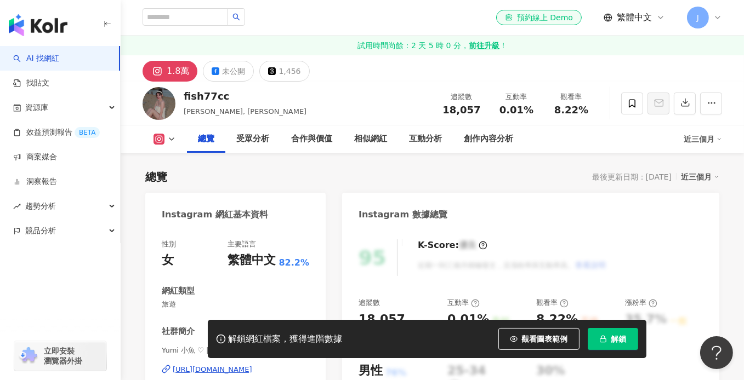
scroll to position [164, 0]
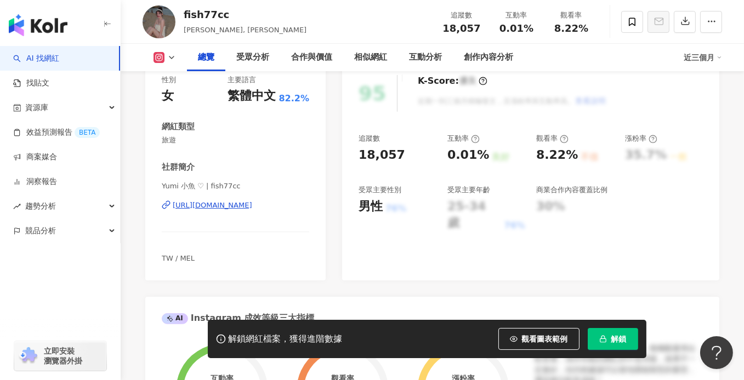
click at [238, 207] on div "https://www.instagram.com/fish77cc/" at bounding box center [212, 206] width 79 height 10
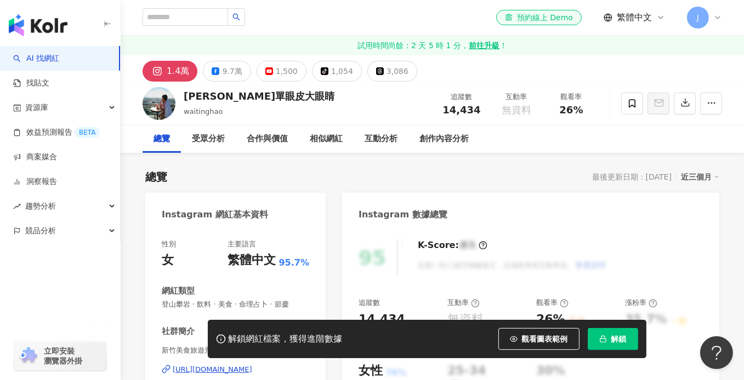
drag, startPoint x: 230, startPoint y: 210, endPoint x: 219, endPoint y: 209, distance: 11.1
click at [219, 365] on div "https://www.instagram.com/waitinghao/" at bounding box center [212, 370] width 79 height 10
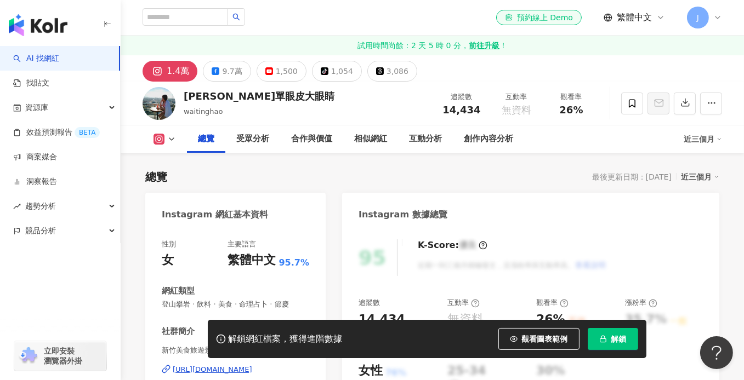
scroll to position [164, 0]
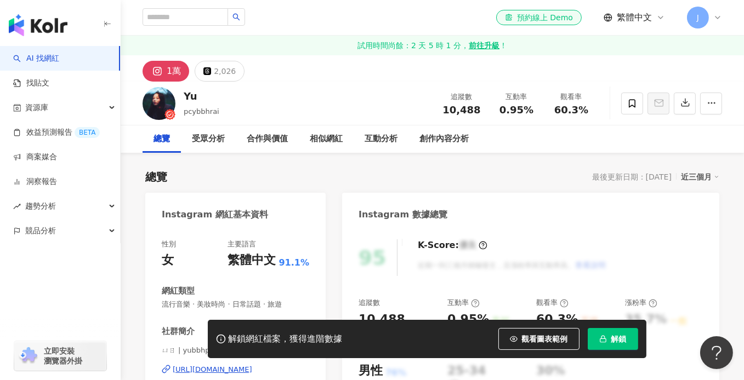
click at [253, 346] on div "ㄩㄖ | yubbhpcy0728 https://www.instagram.com/yubbhpcy0728/" at bounding box center [235, 378] width 147 height 64
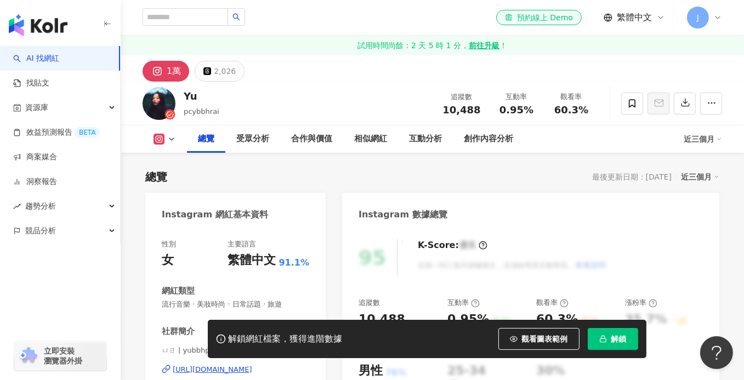
scroll to position [164, 0]
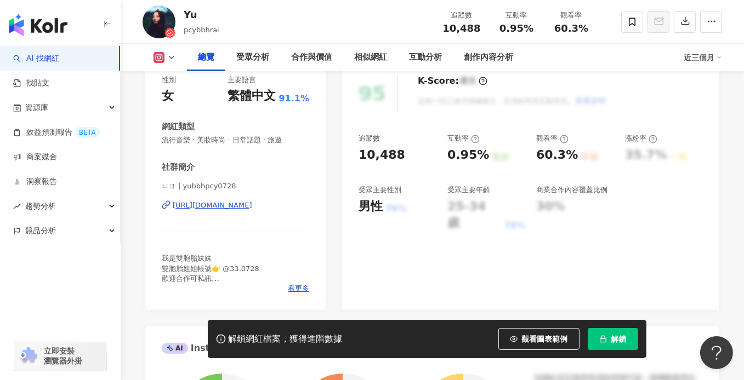
click at [252, 206] on div "https://www.instagram.com/yubbhpcy0728/" at bounding box center [212, 206] width 79 height 10
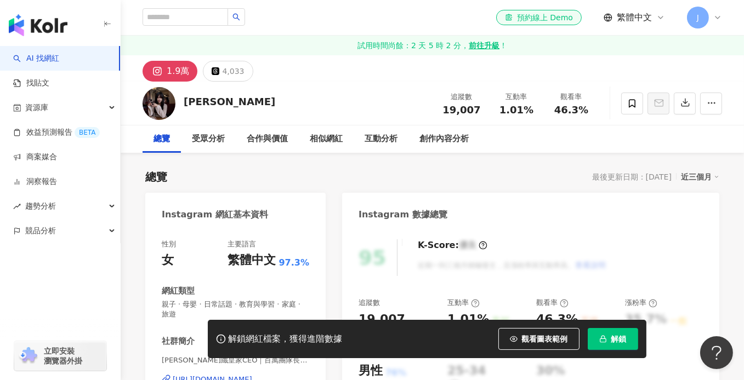
drag, startPoint x: 248, startPoint y: 231, endPoint x: 246, endPoint y: 216, distance: 14.9
click at [246, 375] on div "https://www.instagram.com/ni_be_14/" at bounding box center [212, 380] width 79 height 10
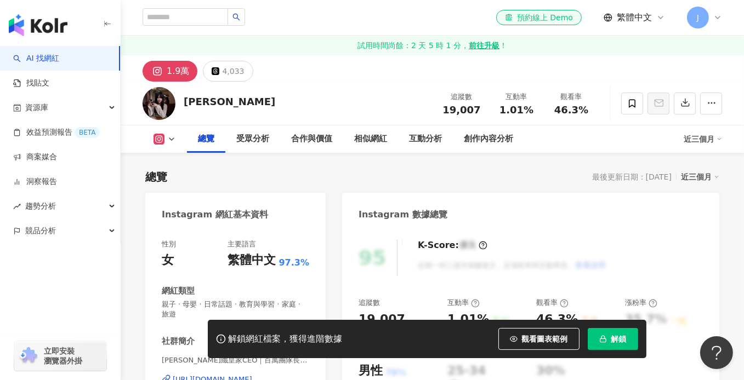
scroll to position [164, 0]
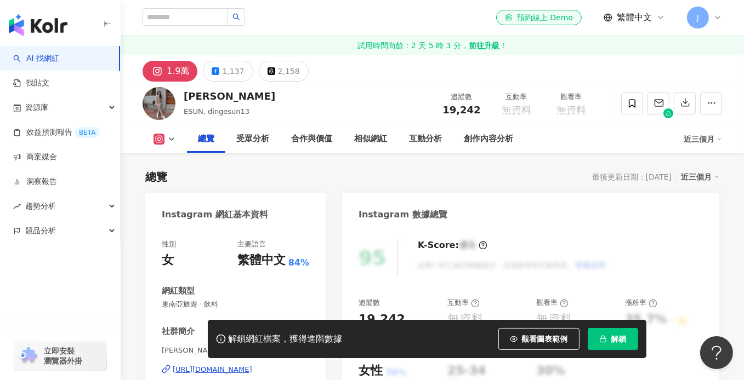
scroll to position [110, 0]
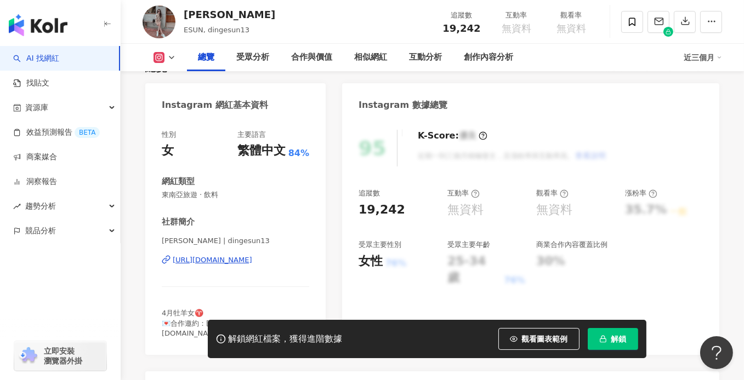
click at [233, 258] on div "[URL][DOMAIN_NAME]" at bounding box center [212, 260] width 79 height 10
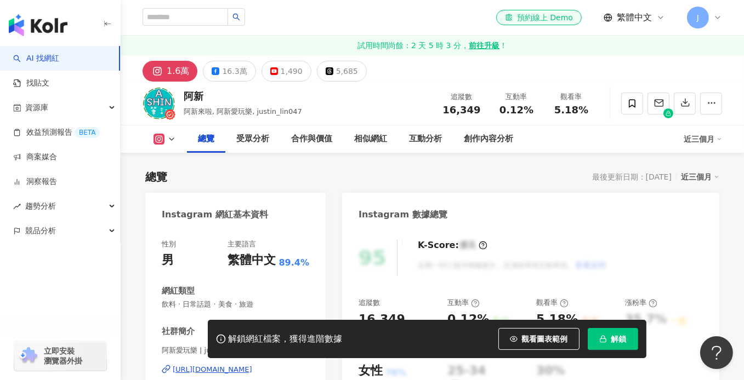
scroll to position [164, 0]
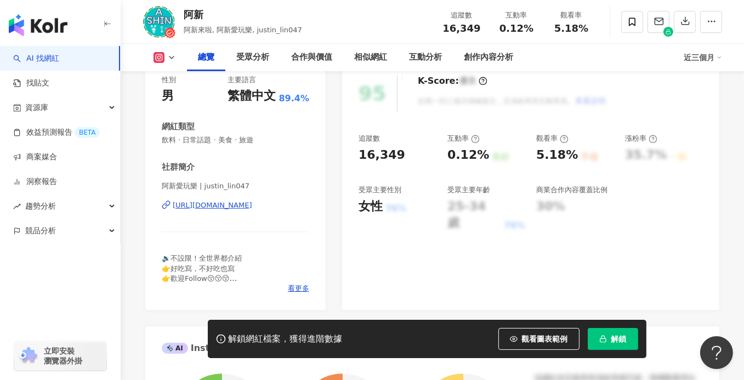
click at [251, 204] on div "https://www.instagram.com/justin_lin047/" at bounding box center [212, 206] width 79 height 10
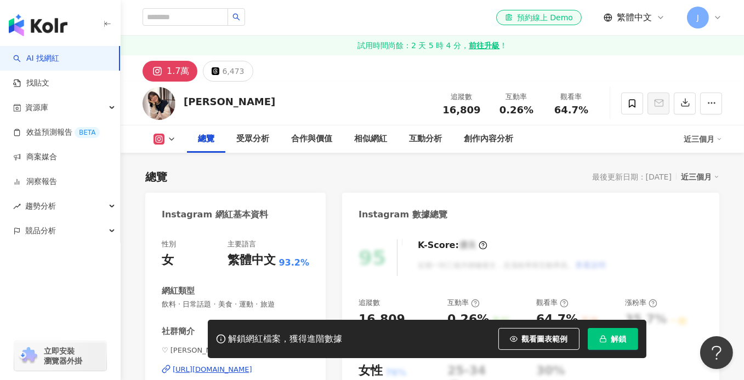
click at [241, 365] on div "[URL][DOMAIN_NAME]" at bounding box center [212, 370] width 79 height 10
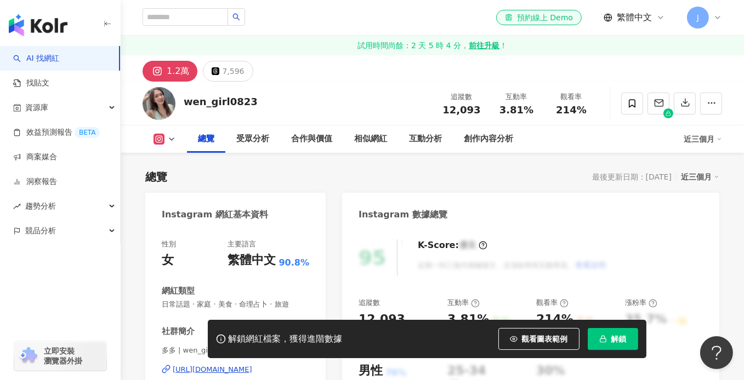
scroll to position [219, 0]
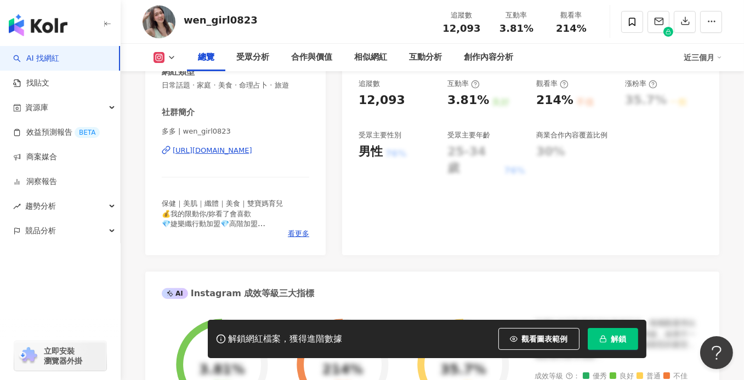
click at [250, 155] on div "[URL][DOMAIN_NAME]" at bounding box center [212, 151] width 79 height 10
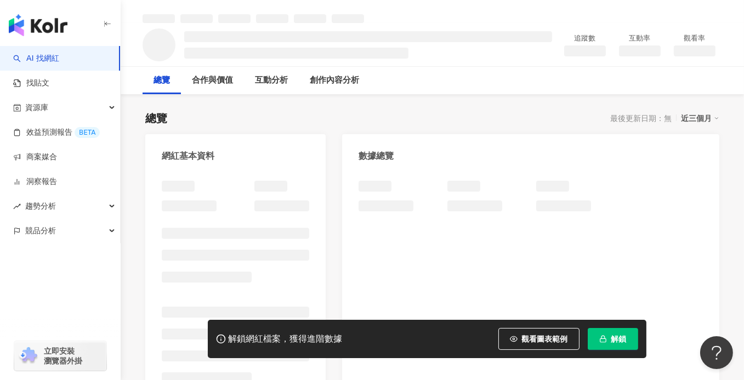
scroll to position [132, 0]
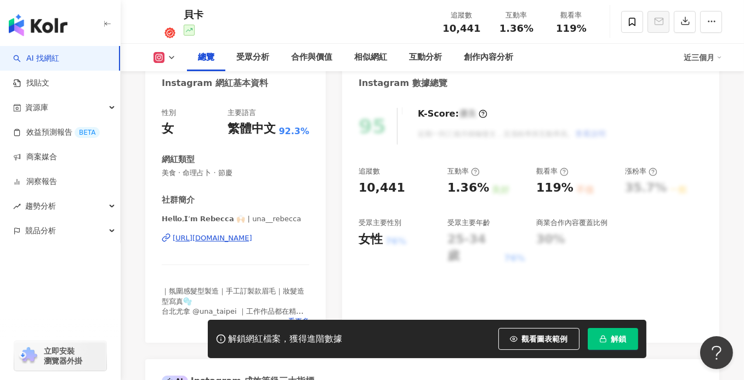
scroll to position [164, 0]
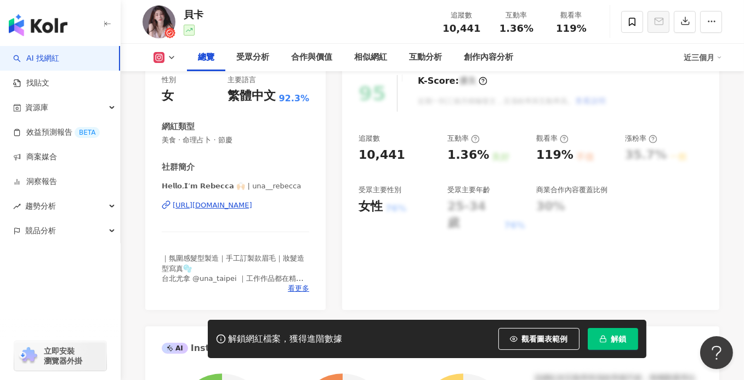
click at [238, 206] on div "[URL][DOMAIN_NAME]" at bounding box center [212, 206] width 79 height 10
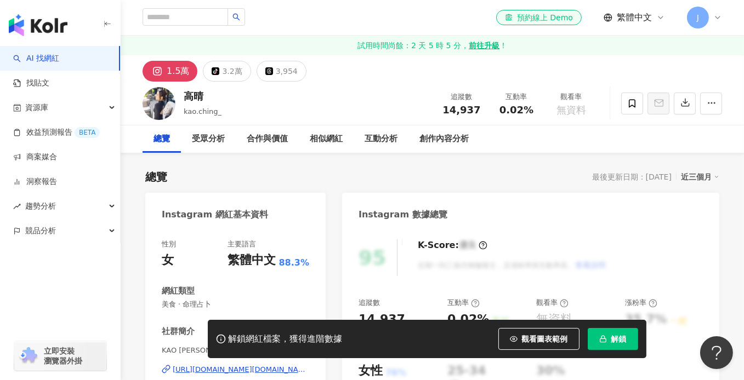
scroll to position [219, 0]
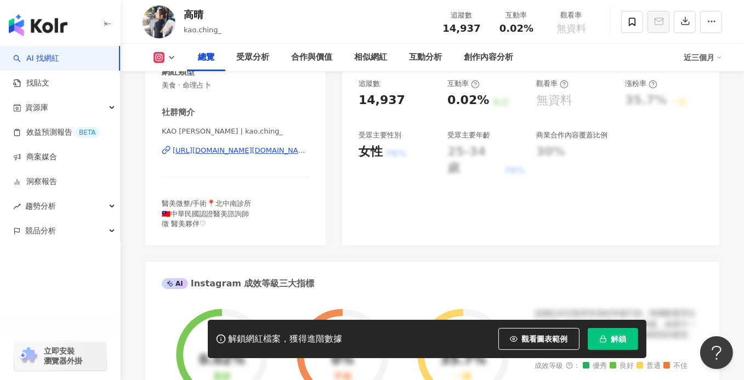
click at [237, 149] on div "https://www.instagram.com/kao.ching_/" at bounding box center [241, 151] width 136 height 10
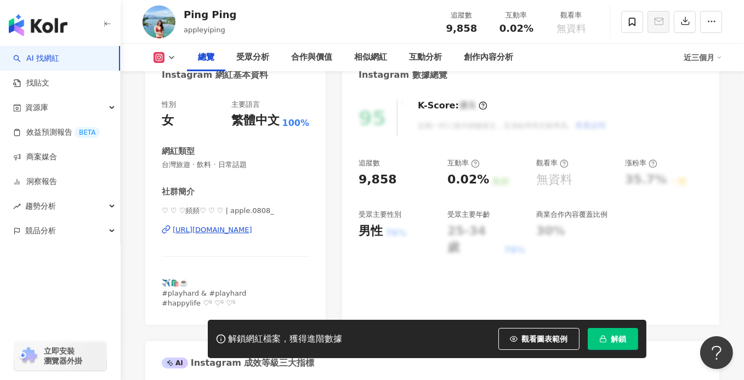
scroll to position [164, 0]
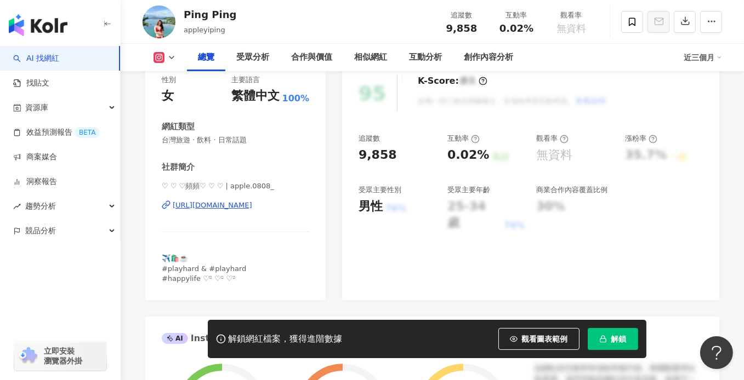
click at [218, 208] on div "https://www.instagram.com/apple.0808_/" at bounding box center [212, 206] width 79 height 10
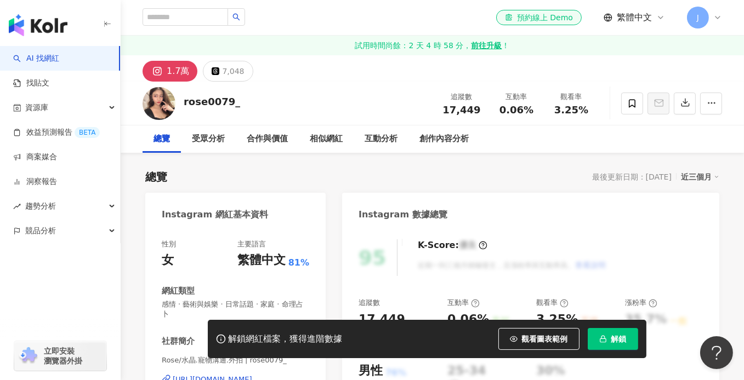
drag, startPoint x: 263, startPoint y: 233, endPoint x: 234, endPoint y: 273, distance: 49.9
click at [234, 375] on div "[URL][DOMAIN_NAME]" at bounding box center [212, 380] width 79 height 10
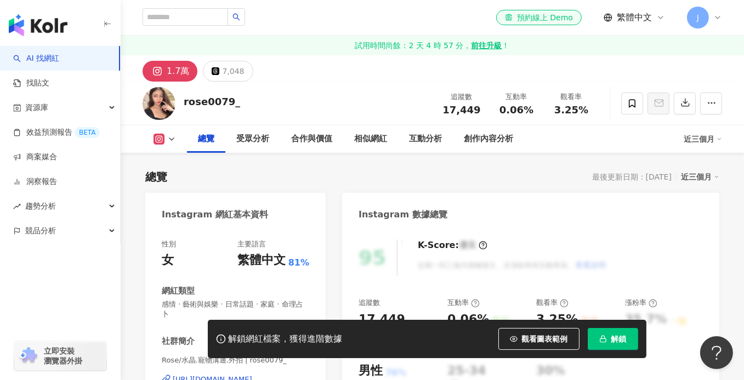
scroll to position [110, 0]
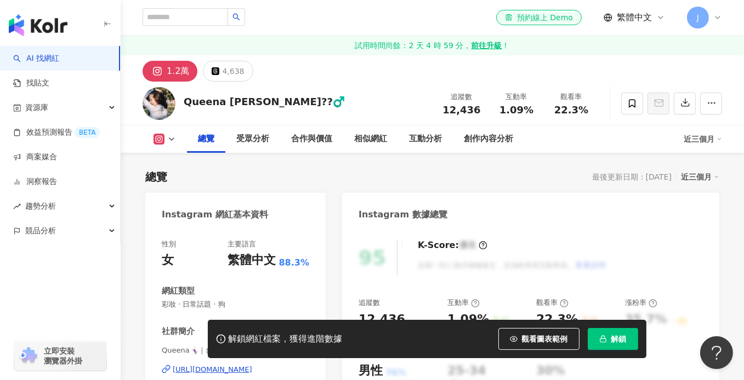
scroll to position [164, 0]
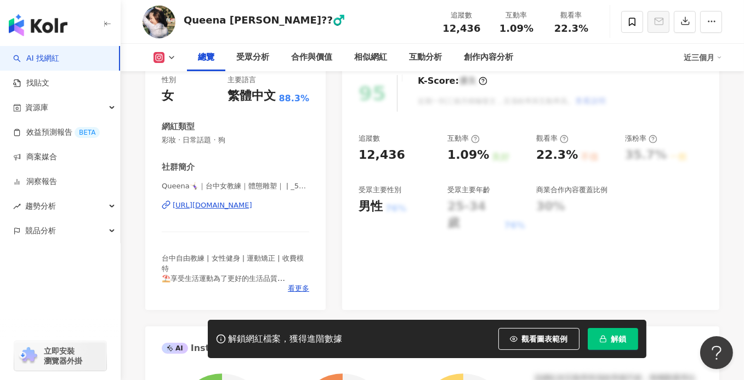
click at [232, 206] on div "https://www.instagram.com/_533_33/" at bounding box center [212, 206] width 79 height 10
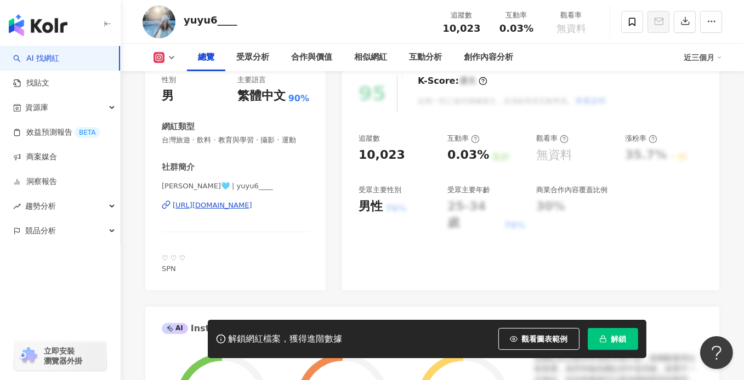
click at [220, 210] on div "https://www.instagram.com/yuyu6____/" at bounding box center [212, 206] width 79 height 10
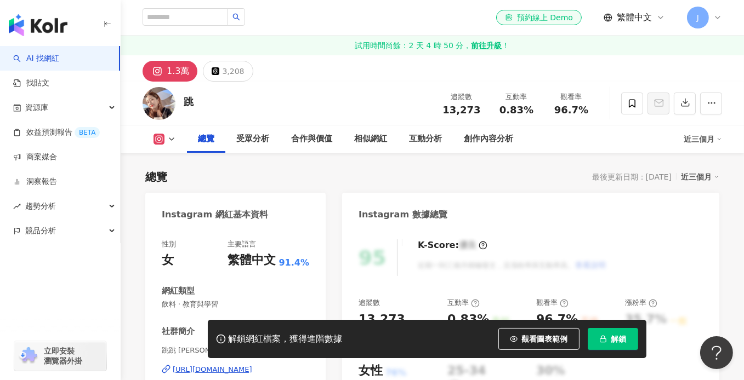
scroll to position [219, 0]
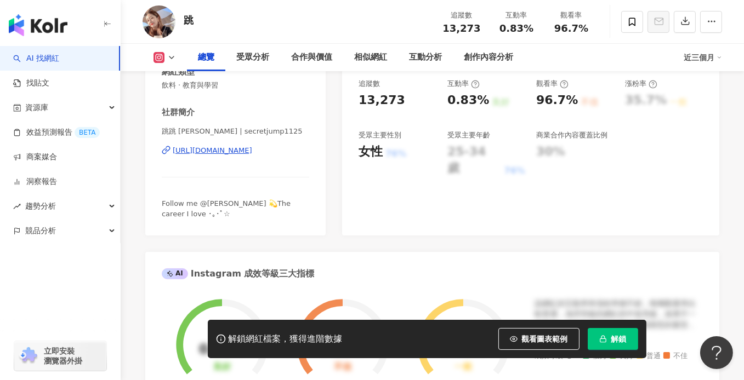
click at [252, 151] on div "[URL][DOMAIN_NAME]" at bounding box center [212, 151] width 79 height 10
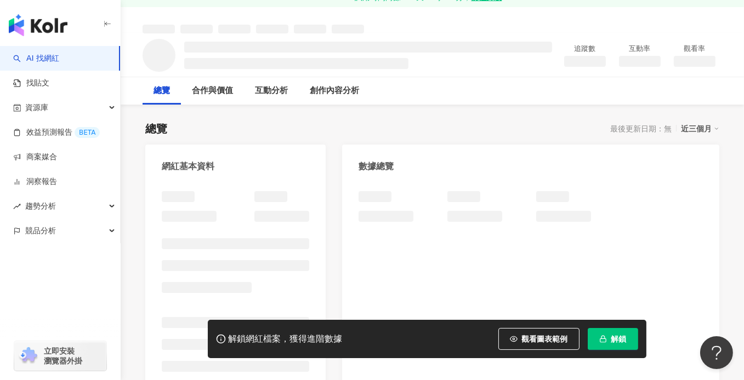
scroll to position [113, 0]
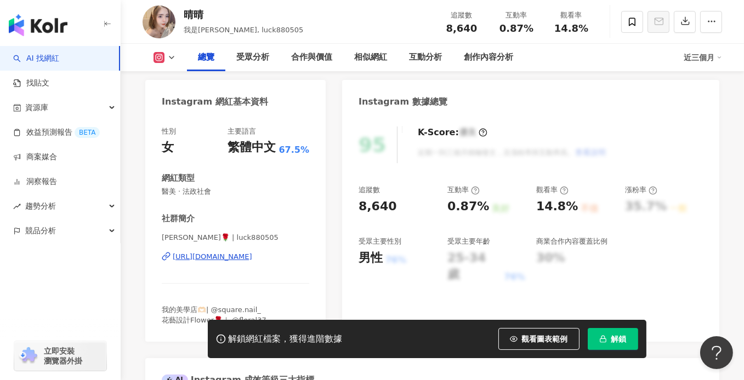
scroll to position [164, 0]
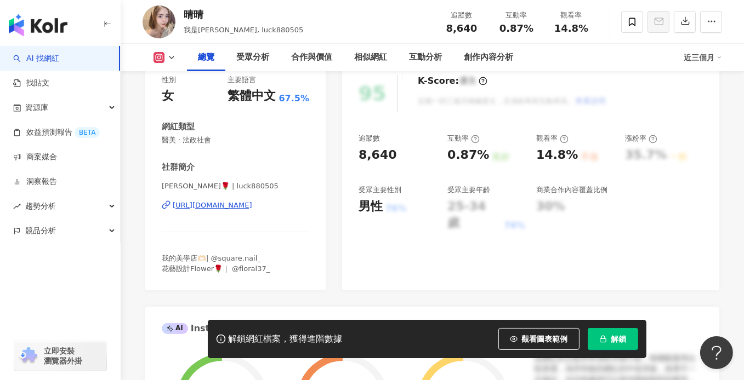
click at [233, 203] on div "https://www.instagram.com/luck880505/" at bounding box center [212, 206] width 79 height 10
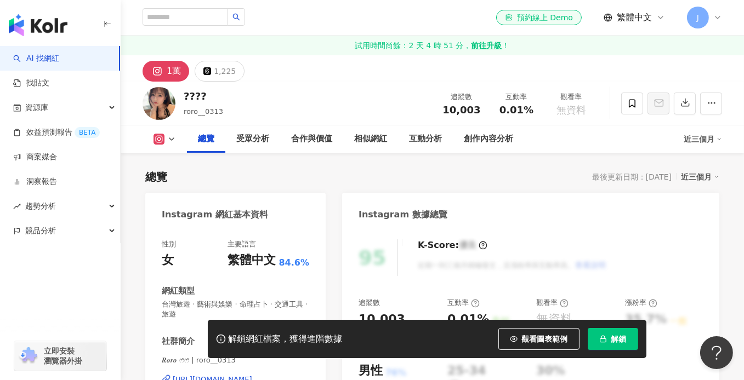
click at [242, 375] on div "[URL][DOMAIN_NAME]" at bounding box center [212, 380] width 79 height 10
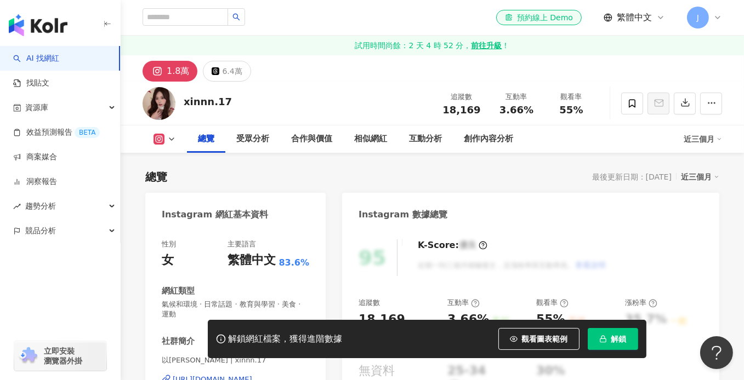
click at [197, 375] on div "https://www.instagram.com/xinnn.17/" at bounding box center [212, 380] width 79 height 10
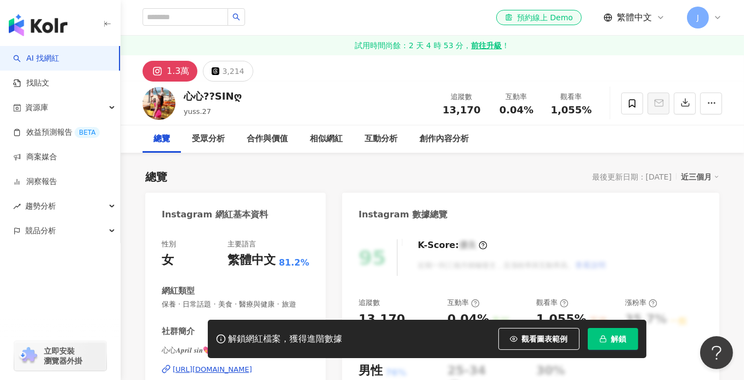
scroll to position [110, 0]
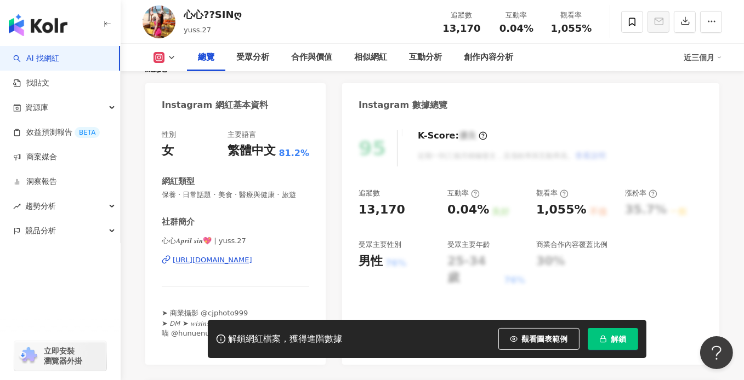
drag, startPoint x: 230, startPoint y: 269, endPoint x: 238, endPoint y: 263, distance: 10.6
click at [230, 265] on div "https://www.instagram.com/yuss.27/" at bounding box center [212, 260] width 79 height 10
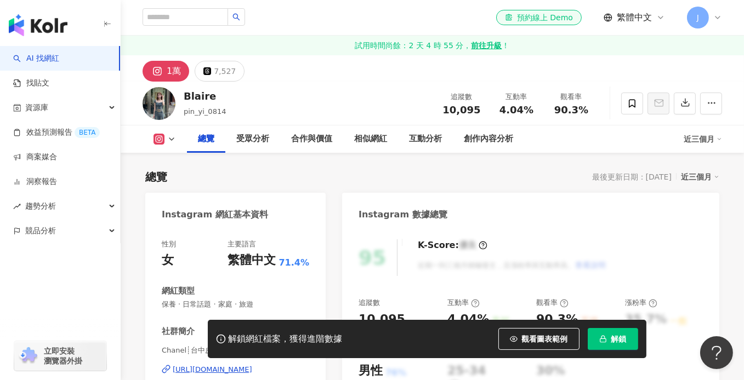
scroll to position [219, 0]
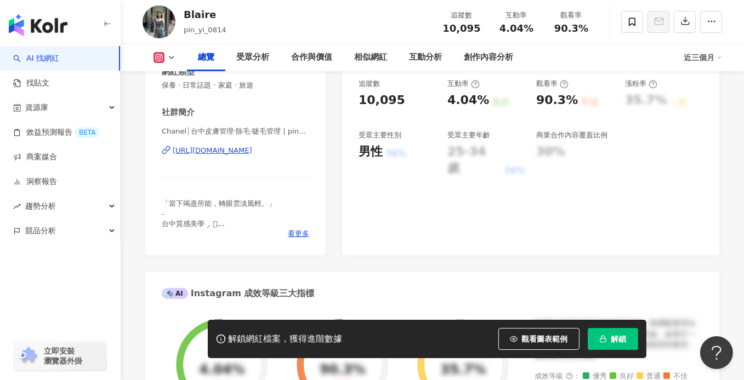
click at [246, 152] on div "https://www.instagram.com/pin_yi_0814/" at bounding box center [212, 151] width 79 height 10
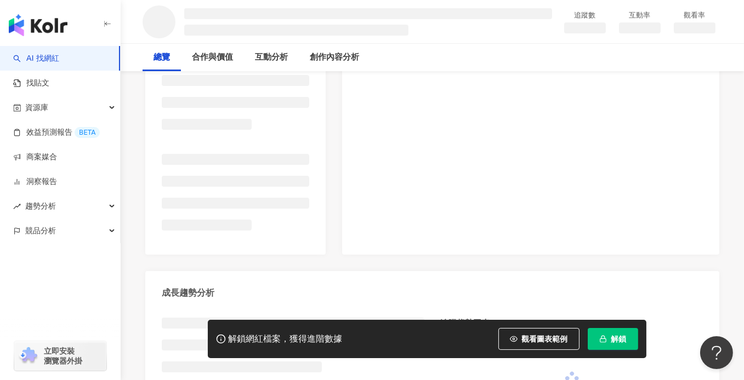
scroll to position [219, 0]
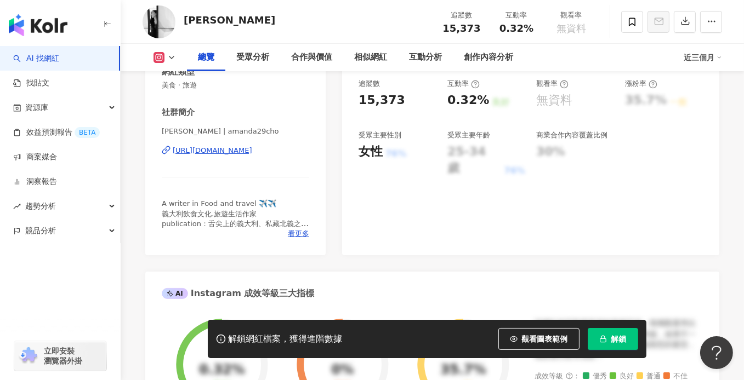
click at [252, 153] on div "https://www.instagram.com/amanda29cho/" at bounding box center [212, 151] width 79 height 10
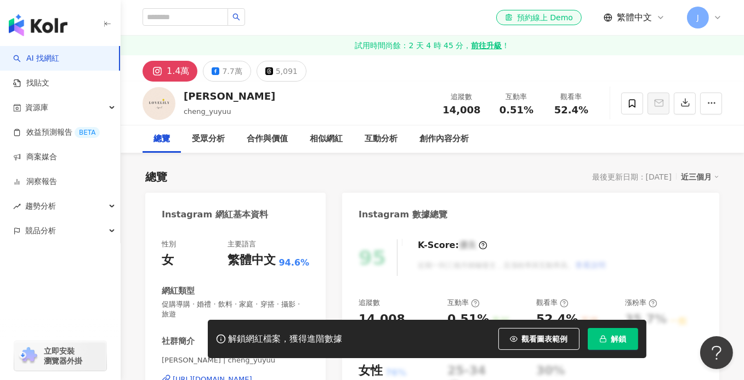
drag, startPoint x: 219, startPoint y: 271, endPoint x: 248, endPoint y: 215, distance: 62.8
click at [248, 375] on div "https://www.instagram.com/cheng_yuyuu/" at bounding box center [212, 380] width 79 height 10
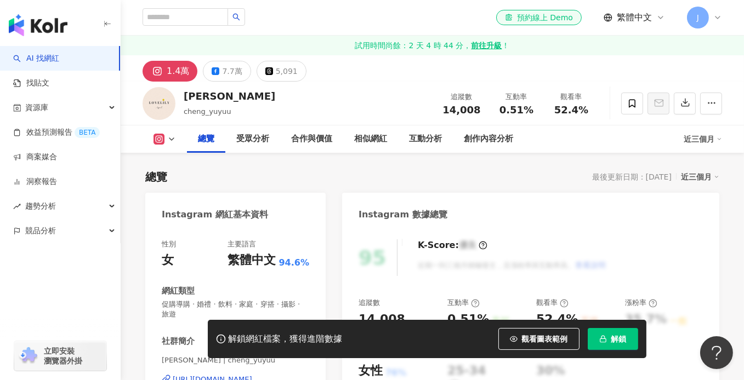
scroll to position [164, 0]
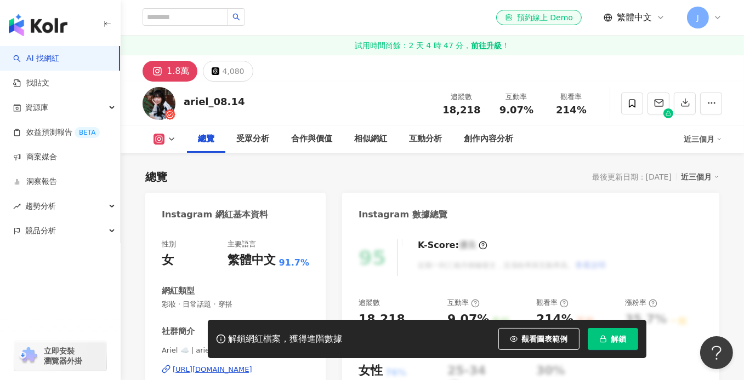
scroll to position [164, 0]
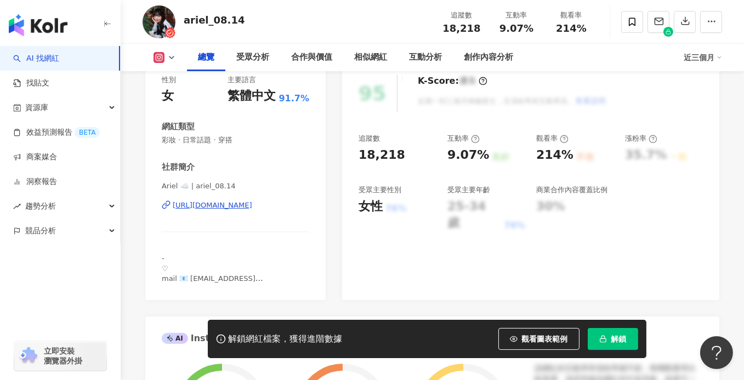
click at [241, 204] on div "[URL][DOMAIN_NAME]" at bounding box center [212, 206] width 79 height 10
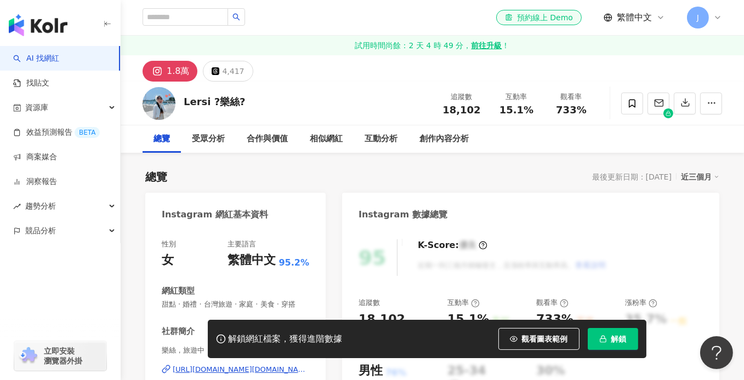
scroll to position [110, 0]
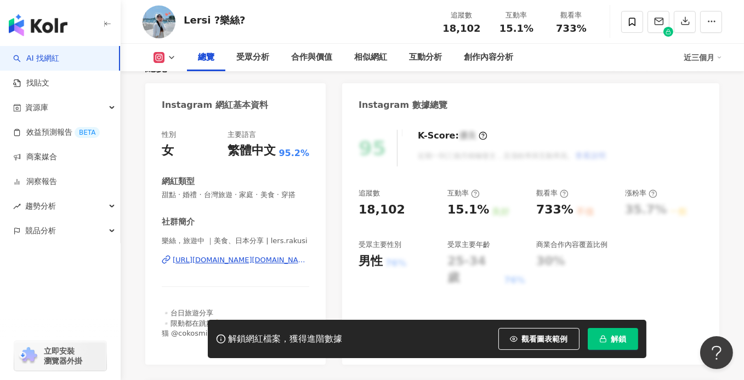
click at [213, 265] on div "https://www.instagram.com/lers.rakusi/" at bounding box center [241, 260] width 136 height 10
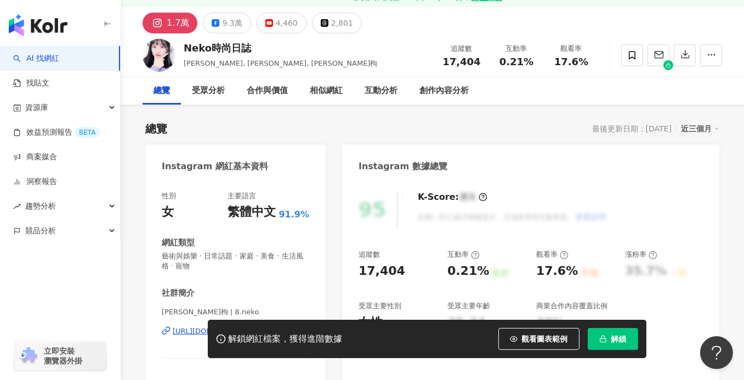
scroll to position [164, 0]
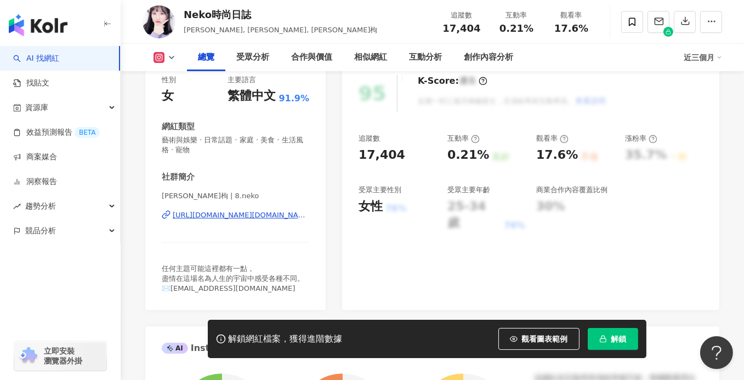
click at [222, 215] on div "[URL][DOMAIN_NAME][DOMAIN_NAME]" at bounding box center [241, 215] width 136 height 10
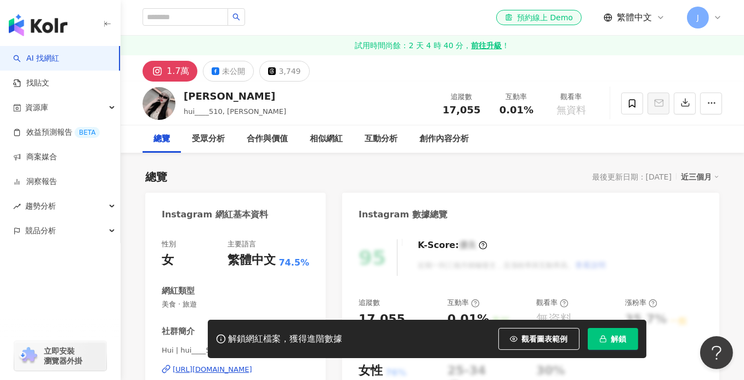
click at [237, 206] on div "Instagram 網紅基本資料 性別 女 主要語言 繁體中文 74.5% 網紅類型 美食 · 旅遊 社群簡介 Hui | hui____510 https:…" at bounding box center [235, 322] width 180 height 259
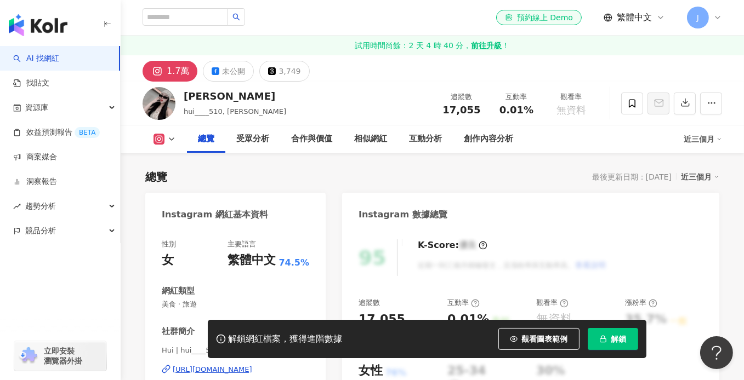
scroll to position [164, 0]
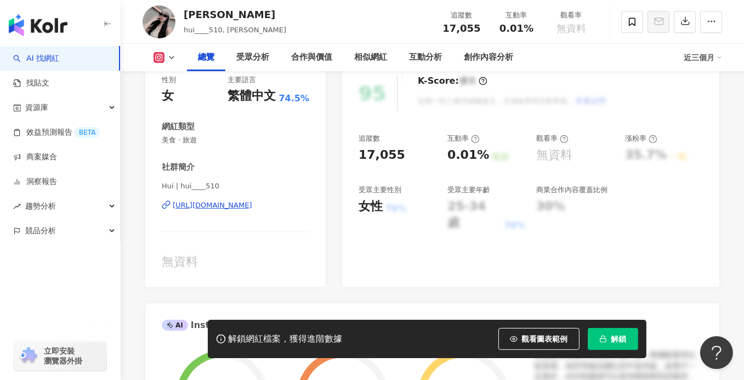
click at [240, 204] on div "https://www.instagram.com/hui____510/" at bounding box center [212, 206] width 79 height 10
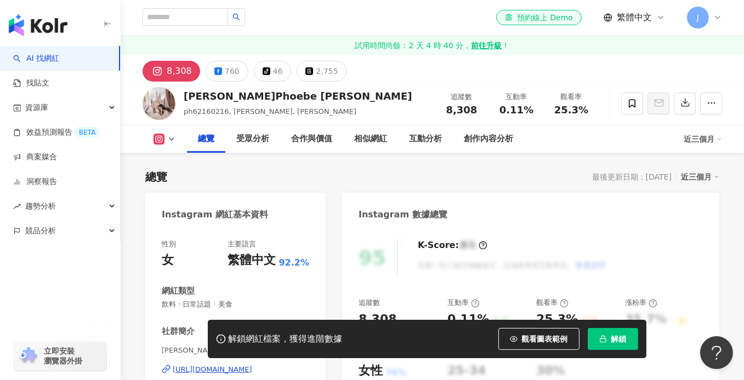
scroll to position [164, 0]
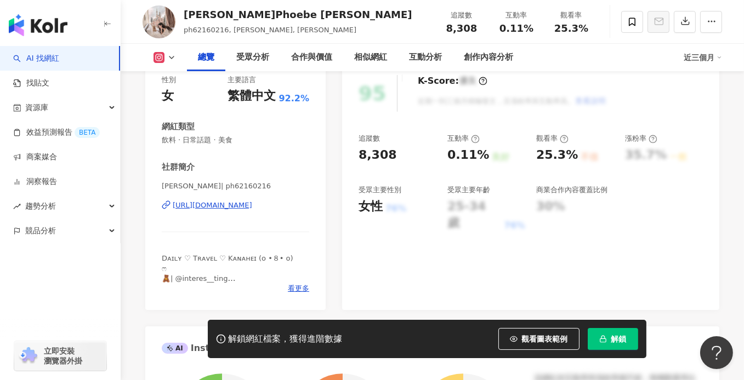
click at [238, 206] on div "https://www.instagram.com/ph62160216/" at bounding box center [212, 206] width 79 height 10
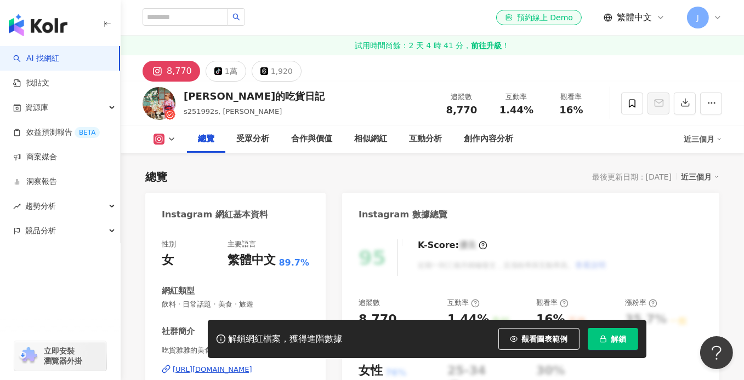
scroll to position [164, 0]
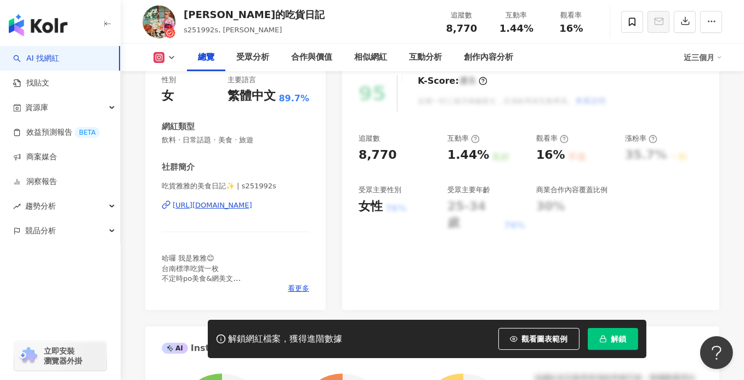
click at [252, 208] on div "https://www.instagram.com/s251992s/" at bounding box center [212, 206] width 79 height 10
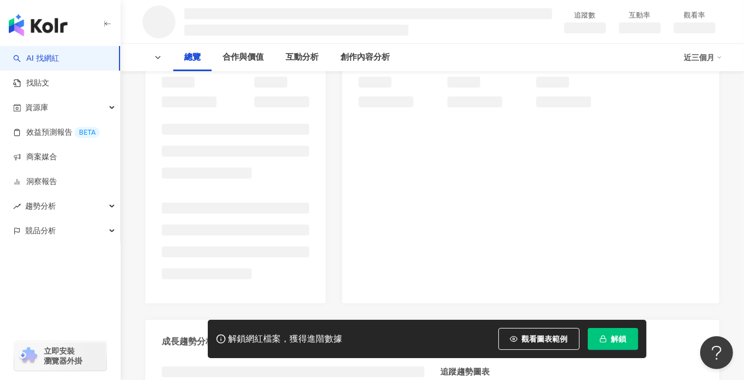
scroll to position [164, 0]
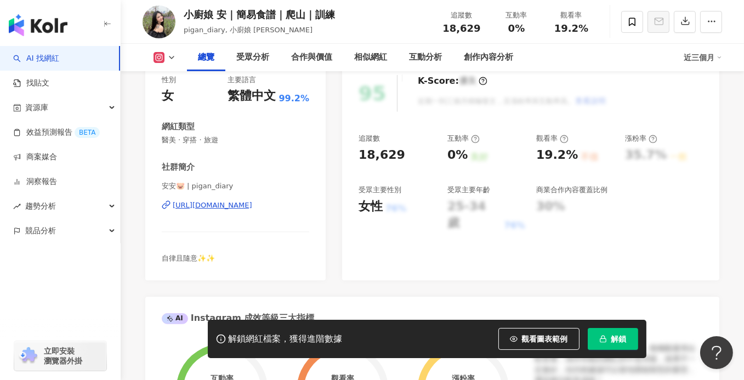
click at [251, 202] on div "https://www.instagram.com/pigan_diary/" at bounding box center [212, 206] width 79 height 10
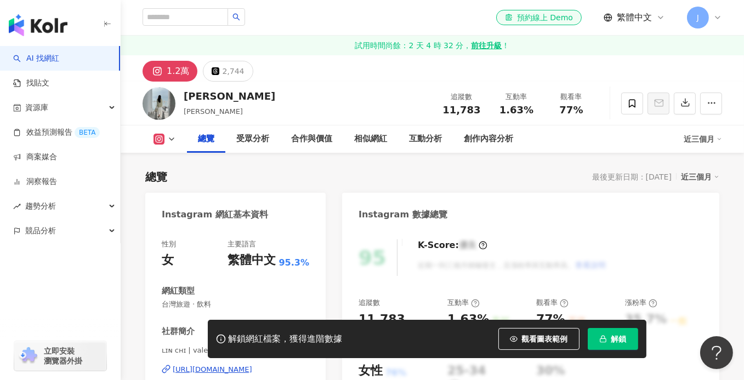
scroll to position [110, 0]
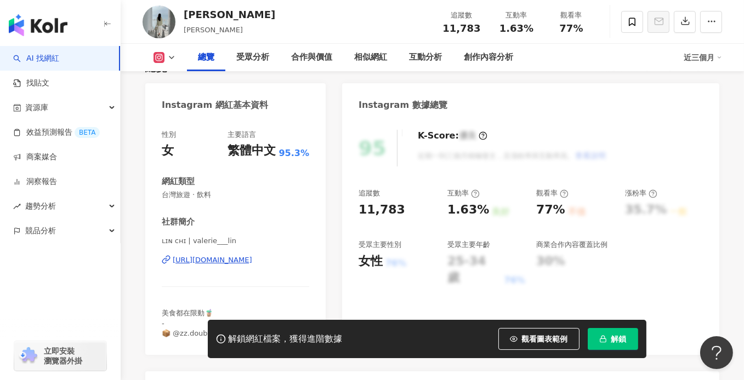
click at [238, 264] on div "[URL][DOMAIN_NAME]" at bounding box center [212, 260] width 79 height 10
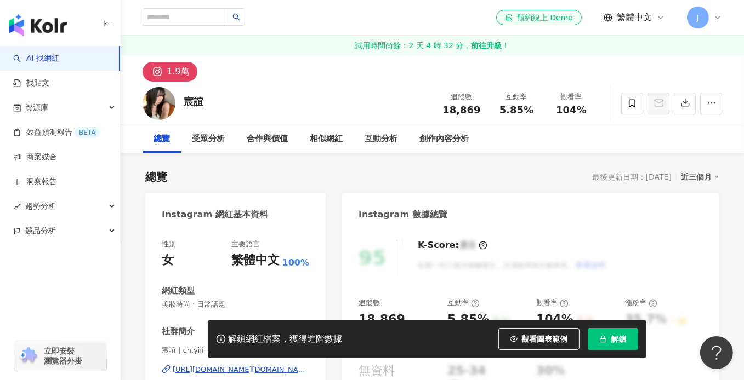
click at [258, 365] on div "https://www.instagram.com/ch.yiii_/" at bounding box center [241, 370] width 136 height 10
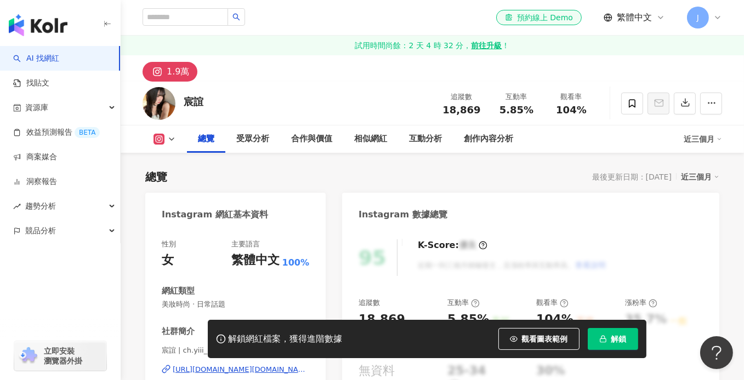
scroll to position [219, 0]
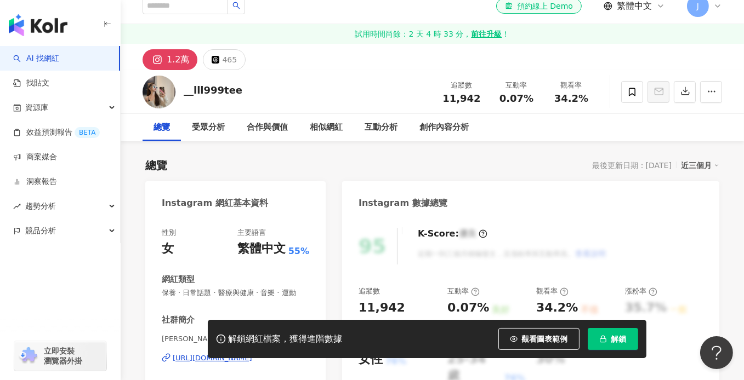
scroll to position [219, 0]
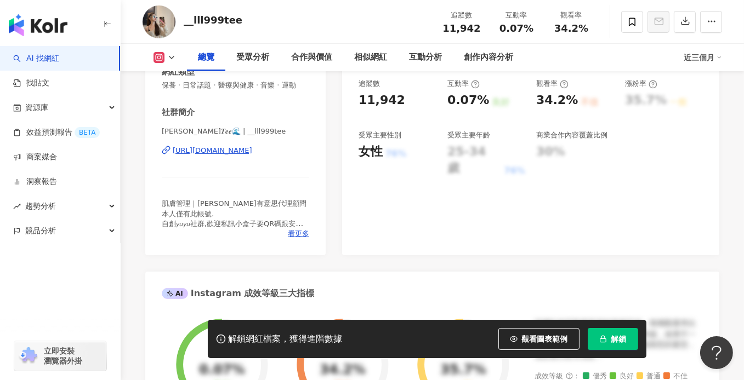
click at [236, 156] on div "[URL][DOMAIN_NAME]" at bounding box center [212, 151] width 79 height 10
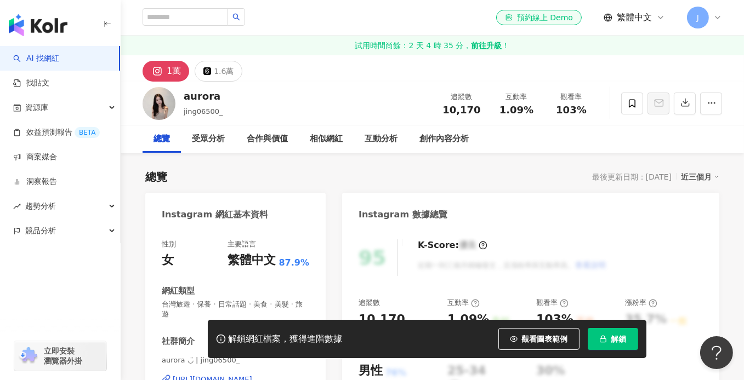
click at [249, 375] on div "https://www.instagram.com/jing06500_/" at bounding box center [212, 380] width 79 height 10
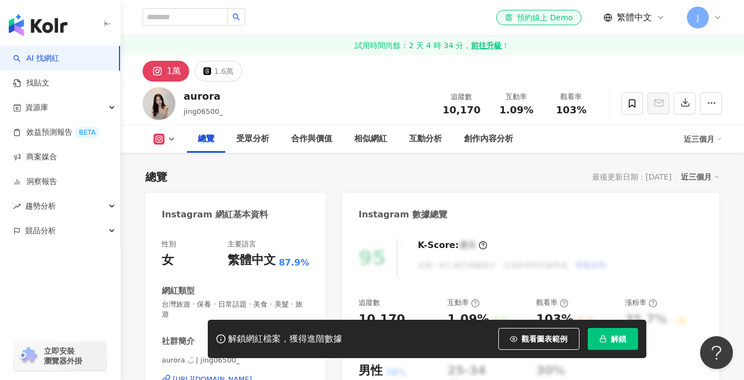
scroll to position [219, 0]
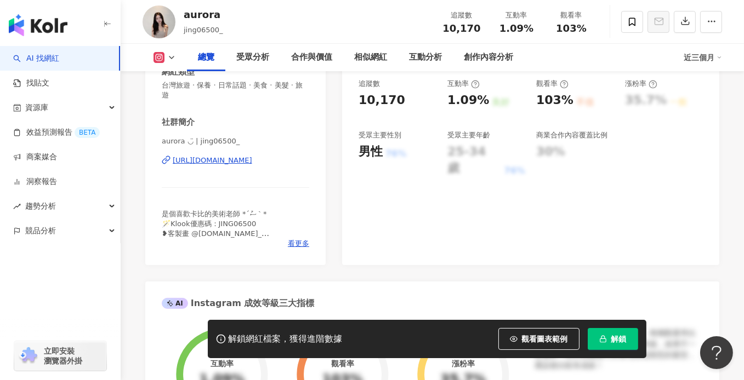
click at [245, 162] on div "https://www.instagram.com/jing06500_/" at bounding box center [212, 161] width 79 height 10
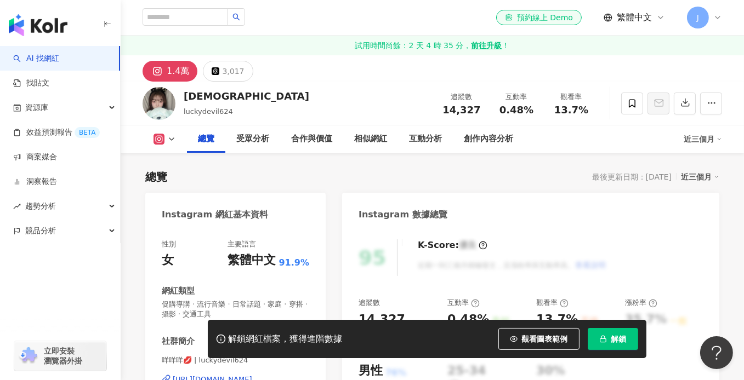
scroll to position [164, 0]
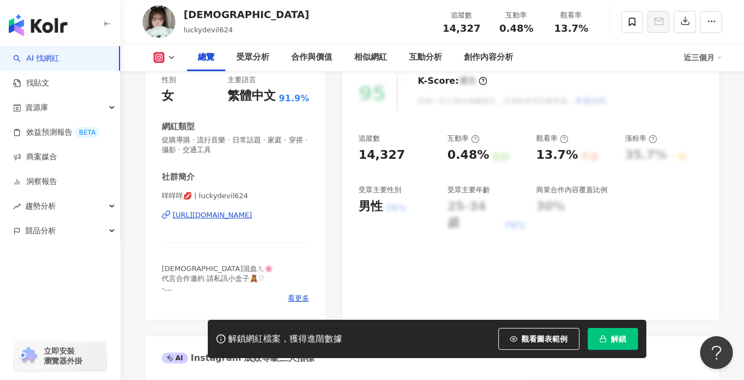
click at [224, 214] on div "https://www.instagram.com/luckydevil624/" at bounding box center [212, 215] width 79 height 10
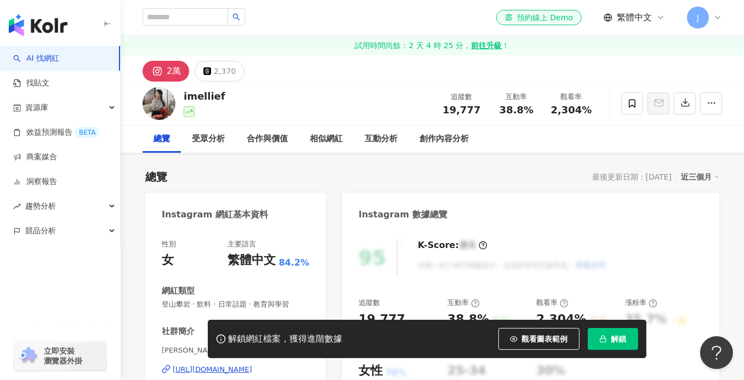
drag, startPoint x: 225, startPoint y: 246, endPoint x: 265, endPoint y: 207, distance: 55.4
click at [252, 365] on div "[URL][DOMAIN_NAME]" at bounding box center [212, 370] width 79 height 10
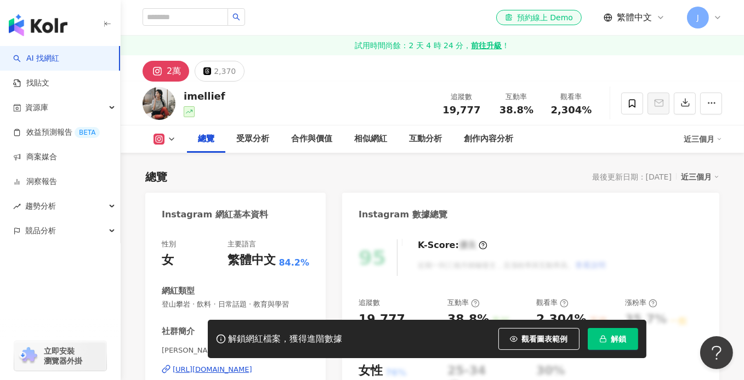
scroll to position [164, 0]
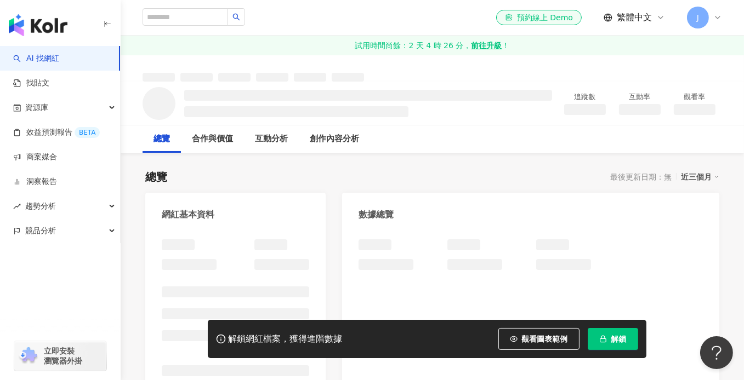
scroll to position [157, 0]
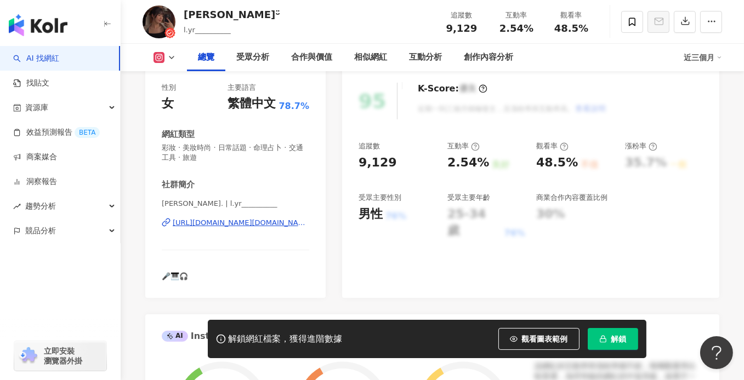
click at [242, 218] on div "https://www.instagram.com/l.yr__________/" at bounding box center [241, 223] width 136 height 10
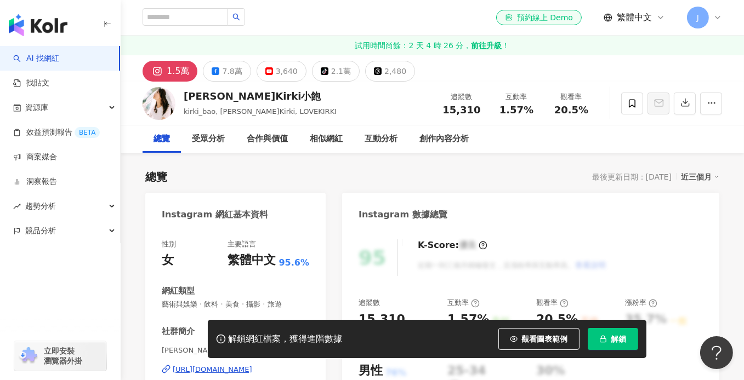
click at [231, 365] on div "https://www.instagram.com/kirki_bao/" at bounding box center [212, 370] width 79 height 10
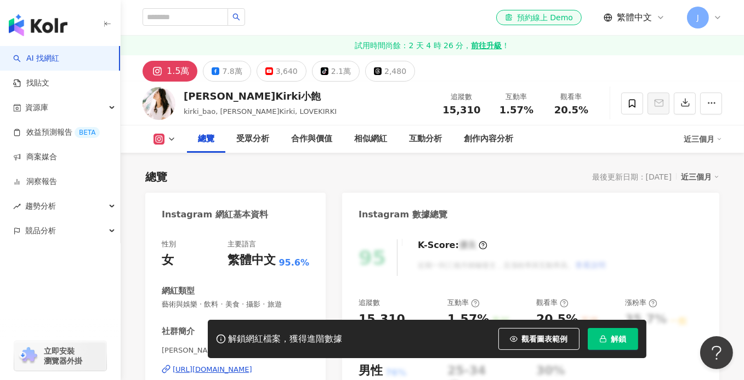
scroll to position [110, 0]
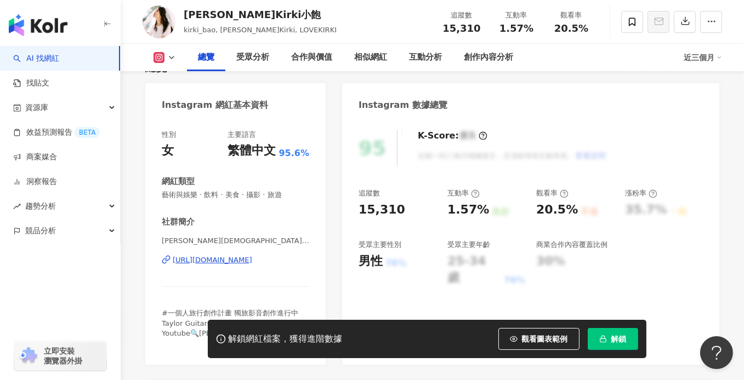
click at [222, 264] on div "https://www.instagram.com/kirki_bao/" at bounding box center [212, 260] width 79 height 10
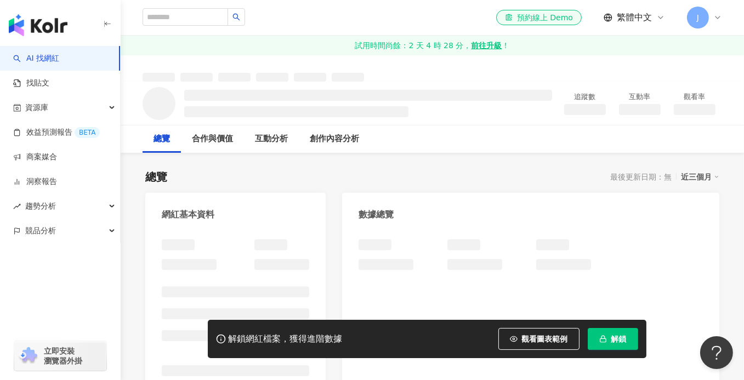
scroll to position [164, 0]
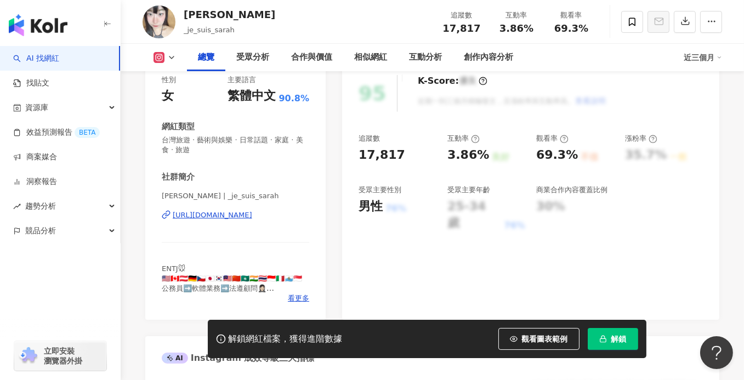
click at [237, 215] on div "https://www.instagram.com/_je_suis_sarah/" at bounding box center [212, 215] width 79 height 10
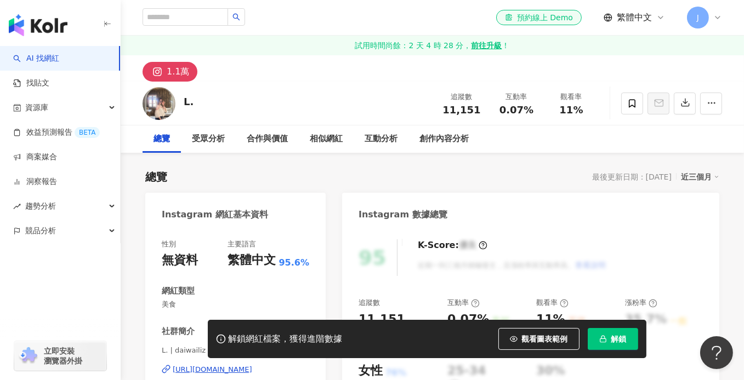
scroll to position [110, 0]
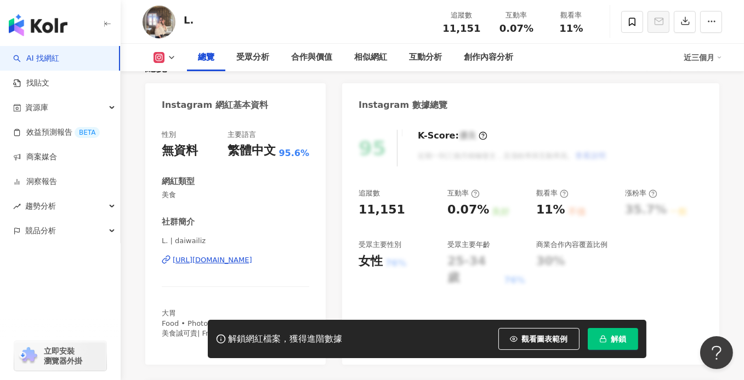
click at [204, 260] on div "[URL][DOMAIN_NAME]" at bounding box center [212, 260] width 79 height 10
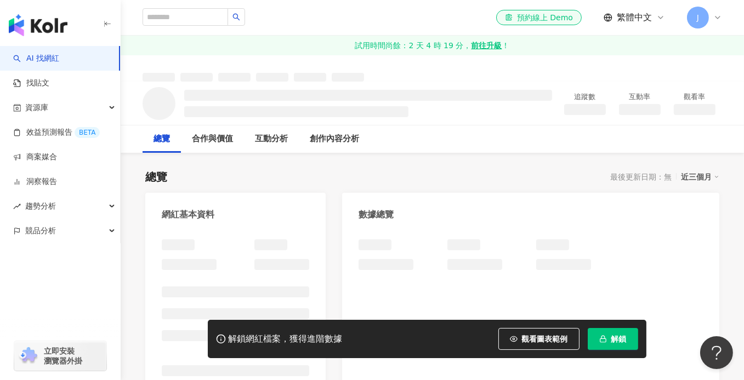
scroll to position [5, 0]
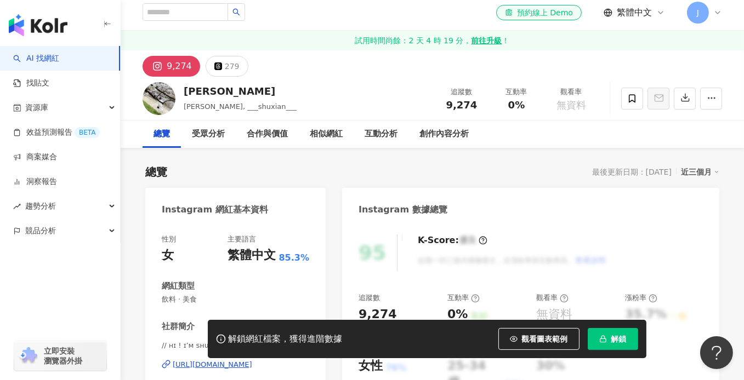
drag, startPoint x: 229, startPoint y: 244, endPoint x: 230, endPoint y: 260, distance: 15.4
click at [230, 360] on div "https://www.instagram.com/___shuxian___/" at bounding box center [212, 365] width 79 height 10
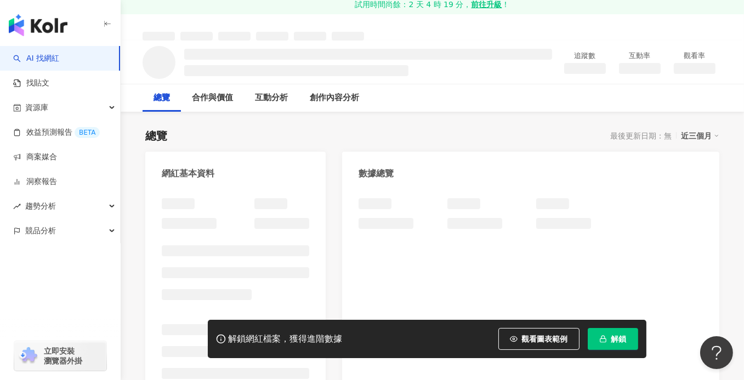
scroll to position [55, 0]
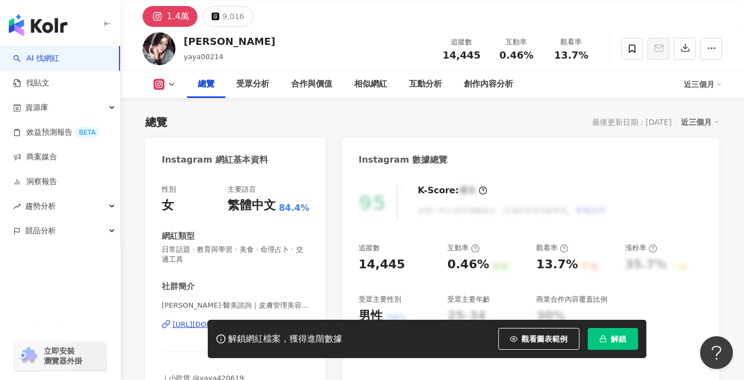
scroll to position [164, 0]
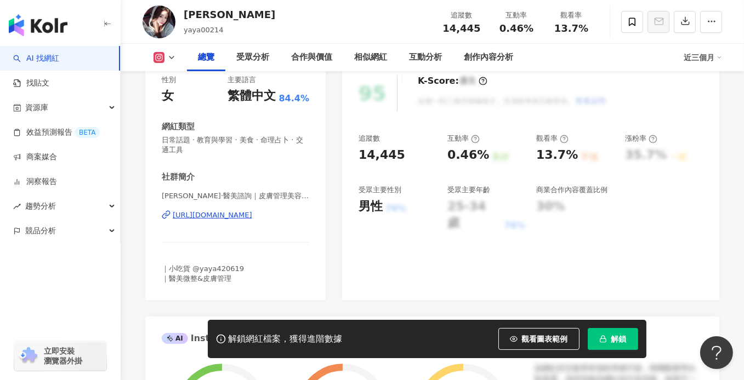
click at [238, 221] on div "[PERSON_NAME]·醫美諮詢｜皮膚管理美容🤍 | yaya00214 [URL][DOMAIN_NAME]" at bounding box center [235, 223] width 147 height 64
click at [240, 217] on div "[URL][DOMAIN_NAME]" at bounding box center [212, 215] width 79 height 10
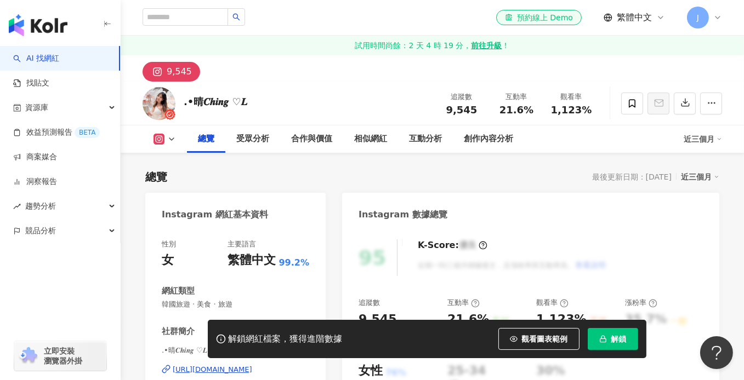
scroll to position [164, 0]
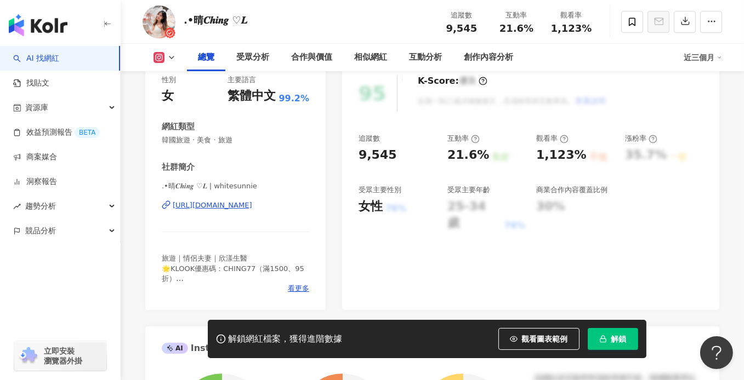
click at [240, 204] on div "[URL][DOMAIN_NAME]" at bounding box center [212, 206] width 79 height 10
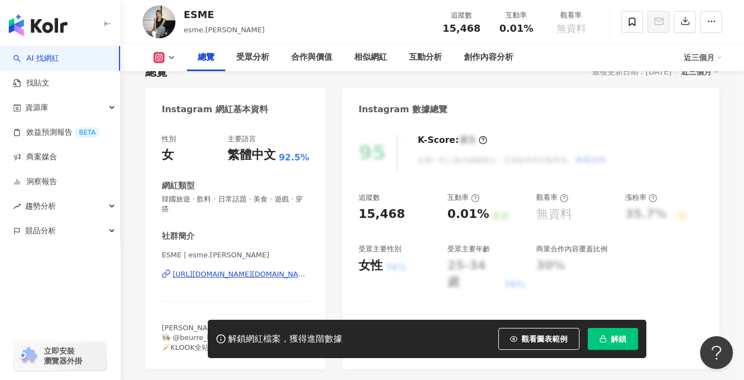
scroll to position [110, 0]
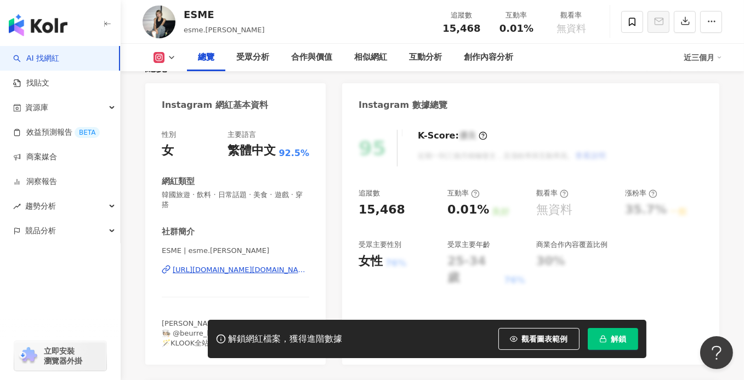
click at [215, 272] on div "[URL][DOMAIN_NAME][DOMAIN_NAME][PERSON_NAME]" at bounding box center [241, 270] width 136 height 10
